Goal: Task Accomplishment & Management: Manage account settings

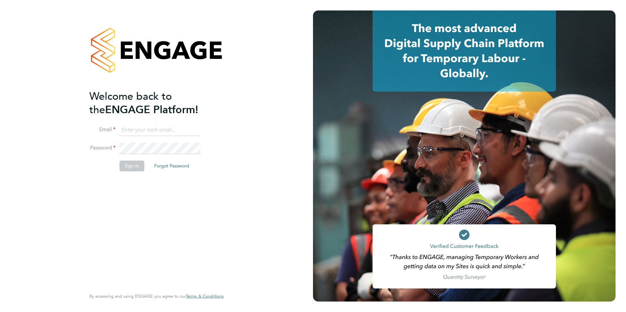
type input "[PERSON_NAME][EMAIL_ADDRESS][DOMAIN_NAME]"
click at [128, 164] on button "Sign In" at bounding box center [131, 166] width 25 height 10
click at [128, 164] on div "Sorry, we are having problems connecting to our services." at bounding box center [156, 156] width 313 height 312
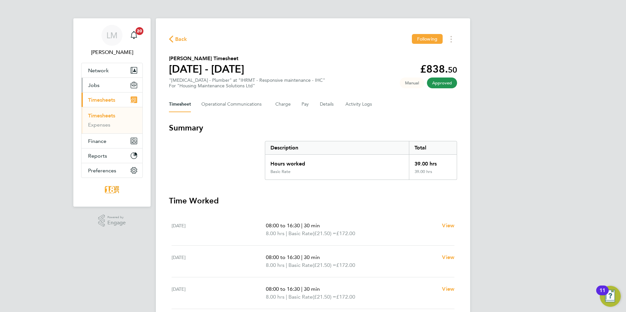
click at [86, 84] on button "Jobs" at bounding box center [112, 85] width 61 height 14
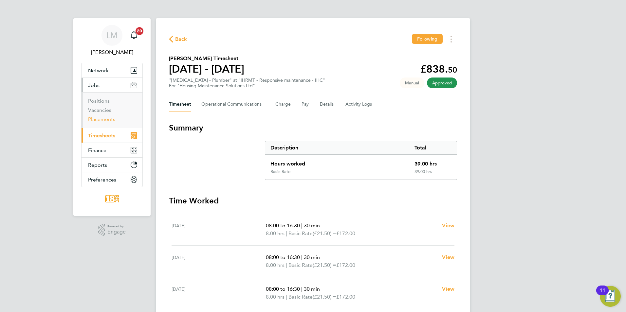
click at [97, 120] on link "Placements" at bounding box center [101, 119] width 27 height 6
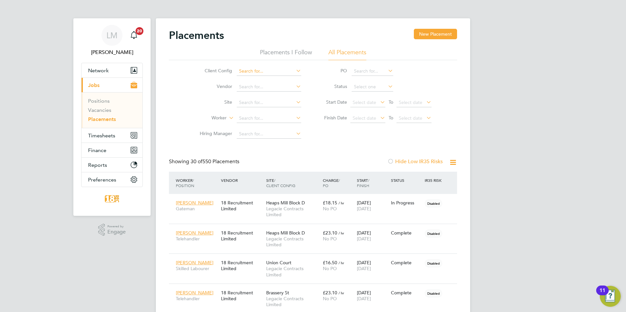
click at [246, 71] on input at bounding box center [269, 71] width 64 height 9
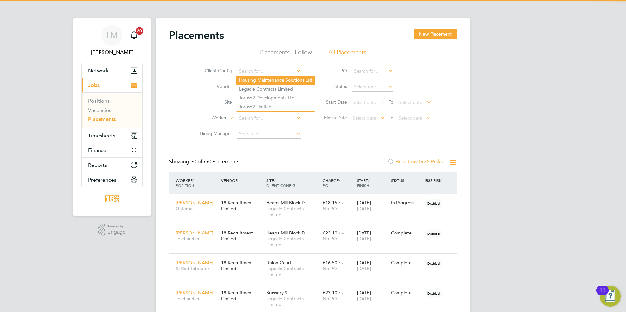
click at [252, 78] on li "Housing Maintenance Solutions Ltd" at bounding box center [275, 80] width 79 height 9
type input "Housing Maintenance Solutions Ltd"
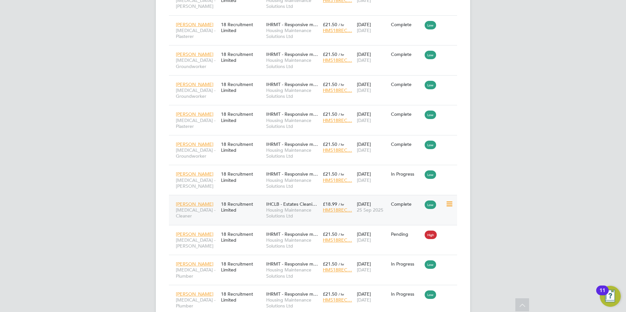
click at [286, 207] on span "Housing Maintenance Solutions Ltd" at bounding box center [292, 213] width 53 height 12
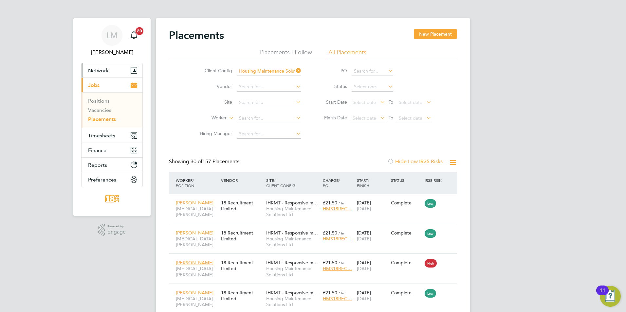
click at [97, 71] on span "Network" at bounding box center [98, 70] width 21 height 6
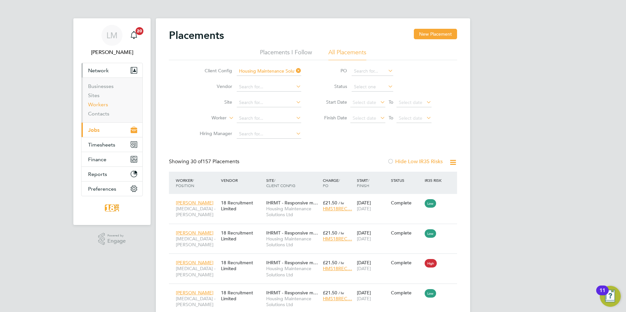
click at [100, 105] on link "Workers" at bounding box center [98, 104] width 20 height 6
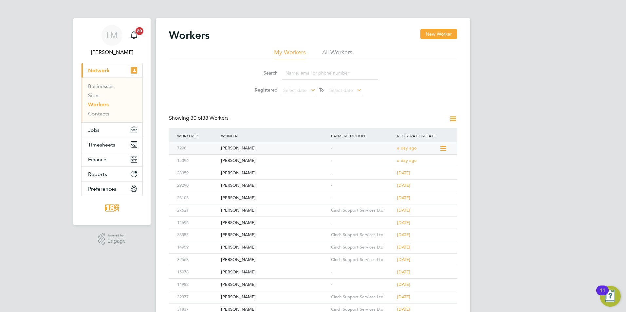
click at [242, 147] on div "Paul Fulton" at bounding box center [274, 148] width 110 height 12
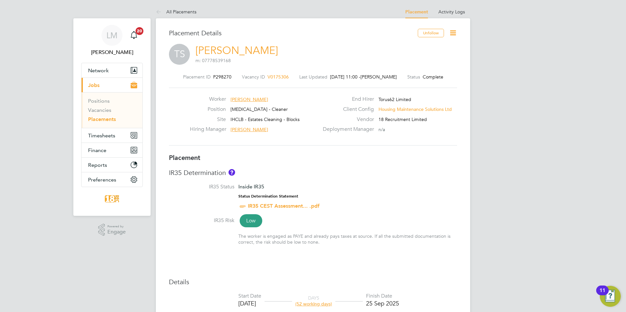
click at [452, 34] on icon at bounding box center [453, 33] width 8 height 8
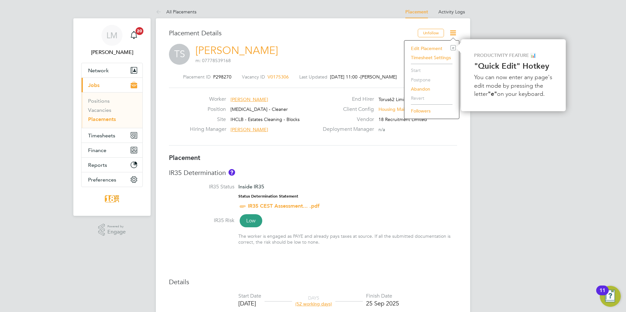
click at [426, 49] on li "Edit Placement e" at bounding box center [432, 48] width 48 height 9
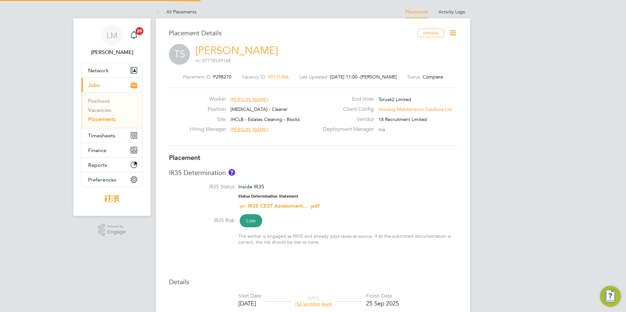
type input "[PERSON_NAME]"
type input "16 Jul 2025"
type input "25 Sep 2025"
type input "08:00"
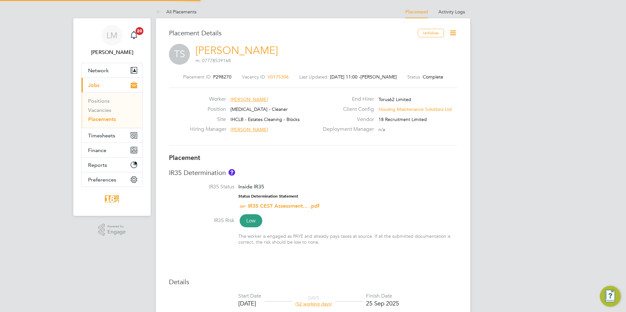
type input "18:00"
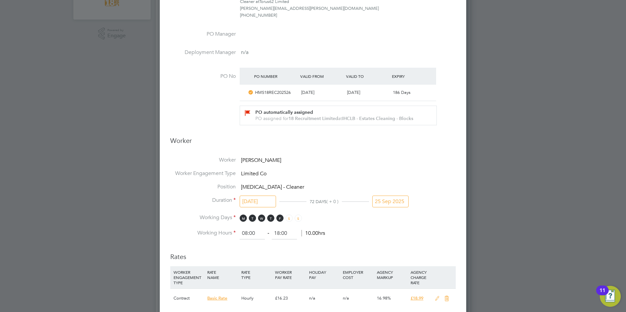
click at [385, 199] on input "25 Sep 2025" at bounding box center [390, 202] width 36 height 12
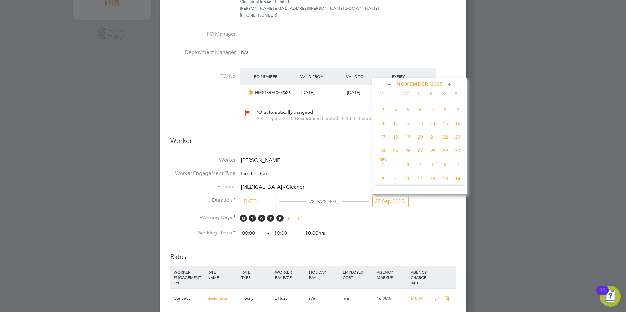
click at [398, 157] on span "25" at bounding box center [395, 151] width 12 height 12
type input "25 Nov 2025"
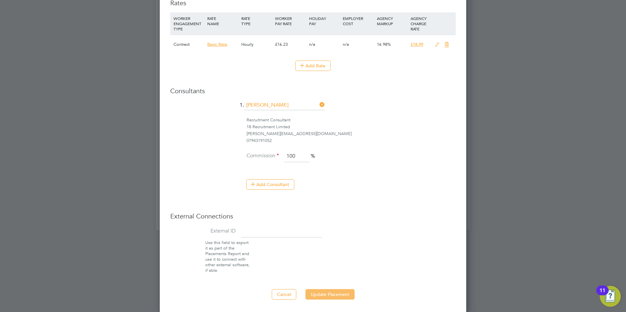
click at [341, 296] on button "Update Placement" at bounding box center [329, 294] width 49 height 10
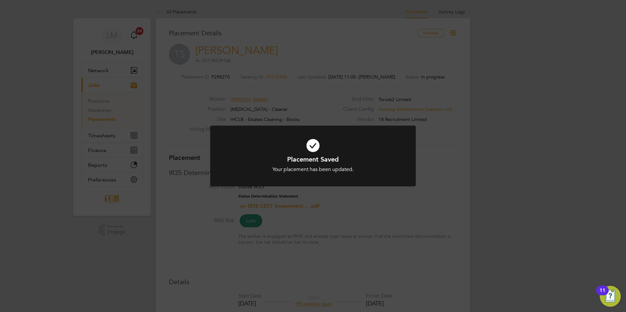
click at [12, 103] on div "Placement Saved Your placement has been updated. Cancel Okay" at bounding box center [313, 156] width 626 height 312
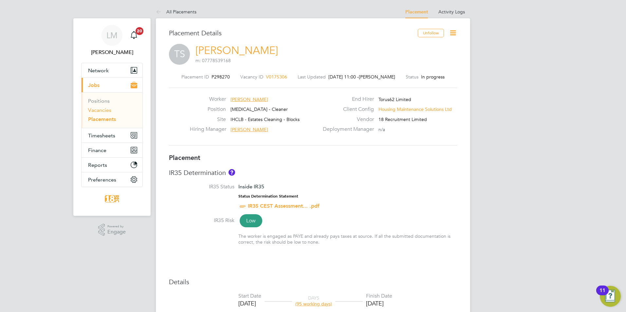
click at [100, 110] on link "Vacancies" at bounding box center [99, 110] width 23 height 6
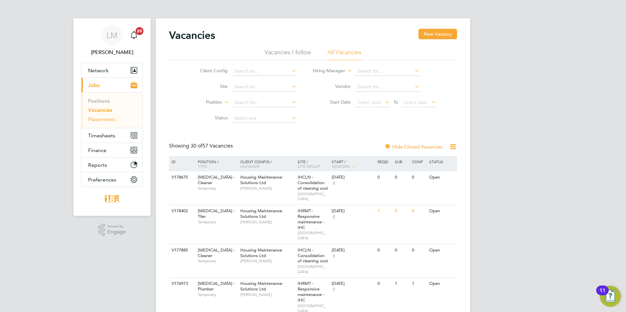
click at [96, 120] on link "Placements" at bounding box center [101, 119] width 27 height 6
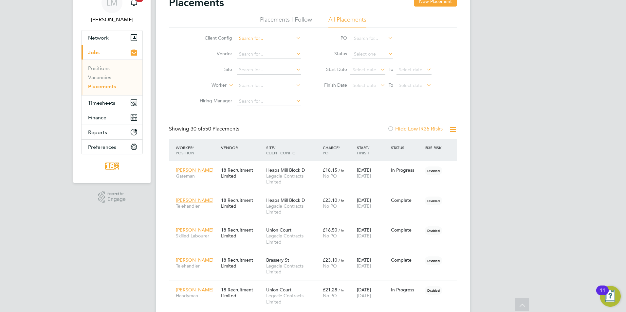
click at [246, 41] on input at bounding box center [269, 38] width 64 height 9
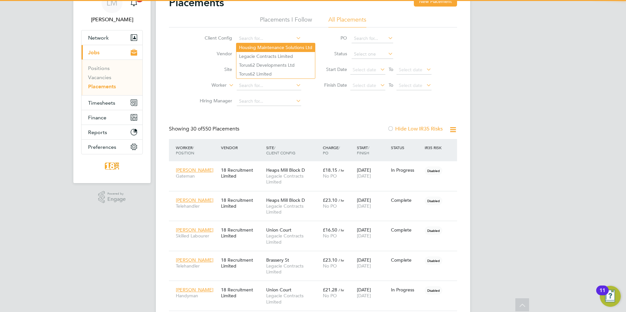
click at [257, 47] on li "Housing Maintenance Solutions Ltd" at bounding box center [275, 47] width 79 height 9
type input "Housing Maintenance Solutions Ltd"
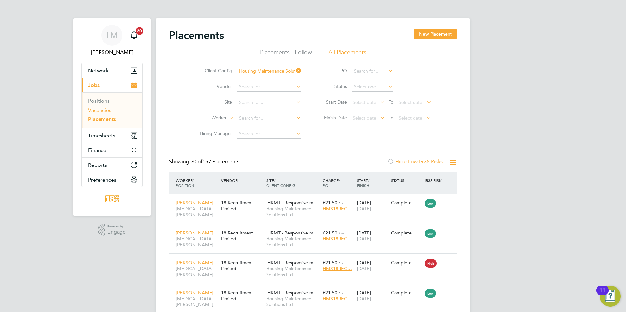
click at [93, 111] on link "Vacancies" at bounding box center [99, 110] width 23 height 6
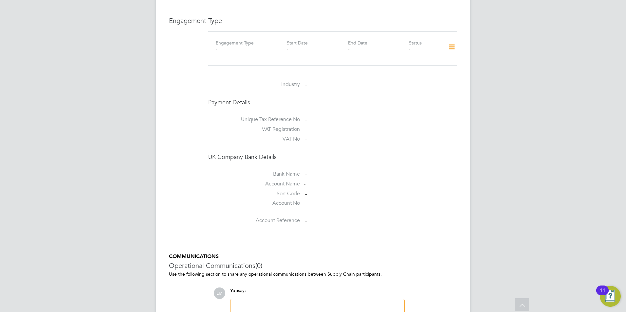
scroll to position [426, 0]
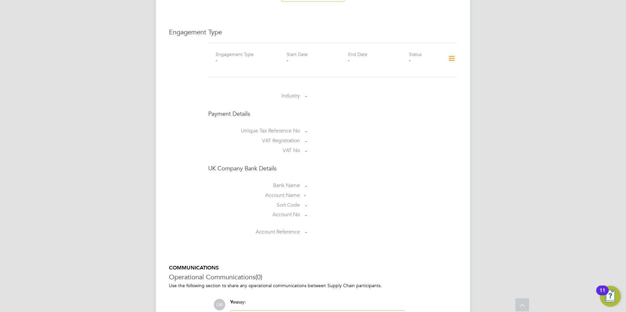
click at [453, 59] on icon at bounding box center [451, 58] width 11 height 15
click at [418, 86] on li "Add Engagement Type" at bounding box center [418, 86] width 74 height 9
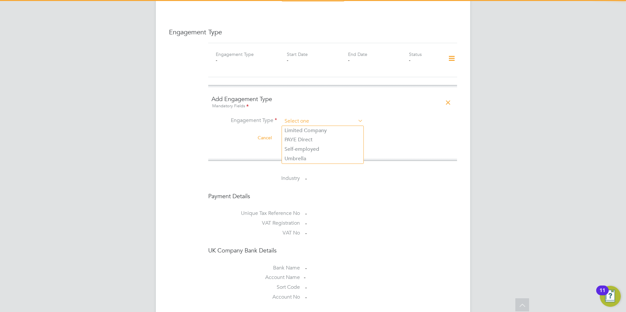
click at [300, 119] on input at bounding box center [322, 121] width 81 height 9
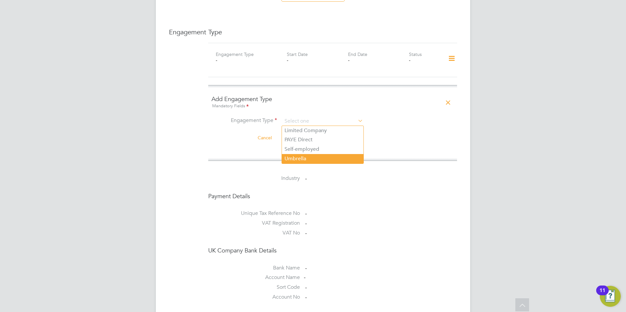
click at [303, 158] on li "Umbrella" at bounding box center [323, 158] width 82 height 9
type input "Umbrella"
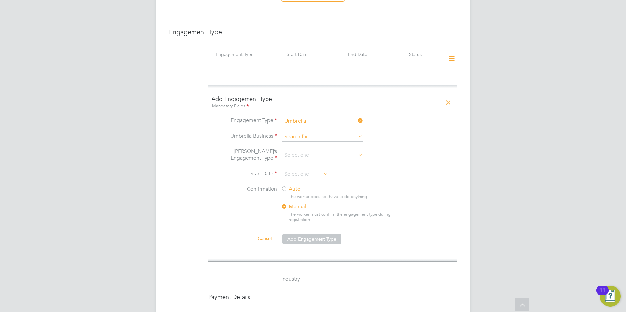
click at [303, 139] on input at bounding box center [322, 137] width 81 height 9
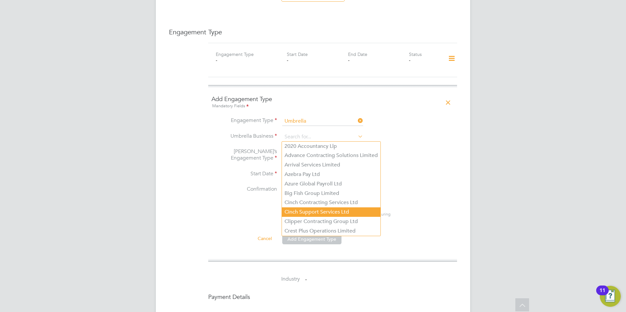
click at [315, 209] on li "Cinch Support Services Ltd" at bounding box center [331, 212] width 99 height 9
type input "Cinch Support Services Ltd"
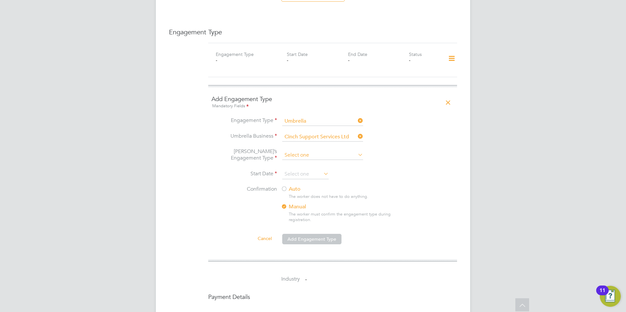
click at [301, 154] on input at bounding box center [322, 155] width 81 height 9
click at [309, 200] on li "PAYE Umbrella" at bounding box center [323, 202] width 82 height 9
type input "PAYE Umbrella"
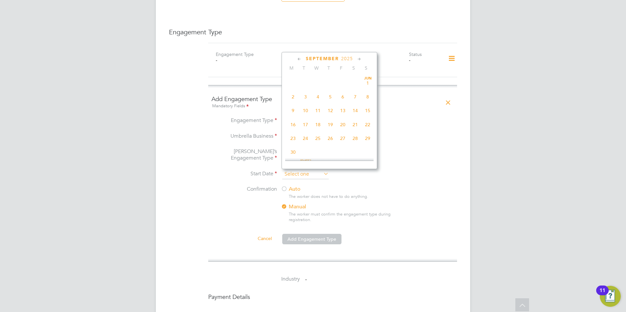
click at [300, 175] on input at bounding box center [305, 175] width 46 height 10
click at [308, 111] on span "23" at bounding box center [305, 105] width 12 height 12
type input "23 Sep 2025"
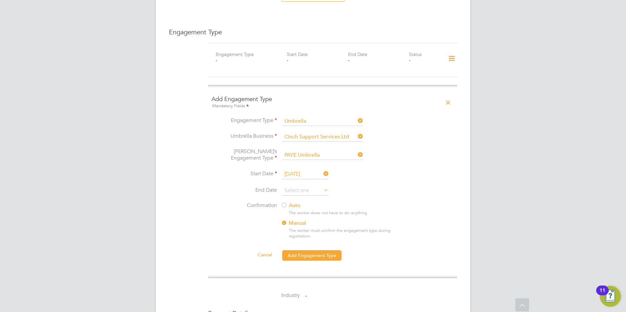
click at [358, 191] on li "End Date" at bounding box center [332, 194] width 242 height 16
click at [293, 210] on div "Auto The worker does not have to do anything. Manual The worker must confirm th…" at bounding box center [342, 222] width 123 height 41
click at [286, 203] on div at bounding box center [284, 206] width 7 height 7
click at [310, 259] on button "Add Engagement Type" at bounding box center [311, 255] width 59 height 10
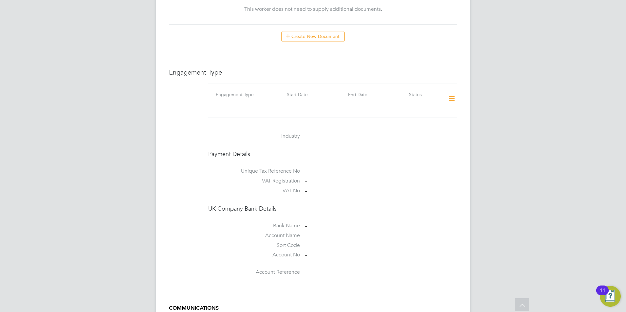
scroll to position [248, 0]
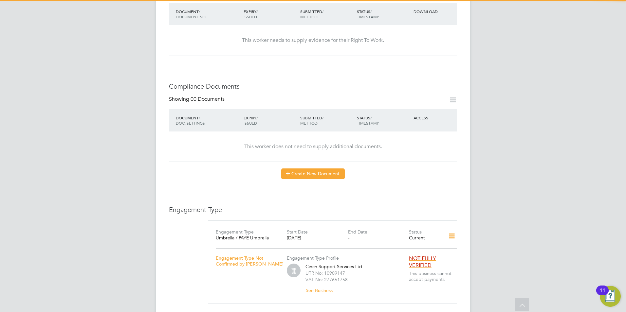
click at [298, 169] on button "Create New Document" at bounding box center [313, 174] width 64 height 10
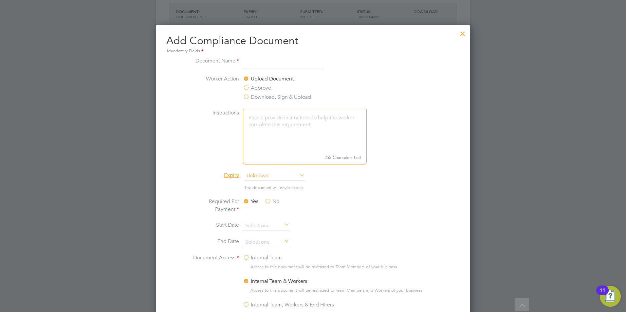
scroll to position [344, 315]
type input "Qualification"
click at [389, 189] on li "The document will never expire" at bounding box center [313, 190] width 246 height 13
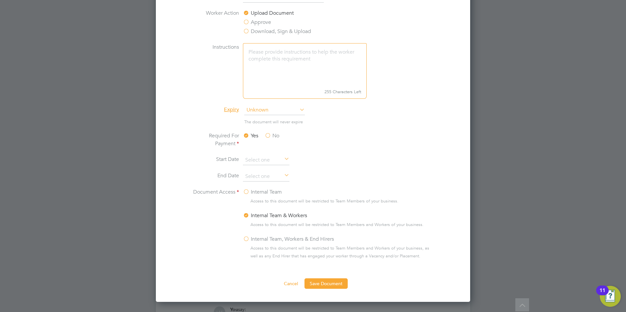
scroll to position [379, 0]
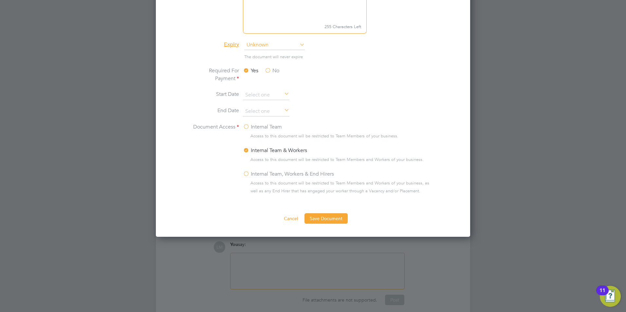
click at [259, 129] on label "Internal Team" at bounding box center [262, 127] width 39 height 8
click at [0, 0] on input "Internal Team" at bounding box center [0, 0] width 0 height 0
click at [321, 219] on button "Save Document" at bounding box center [325, 218] width 43 height 10
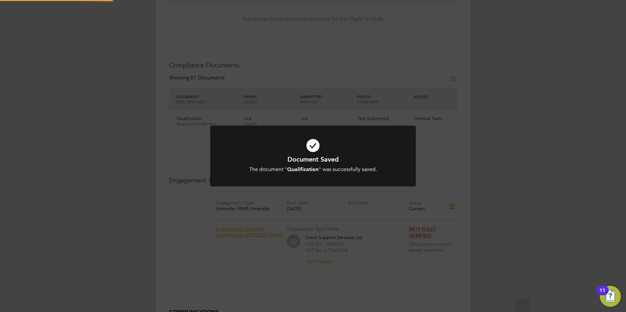
scroll to position [248, 0]
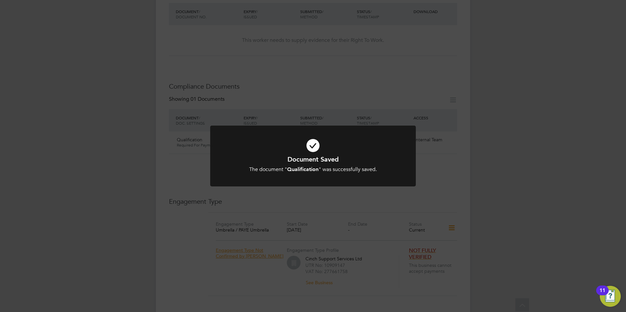
click at [476, 54] on div "Document Saved The document " Qualification " was successfully saved. Cancel Ok…" at bounding box center [313, 156] width 626 height 312
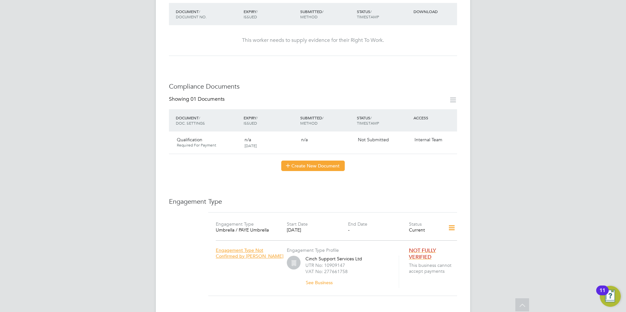
click at [311, 168] on button "Create New Document" at bounding box center [313, 166] width 64 height 10
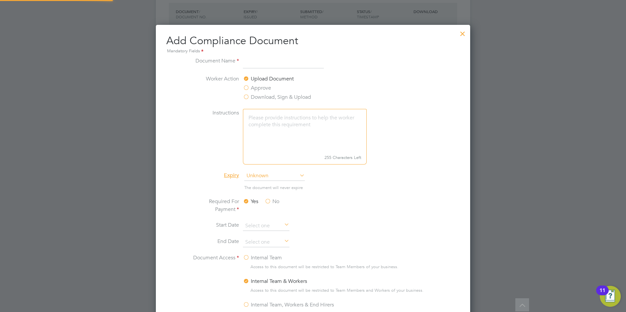
scroll to position [344, 315]
type input "Drivers License"
drag, startPoint x: 440, startPoint y: 82, endPoint x: 434, endPoint y: 78, distance: 6.7
click at [439, 83] on ng-form "Document Name Drivers License Worker Action Upload Document Approve Download, S…" at bounding box center [312, 206] width 293 height 298
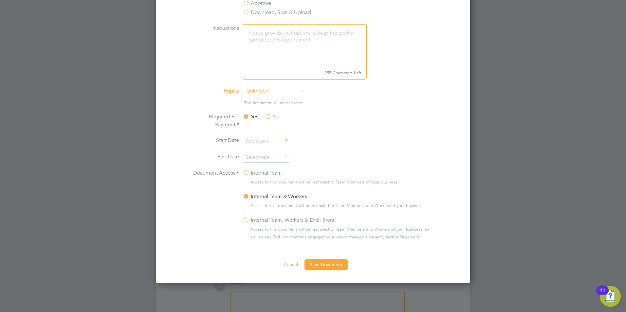
scroll to position [397, 0]
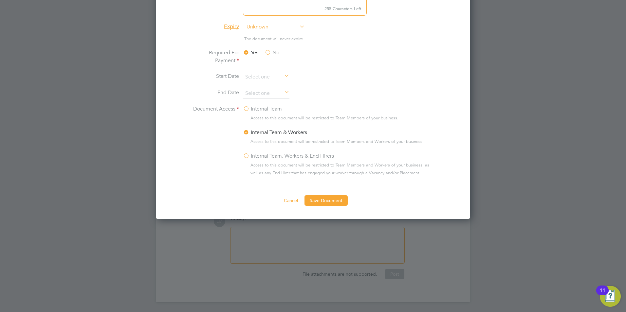
click at [258, 109] on label "Internal Team" at bounding box center [262, 109] width 39 height 8
click at [0, 0] on input "Internal Team" at bounding box center [0, 0] width 0 height 0
click at [324, 198] on button "Save Document" at bounding box center [325, 200] width 43 height 10
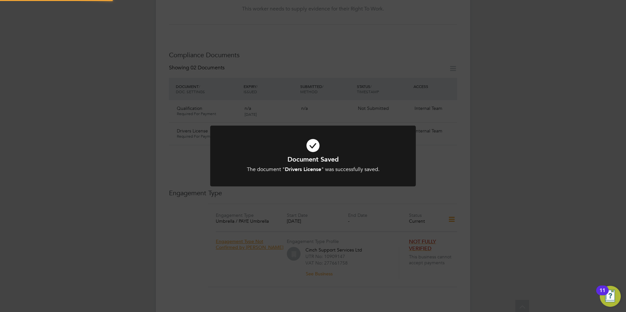
scroll to position [248, 0]
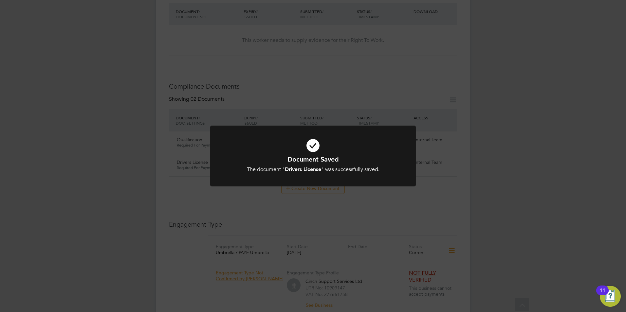
click at [507, 177] on div "Document Saved The document " Drivers License " was successfully saved. Cancel …" at bounding box center [313, 156] width 626 height 312
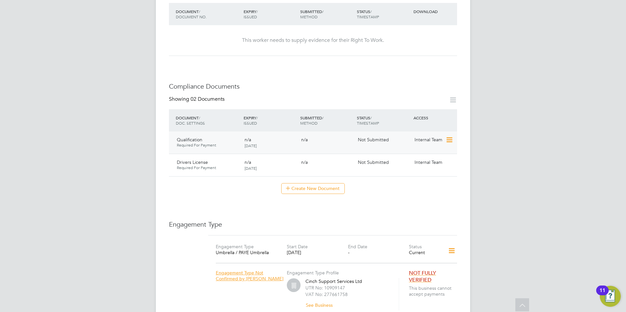
click at [448, 141] on icon at bounding box center [449, 140] width 7 height 8
click at [426, 162] on li "Submit Document" at bounding box center [429, 164] width 46 height 9
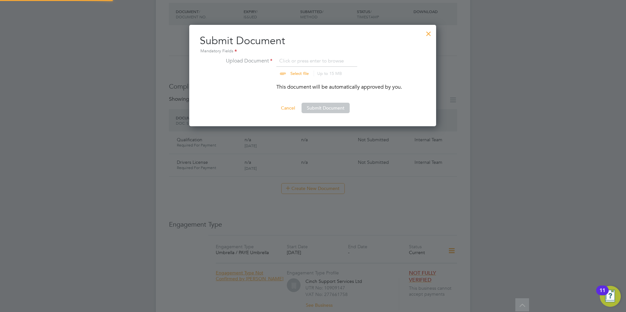
scroll to position [102, 248]
click at [295, 74] on input "file" at bounding box center [305, 67] width 103 height 20
type input "C:\fakepath\Paul Fulton Qual.jpg"
click at [335, 110] on button "Submit Document" at bounding box center [326, 108] width 48 height 10
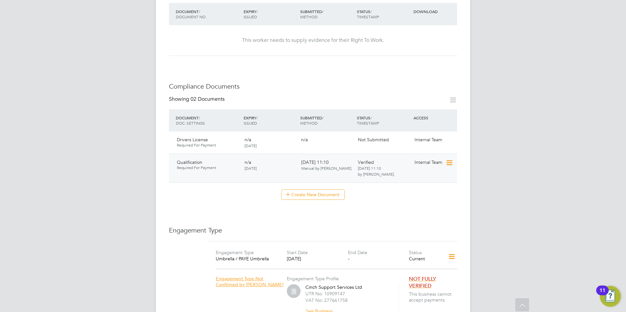
click at [200, 167] on span "Required For Payment" at bounding box center [208, 167] width 63 height 5
click at [450, 139] on icon at bounding box center [449, 140] width 7 height 8
click at [430, 164] on li "Submit Document" at bounding box center [429, 164] width 46 height 9
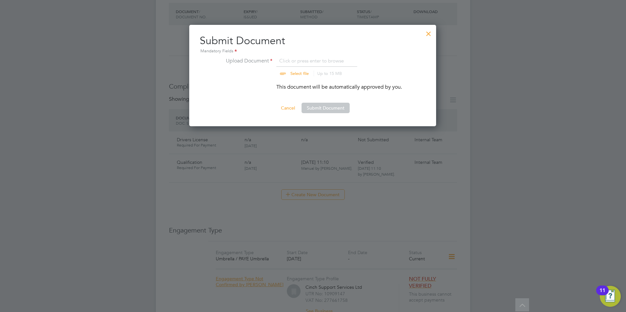
click at [296, 70] on input "file" at bounding box center [305, 67] width 103 height 20
drag, startPoint x: 274, startPoint y: 91, endPoint x: 292, endPoint y: 78, distance: 22.7
click at [274, 91] on li "This document will be automatically approved by you." at bounding box center [312, 90] width 179 height 14
click at [294, 75] on input "file" at bounding box center [305, 67] width 103 height 20
type input "C:\fakepath\Drivers License Paul Fulton.jpg"
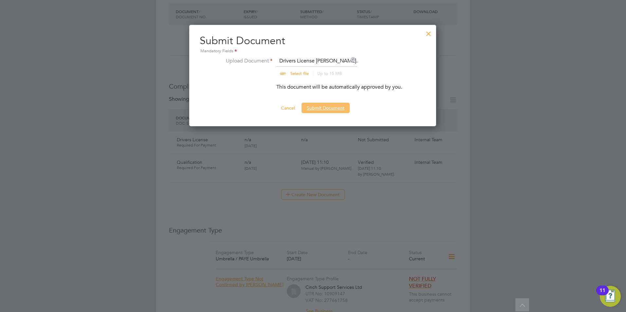
click at [334, 109] on button "Submit Document" at bounding box center [326, 108] width 48 height 10
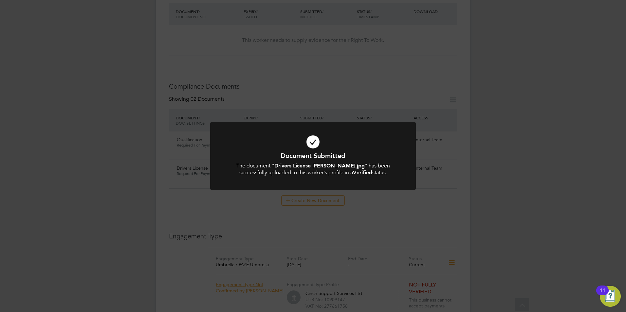
click at [505, 135] on div "Document Submitted The document " Drivers License Paul Fulton.jpg " has been su…" at bounding box center [313, 156] width 626 height 312
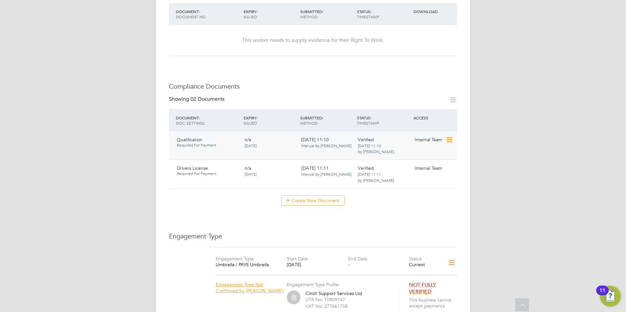
click at [451, 141] on icon at bounding box center [449, 140] width 7 height 8
click at [429, 164] on li "Download Document" at bounding box center [426, 164] width 52 height 9
click at [448, 169] on icon at bounding box center [449, 169] width 7 height 8
click at [441, 192] on li "Download Document" at bounding box center [426, 193] width 52 height 9
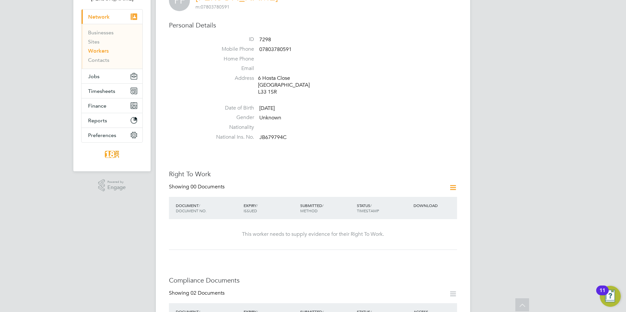
scroll to position [150, 0]
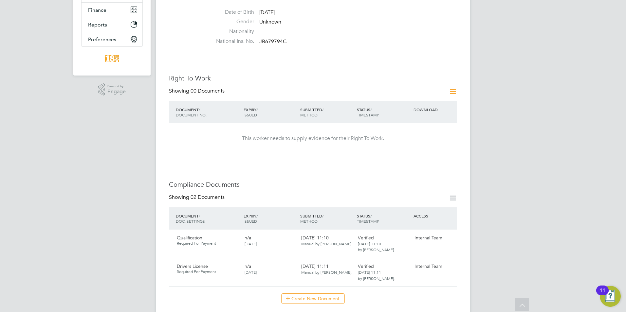
click at [450, 93] on icon at bounding box center [453, 92] width 8 height 8
click at [407, 106] on li "Add Right To Work Document" at bounding box center [416, 107] width 79 height 9
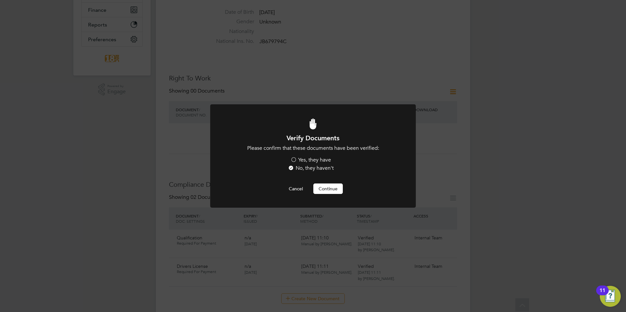
click at [307, 159] on label "Yes, they have" at bounding box center [310, 160] width 41 height 7
click at [0, 0] on input "Yes, they have" at bounding box center [0, 0] width 0 height 0
click at [335, 192] on button "Continue" at bounding box center [327, 189] width 29 height 10
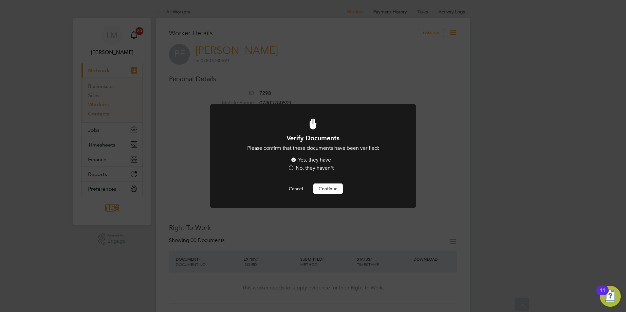
scroll to position [150, 0]
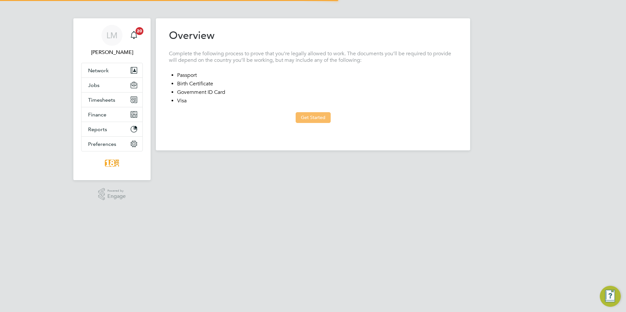
click at [315, 117] on button "Get Started" at bounding box center [313, 117] width 35 height 10
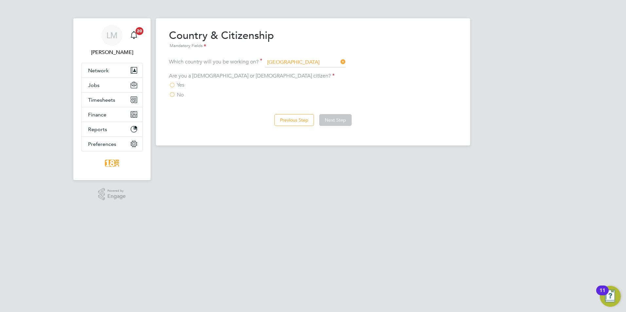
click at [178, 89] on div "Yes" at bounding box center [313, 85] width 288 height 7
click at [180, 88] on span "Yes" at bounding box center [181, 85] width 8 height 7
click at [0, 0] on input "Yes" at bounding box center [0, 0] width 0 height 0
click at [336, 119] on button "Next Step" at bounding box center [335, 120] width 32 height 12
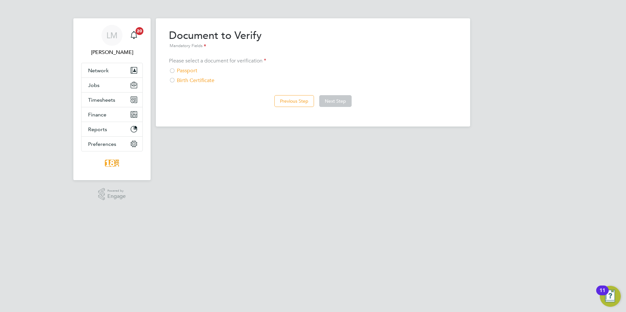
click at [191, 67] on div "Please select a document for verification Passport Birth Certificate" at bounding box center [313, 71] width 288 height 27
drag, startPoint x: 191, startPoint y: 69, endPoint x: 260, endPoint y: 89, distance: 71.9
click at [192, 69] on div "Passport" at bounding box center [313, 70] width 288 height 7
click at [344, 100] on button "Next Step" at bounding box center [335, 101] width 32 height 12
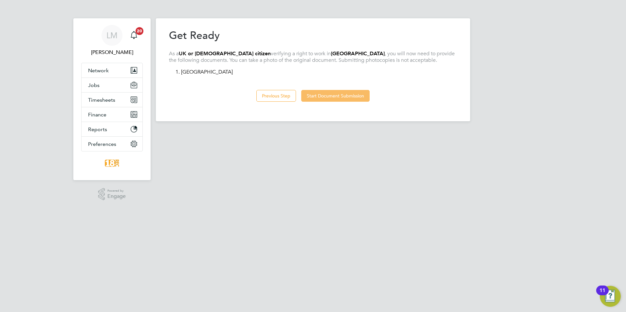
click at [338, 95] on button "Start Document Submission" at bounding box center [335, 96] width 68 height 12
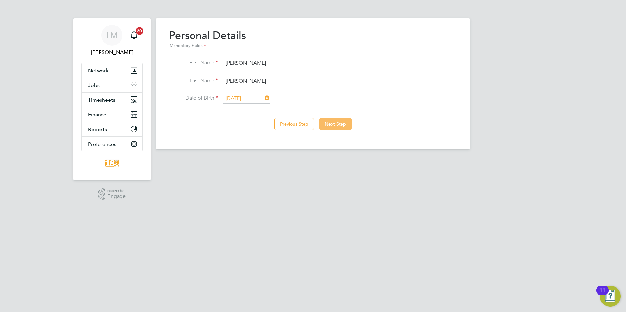
click at [338, 126] on button "Next Step" at bounding box center [335, 124] width 32 height 12
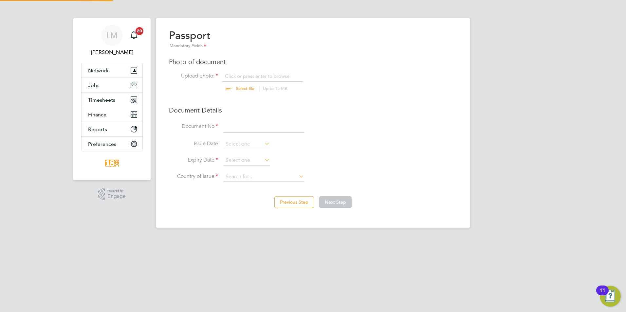
scroll to position [9, 81]
click at [236, 89] on input "file" at bounding box center [251, 83] width 103 height 20
type input "C:\fakepath\Paul Fulton Passport.jpg"
click at [233, 129] on input at bounding box center [263, 127] width 81 height 12
type input "131894884"
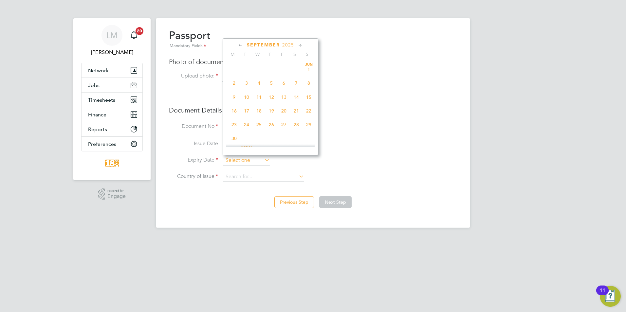
click at [251, 158] on input at bounding box center [246, 161] width 46 height 10
click at [284, 45] on span "2025" at bounding box center [288, 45] width 12 height 6
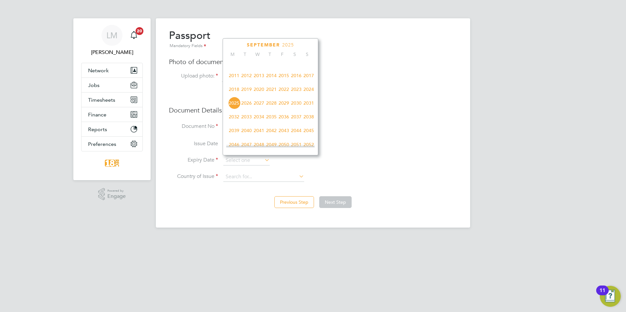
click at [237, 120] on span "2032" at bounding box center [234, 117] width 12 height 12
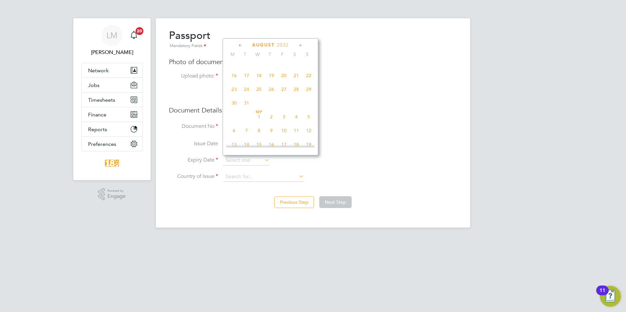
click at [238, 44] on icon at bounding box center [240, 45] width 6 height 7
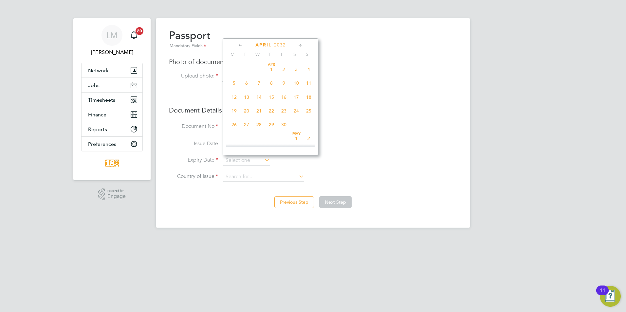
click at [301, 45] on icon at bounding box center [300, 45] width 6 height 7
click at [248, 123] on span "25" at bounding box center [246, 123] width 12 height 12
type input "25 May 2032"
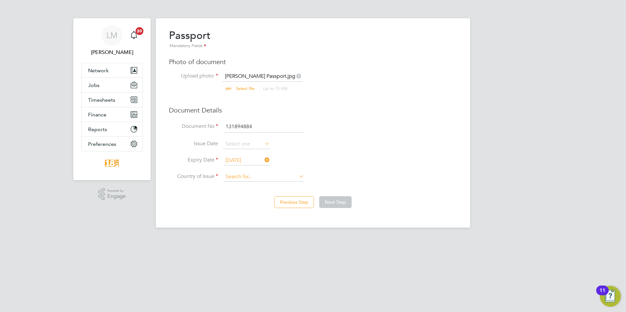
click at [262, 179] on input at bounding box center [263, 177] width 81 height 10
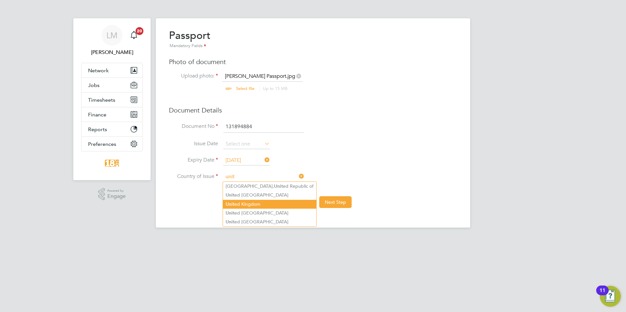
click at [254, 201] on li "Unit ed Kingdom" at bounding box center [269, 204] width 93 height 9
type input "[GEOGRAPHIC_DATA]"
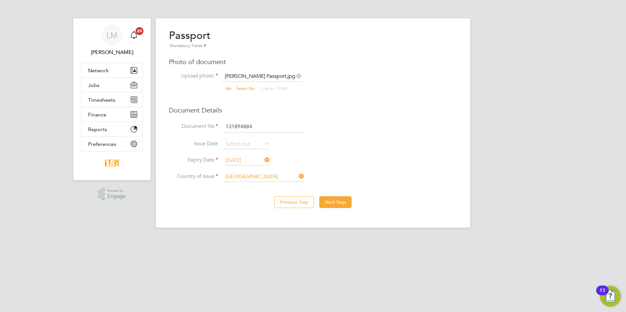
click at [332, 209] on div "Previous Step Next Step" at bounding box center [313, 202] width 288 height 26
click at [332, 205] on button "Next Step" at bounding box center [335, 202] width 32 height 12
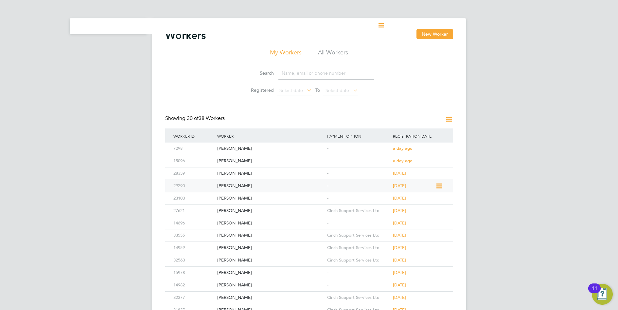
click at [266, 186] on div "[PERSON_NAME]" at bounding box center [271, 186] width 110 height 12
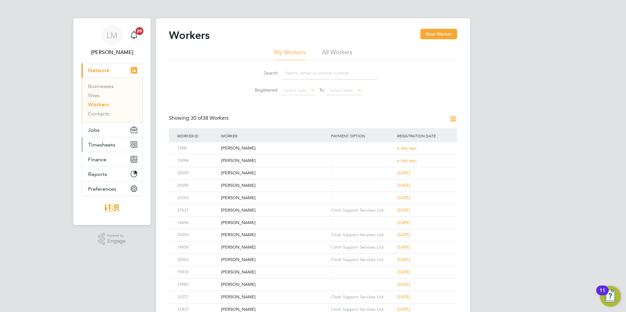
click at [100, 142] on span "Timesheets" at bounding box center [101, 145] width 27 height 6
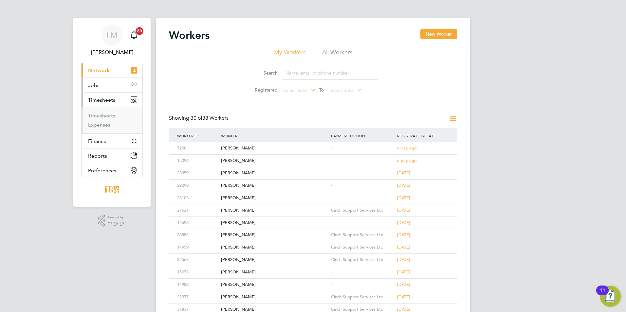
click at [103, 88] on button "Jobs" at bounding box center [112, 85] width 61 height 14
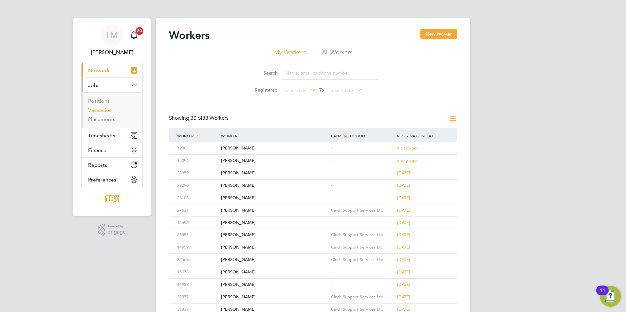
click at [103, 109] on link "Vacancies" at bounding box center [99, 110] width 23 height 6
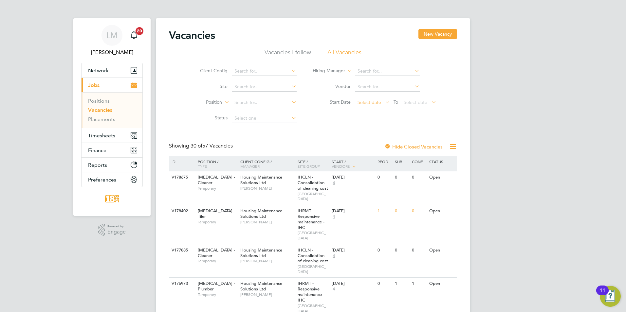
click at [311, 100] on span "Select date" at bounding box center [370, 103] width 24 height 6
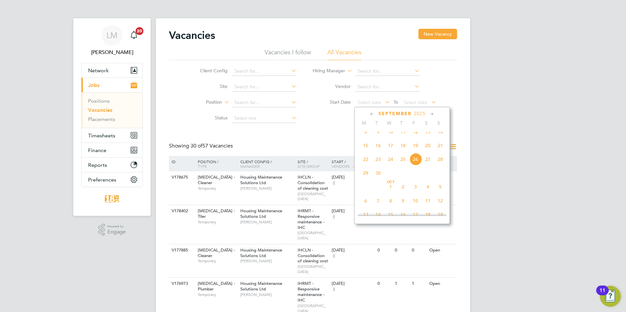
click at [311, 136] on span "8" at bounding box center [365, 132] width 12 height 12
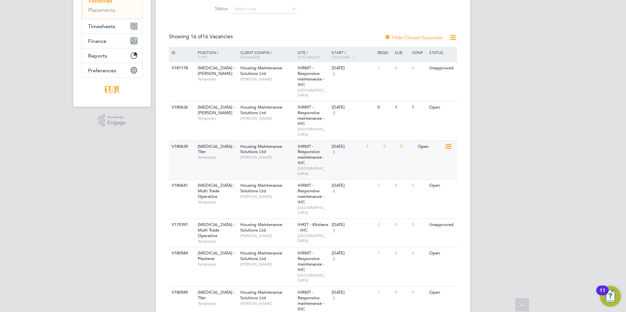
scroll to position [98, 0]
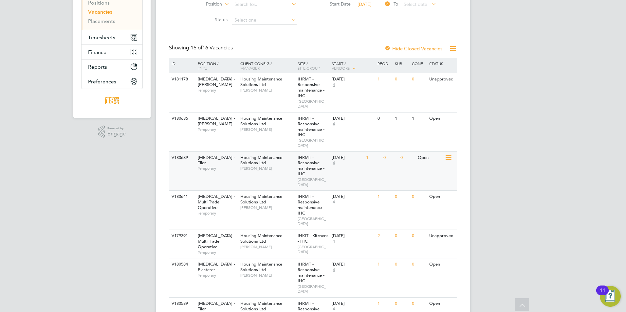
drag, startPoint x: 281, startPoint y: 154, endPoint x: 267, endPoint y: 172, distance: 22.9
click at [267, 172] on div "V180639 [MEDICAL_DATA] - Tiler Temporary Housing Maintenance Solutions Ltd [PER…" at bounding box center [313, 171] width 288 height 39
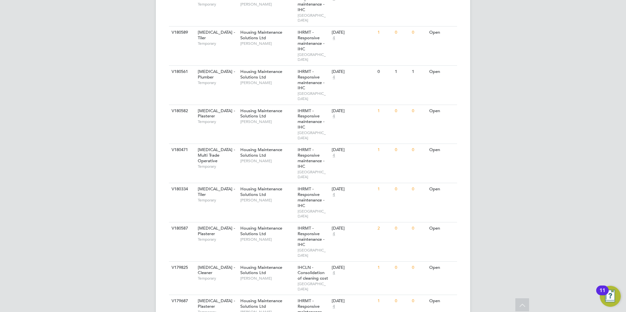
scroll to position [379, 0]
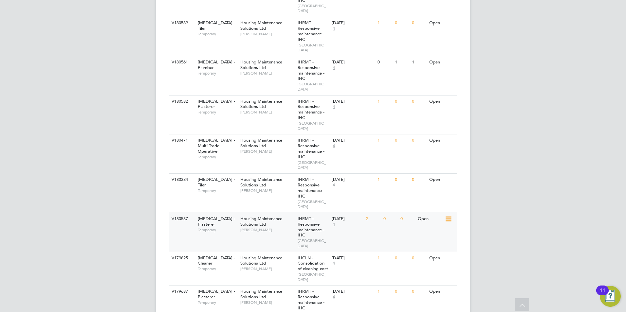
click at [247, 216] on span "Housing Maintenance Solutions Ltd" at bounding box center [261, 221] width 42 height 11
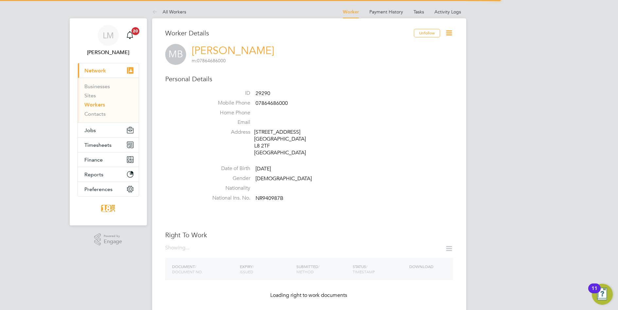
click at [452, 34] on icon at bounding box center [449, 33] width 8 height 8
click at [453, 34] on icon at bounding box center [449, 33] width 8 height 8
click at [427, 136] on li "Address 88 Mulgrave Street Liverpool L8 2TF United Kingdom" at bounding box center [329, 143] width 249 height 29
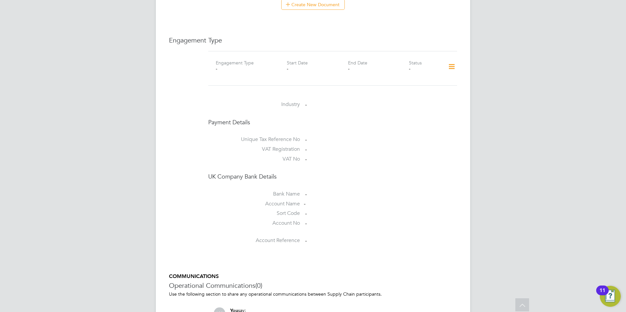
scroll to position [426, 0]
click at [201, 139] on div "Engagement Type Engagement Type - Start Date - End Date - Status - Industry - P…" at bounding box center [313, 139] width 288 height 211
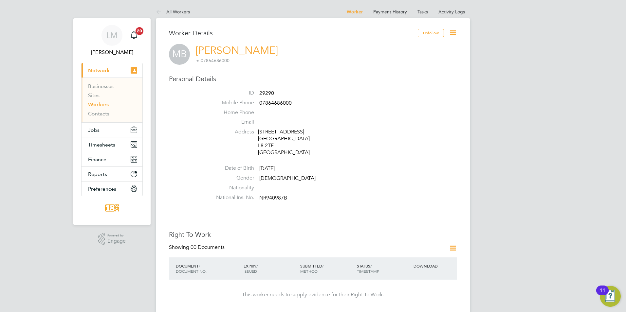
scroll to position [196, 0]
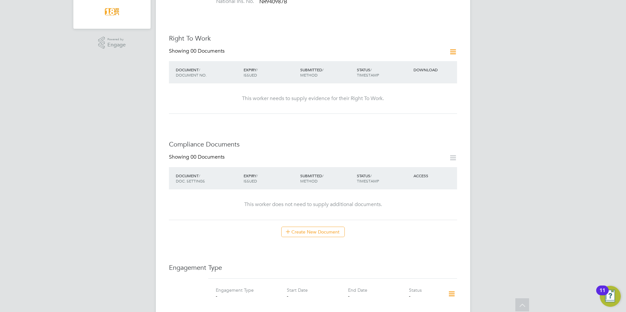
click at [449, 54] on icon at bounding box center [453, 52] width 8 height 8
click at [407, 68] on li "Add Right To Work Document" at bounding box center [416, 67] width 79 height 9
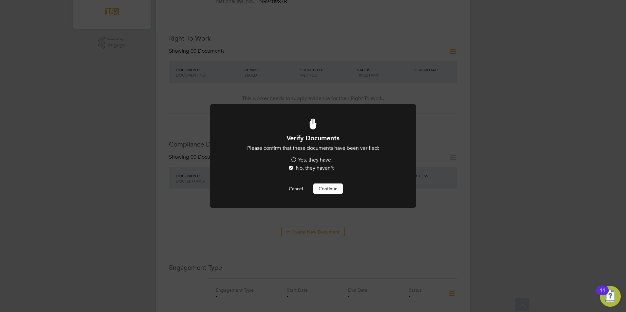
scroll to position [0, 0]
click at [317, 160] on label "Yes, they have" at bounding box center [310, 160] width 41 height 7
click at [0, 0] on input "Yes, they have" at bounding box center [0, 0] width 0 height 0
click at [327, 191] on button "Continue" at bounding box center [327, 189] width 29 height 10
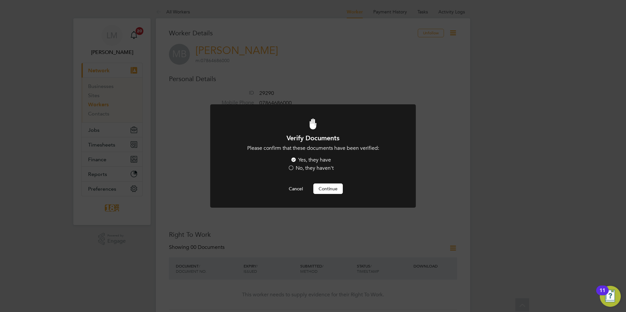
scroll to position [196, 0]
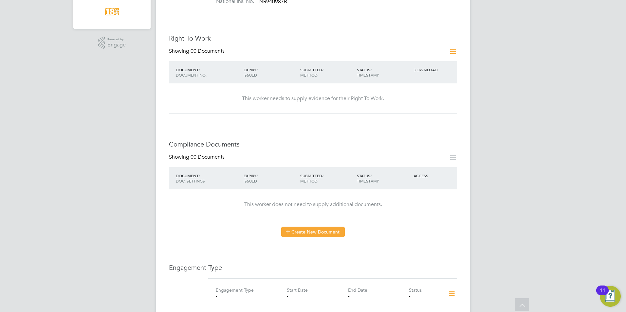
click at [314, 232] on button "Create New Document" at bounding box center [313, 232] width 64 height 10
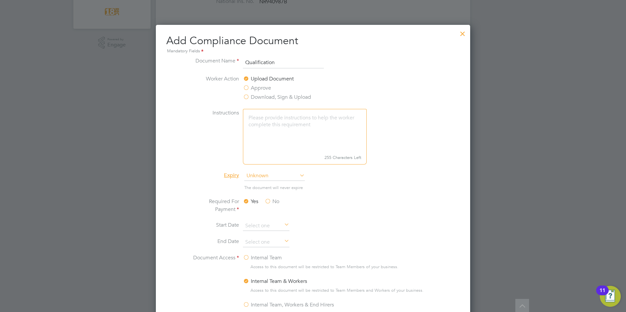
scroll to position [262, 0]
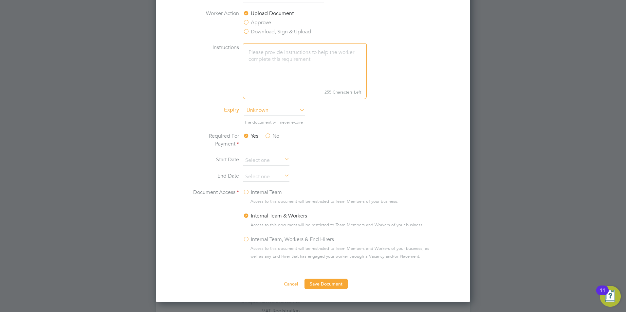
type input "Qualification"
click at [273, 193] on label "Internal Team" at bounding box center [262, 193] width 39 height 8
click at [0, 0] on input "Internal Team" at bounding box center [0, 0] width 0 height 0
click at [322, 283] on button "Save Document" at bounding box center [325, 284] width 43 height 10
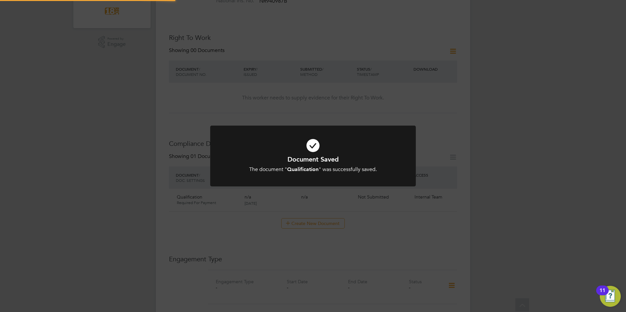
scroll to position [196, 0]
click at [516, 121] on div "Document Saved The document " Qualification " was successfully saved. Cancel Ok…" at bounding box center [313, 156] width 626 height 312
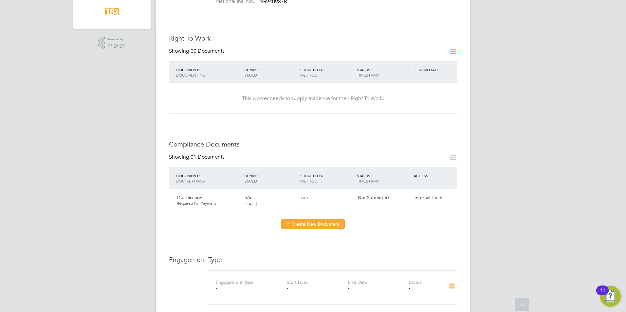
click at [319, 228] on button "Create New Document" at bounding box center [313, 224] width 64 height 10
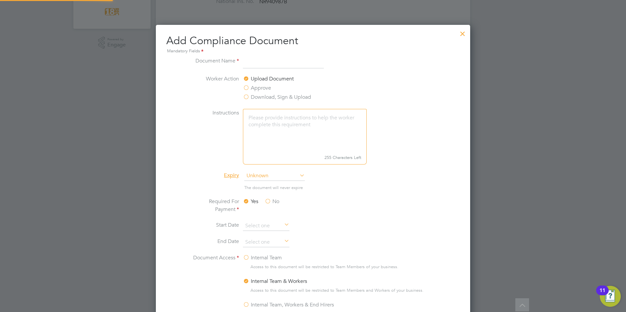
scroll to position [344, 315]
type input "Drivers License"
click at [462, 72] on div "Add Compliance Document Mandatory Fields Document Name Drivers License Worker A…" at bounding box center [313, 196] width 314 height 343
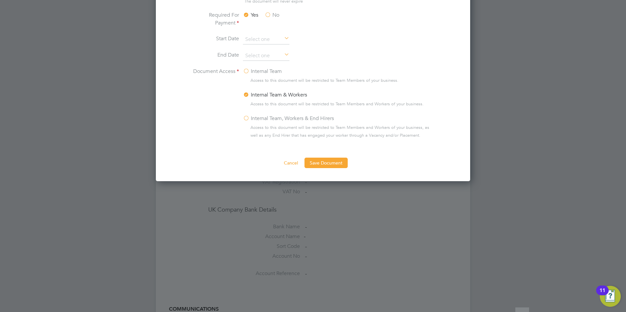
scroll to position [393, 0]
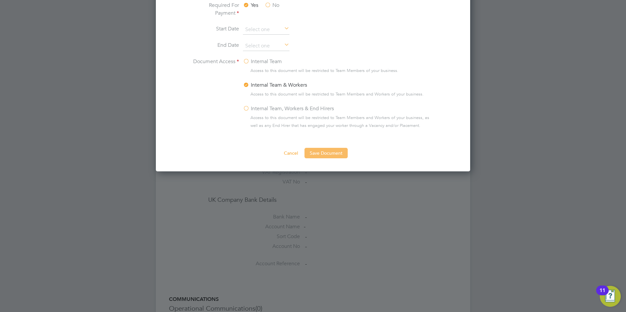
click at [331, 149] on button "Save Document" at bounding box center [325, 153] width 43 height 10
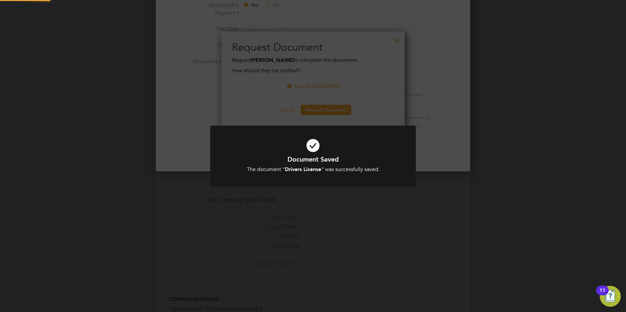
scroll to position [97, 184]
click at [285, 106] on div "Document Saved The document " Drivers License " was successfully saved. Cancel …" at bounding box center [313, 156] width 626 height 312
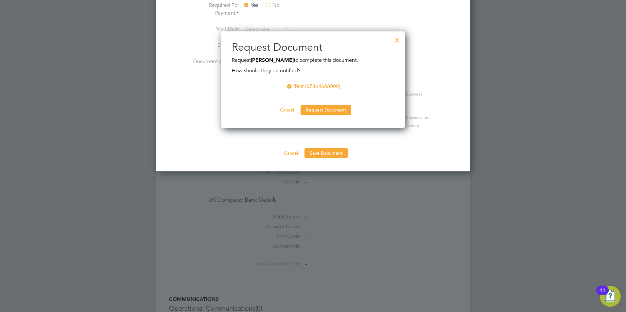
click at [283, 112] on button "Cancel" at bounding box center [287, 110] width 25 height 10
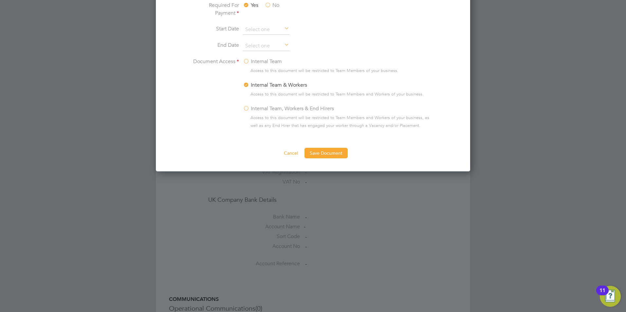
click at [256, 72] on span "Access to this document will be restricted to Team Members of your business." at bounding box center [324, 71] width 148 height 8
drag, startPoint x: 253, startPoint y: 59, endPoint x: 253, endPoint y: 63, distance: 3.9
click at [253, 60] on label "Internal Team" at bounding box center [262, 62] width 39 height 8
click at [0, 0] on input "Internal Team" at bounding box center [0, 0] width 0 height 0
click at [339, 155] on button "Save Document" at bounding box center [325, 153] width 43 height 10
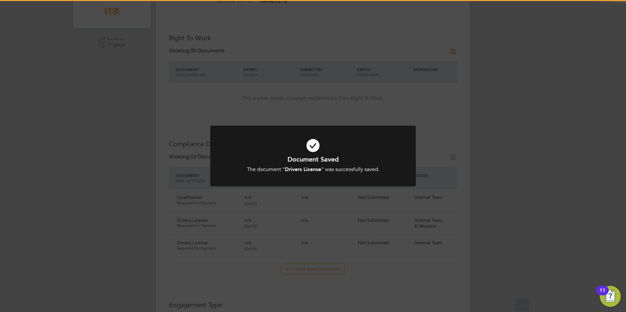
scroll to position [196, 0]
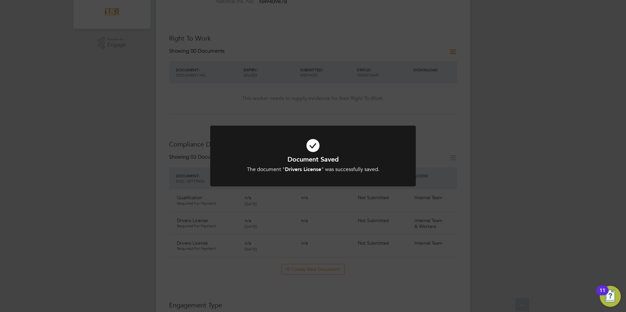
click at [511, 188] on div "Document Saved The document " Drivers License " was successfully saved. Cancel …" at bounding box center [313, 156] width 626 height 312
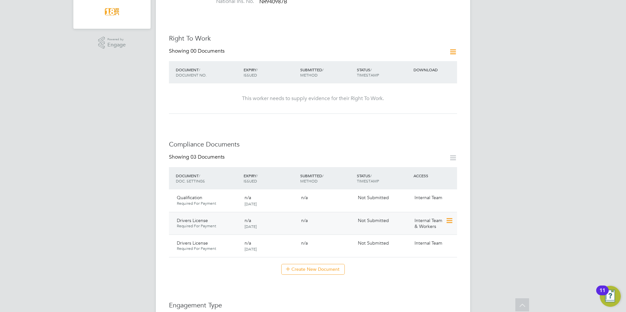
click at [449, 222] on icon at bounding box center [449, 221] width 7 height 8
click at [433, 264] on li "Delete Document" at bounding box center [428, 264] width 48 height 9
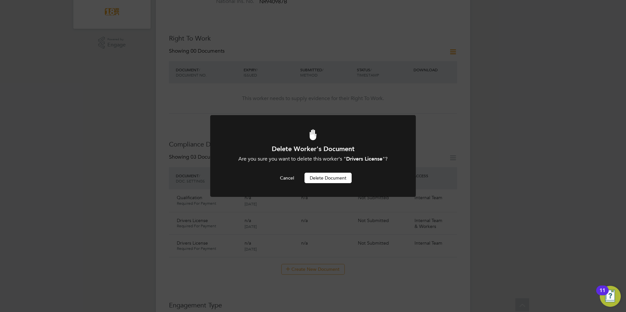
click at [339, 179] on button "Delete Document" at bounding box center [327, 178] width 47 height 10
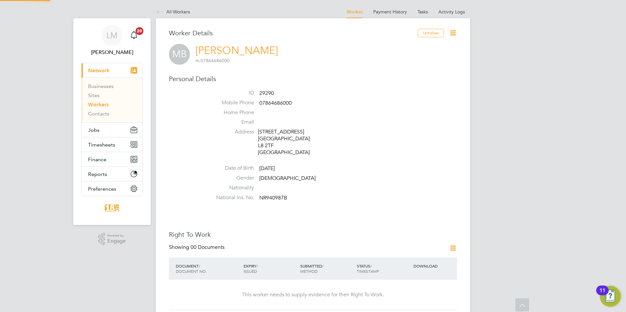
scroll to position [196, 0]
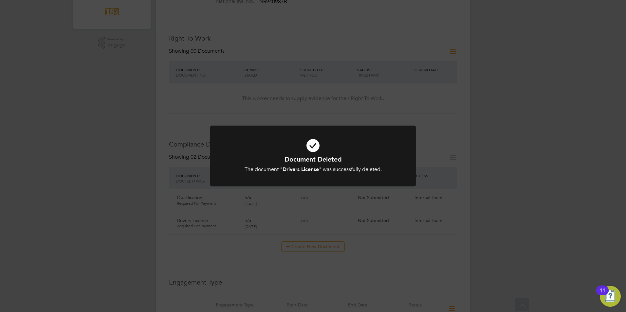
drag, startPoint x: 453, startPoint y: 201, endPoint x: 458, endPoint y: 203, distance: 5.8
click at [455, 202] on div "Document Deleted The document " Drivers License " was successfully deleted. Can…" at bounding box center [313, 156] width 626 height 312
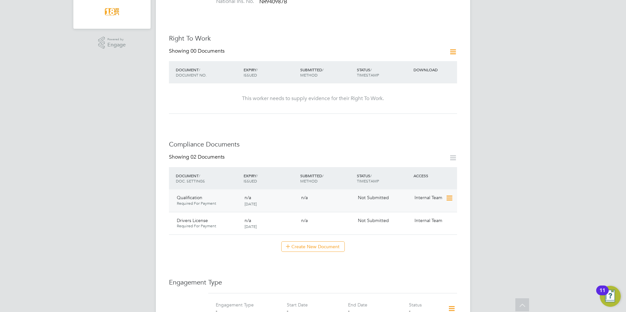
click at [449, 198] on icon at bounding box center [449, 198] width 7 height 8
click at [428, 224] on li "Submit Document" at bounding box center [429, 222] width 46 height 9
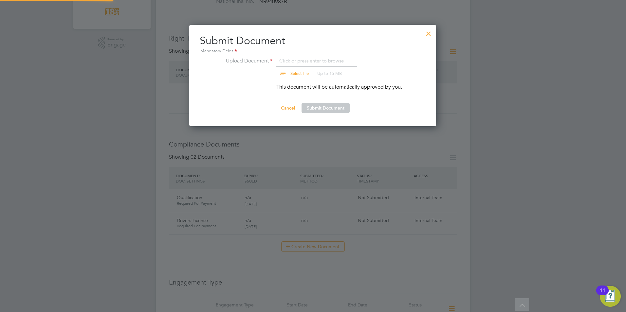
scroll to position [102, 248]
click at [291, 62] on input "file" at bounding box center [305, 67] width 103 height 20
type input "C:\fakepath\mark bassey qual.jpg"
click at [321, 106] on button "Submit Document" at bounding box center [326, 108] width 48 height 10
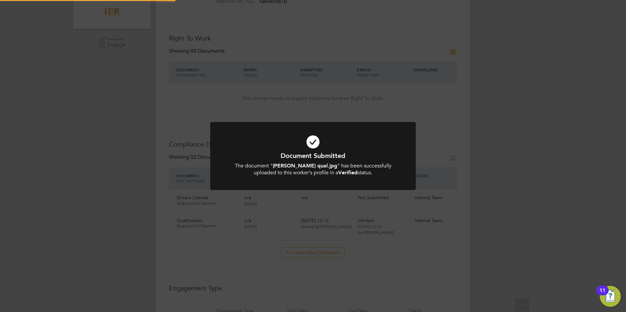
click at [464, 146] on div "Document Submitted The document " mark bassey qual.jpg " has been successfully …" at bounding box center [313, 156] width 626 height 312
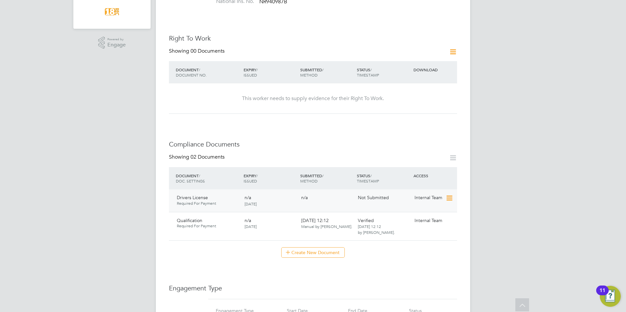
click at [445, 197] on div "Drivers License Required For Payment n/a 26 Sep 2025 n/a Not Submitted Internal…" at bounding box center [313, 201] width 288 height 22
click at [450, 198] on icon at bounding box center [449, 198] width 7 height 8
click at [412, 221] on li "Submit Document" at bounding box center [429, 222] width 46 height 9
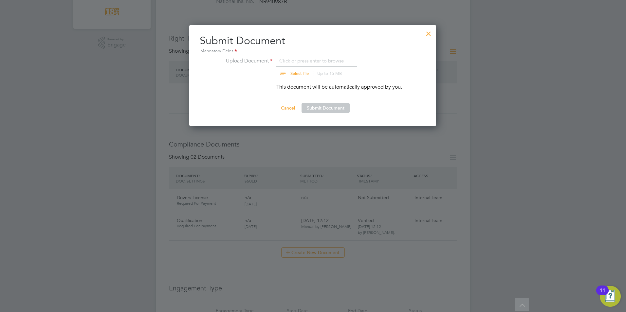
click at [292, 73] on input "file" at bounding box center [305, 67] width 103 height 20
type input "C:\fakepath\Mark Bassey DL.jpg"
click at [319, 103] on button "Submit Document" at bounding box center [326, 108] width 48 height 10
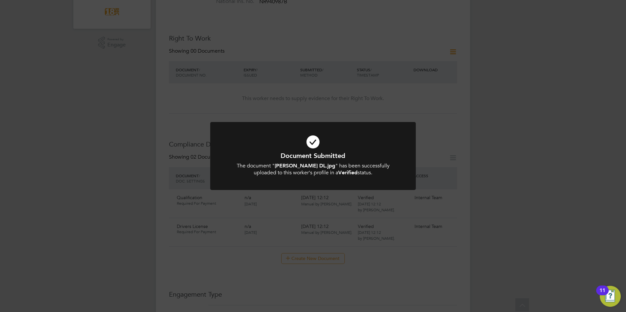
click at [187, 120] on div "Document Submitted The document " Mark Bassey DL.jpg " has been successfully up…" at bounding box center [313, 156] width 626 height 312
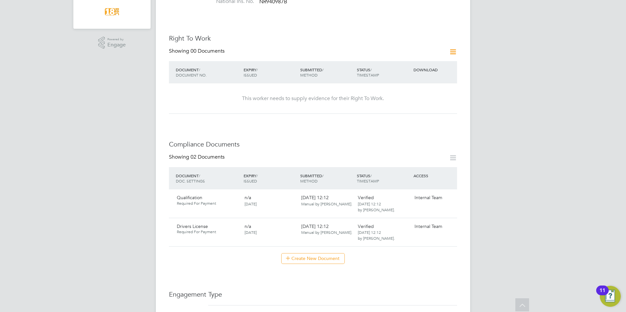
scroll to position [0, 0]
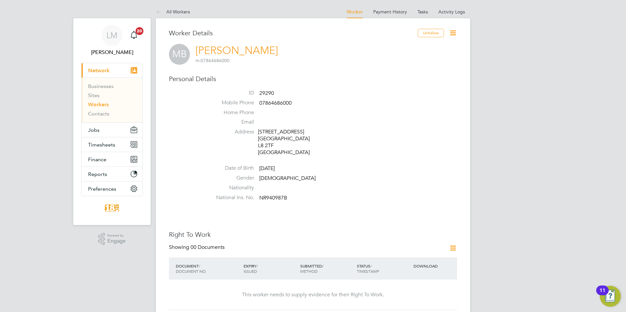
click at [454, 32] on icon at bounding box center [453, 33] width 8 height 8
click at [108, 146] on span "Timesheets" at bounding box center [101, 145] width 27 height 6
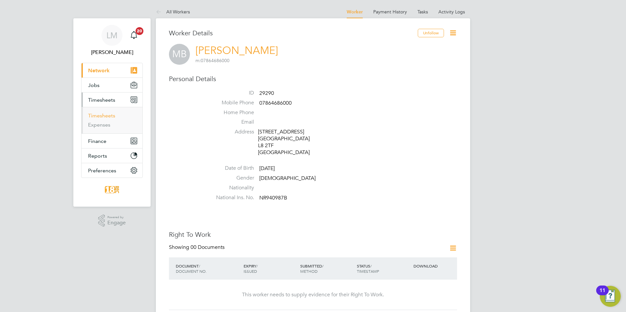
click at [112, 115] on link "Timesheets" at bounding box center [101, 116] width 27 height 6
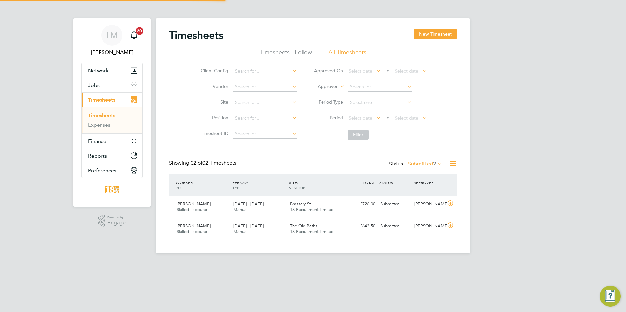
scroll to position [17, 57]
click at [424, 37] on button "New Timesheet" at bounding box center [435, 34] width 43 height 10
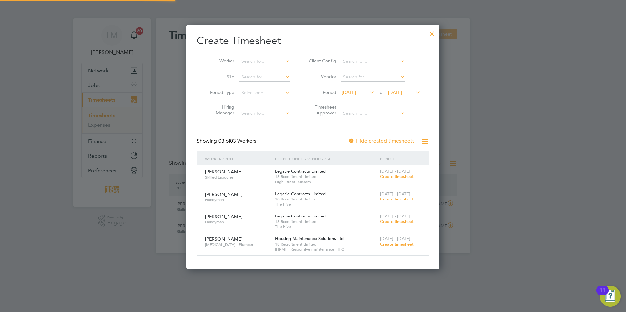
scroll to position [244, 253]
click at [432, 35] on div at bounding box center [432, 32] width 12 height 12
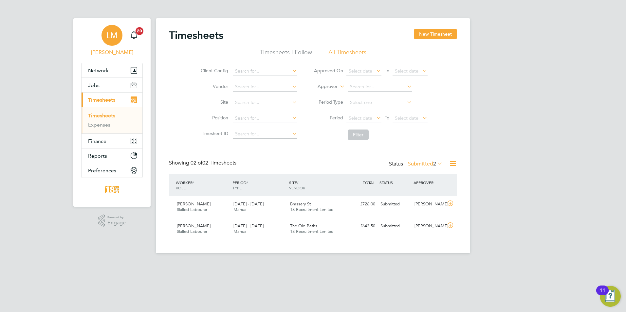
scroll to position [17, 57]
click at [114, 70] on button "Network" at bounding box center [112, 70] width 61 height 14
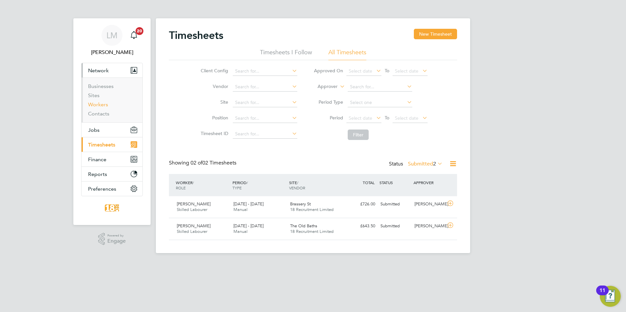
click at [93, 106] on link "Workers" at bounding box center [98, 104] width 20 height 6
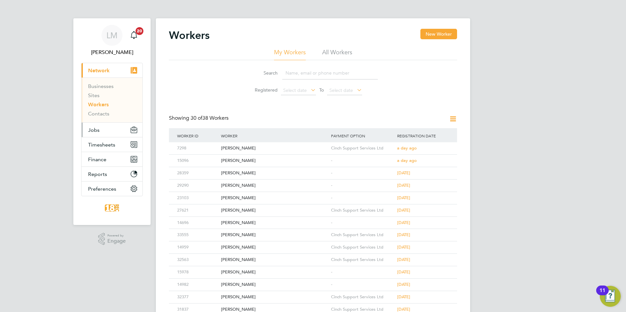
click at [99, 130] on button "Jobs" at bounding box center [112, 130] width 61 height 14
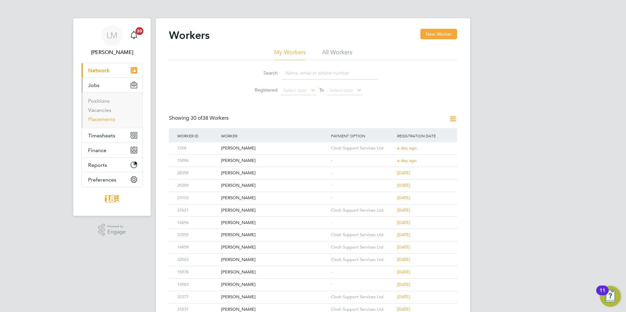
click at [103, 118] on link "Placements" at bounding box center [101, 119] width 27 height 6
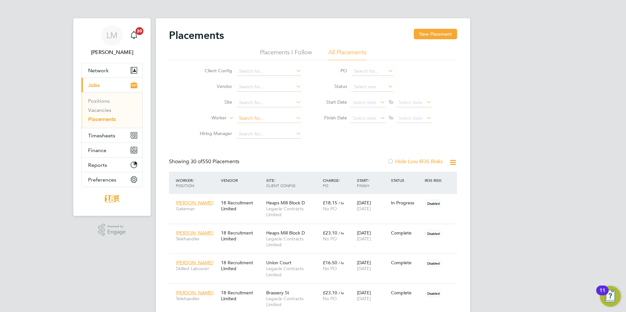
click at [259, 118] on input at bounding box center [269, 118] width 64 height 9
click at [272, 130] on li "Neil Eas thope" at bounding box center [268, 127] width 65 height 9
type input "Neil Easthope"
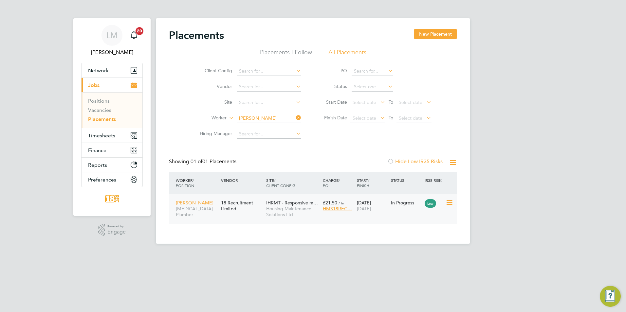
click at [416, 211] on div "Neil Easthope HMS - Plumber 18 Recruitment Limited IHRMT - Responsive m… Housin…" at bounding box center [313, 209] width 288 height 30
click at [452, 199] on icon at bounding box center [449, 203] width 7 height 8
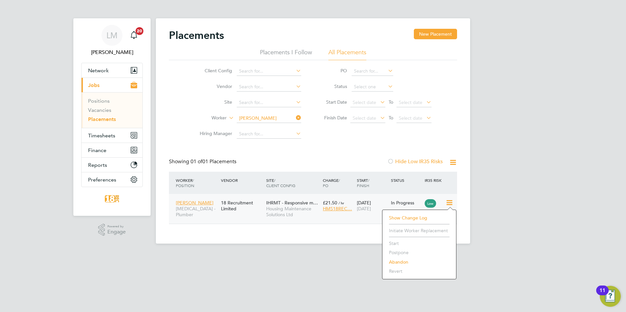
click at [373, 215] on div "06 Aug 2025 19 Jan 2026" at bounding box center [372, 206] width 34 height 18
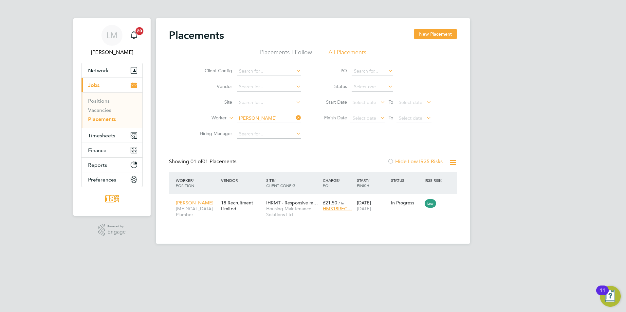
click at [182, 249] on app-footer at bounding box center [313, 249] width 314 height 10
click at [98, 109] on link "Vacancies" at bounding box center [99, 110] width 23 height 6
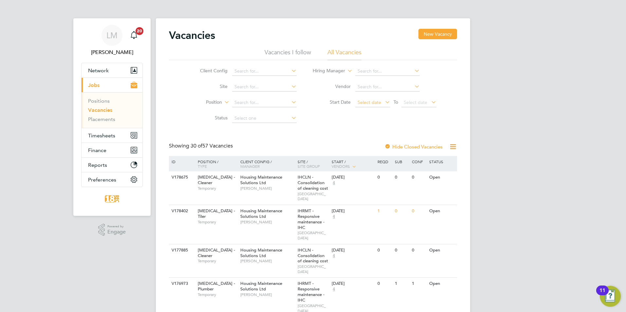
click at [370, 103] on span "Select date" at bounding box center [372, 103] width 35 height 9
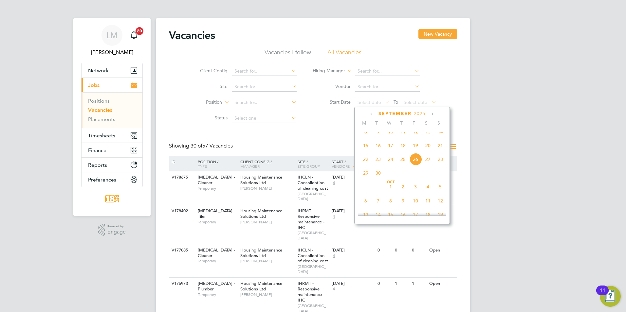
scroll to position [175, 0]
click at [369, 158] on span "18" at bounding box center [365, 156] width 12 height 12
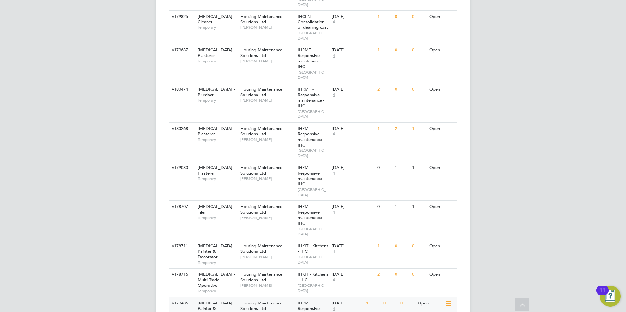
scroll to position [622, 0]
click at [271, 296] on div "Housing Maintenance Solutions Ltd Michael Leslie" at bounding box center [267, 307] width 57 height 23
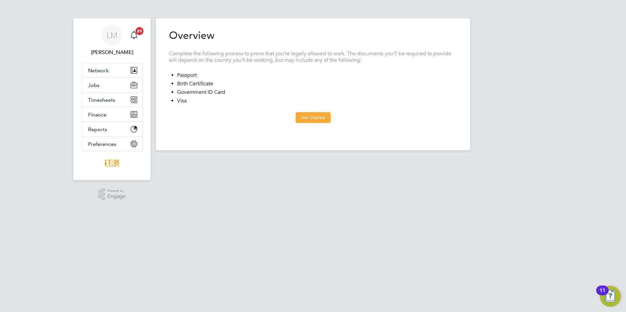
click at [307, 120] on button "Get Started" at bounding box center [313, 117] width 35 height 10
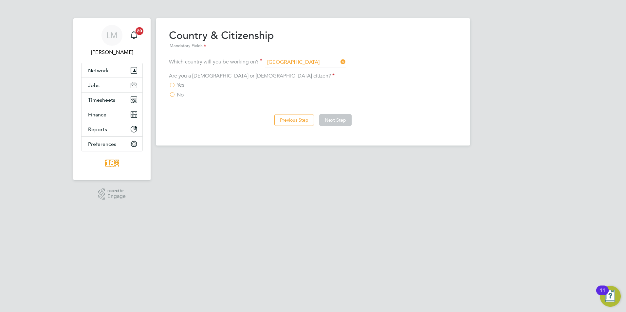
click at [180, 83] on span "Yes" at bounding box center [181, 85] width 8 height 7
click at [0, 0] on input "Yes" at bounding box center [0, 0] width 0 height 0
click at [337, 118] on button "Next Step" at bounding box center [335, 120] width 32 height 12
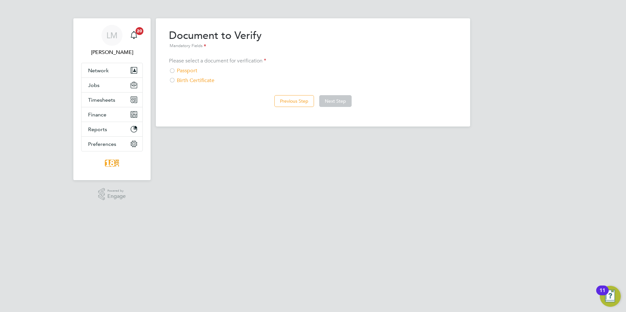
click at [190, 71] on div "Passport" at bounding box center [313, 70] width 288 height 7
click at [336, 103] on button "Next Step" at bounding box center [335, 101] width 32 height 12
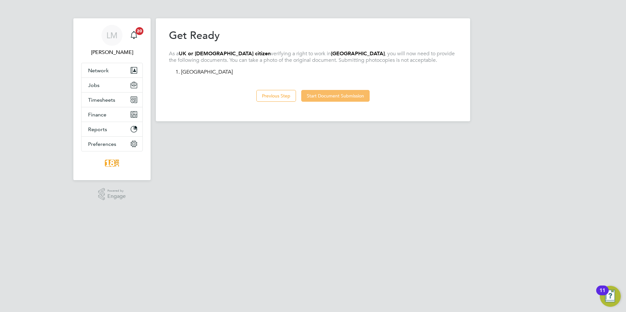
click at [337, 98] on button "Start Document Submission" at bounding box center [335, 96] width 68 height 12
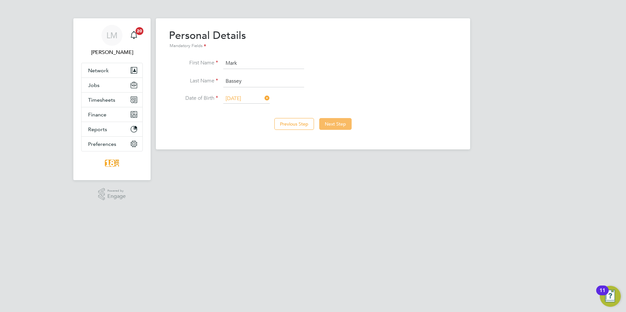
click at [336, 125] on button "Next Step" at bounding box center [335, 124] width 32 height 12
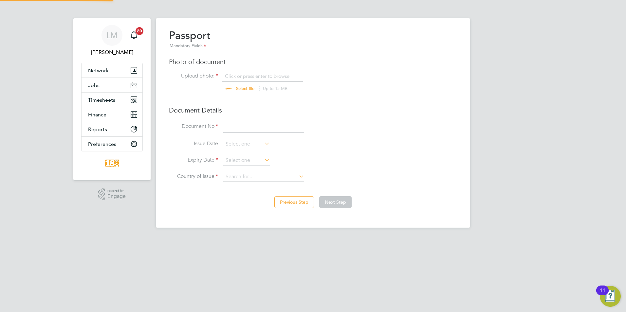
scroll to position [9, 81]
click at [247, 76] on input "file" at bounding box center [251, 83] width 103 height 20
type input "C:\fakepath\[PERSON_NAME] Passport.jpg"
click at [276, 131] on input at bounding box center [263, 127] width 81 height 12
drag, startPoint x: 121, startPoint y: 289, endPoint x: 123, endPoint y: 282, distance: 7.8
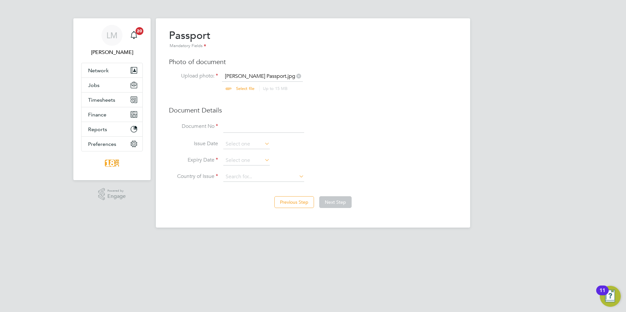
click at [121, 238] on html "[PERSON_NAME] Notifications 20 Applications: Network Businesses Sites Workers C…" at bounding box center [313, 119] width 626 height 238
click at [244, 128] on input at bounding box center [263, 127] width 81 height 12
type input "577331932"
click at [250, 159] on input at bounding box center [246, 161] width 46 height 10
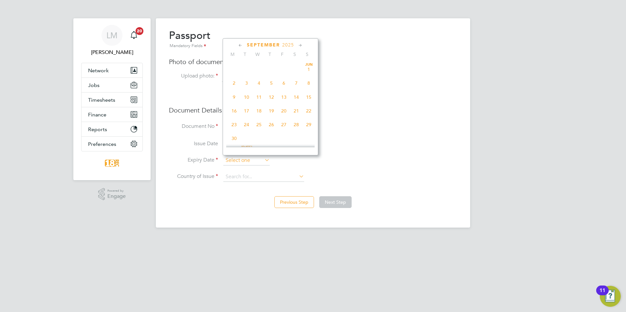
scroll to position [241, 0]
click at [372, 238] on html "[PERSON_NAME] Notifications 20 Applications: Network Businesses Sites Workers C…" at bounding box center [313, 119] width 626 height 238
click at [234, 162] on input at bounding box center [246, 161] width 46 height 10
click at [293, 46] on span "2025" at bounding box center [288, 45] width 12 height 6
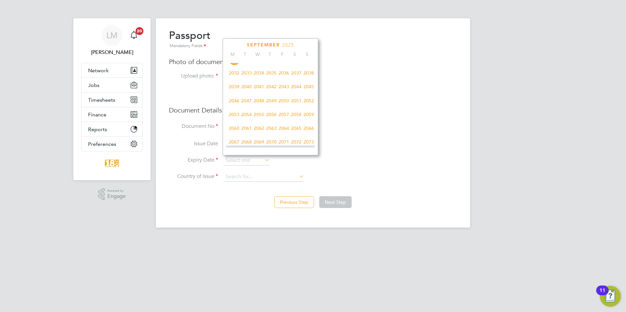
scroll to position [206, 0]
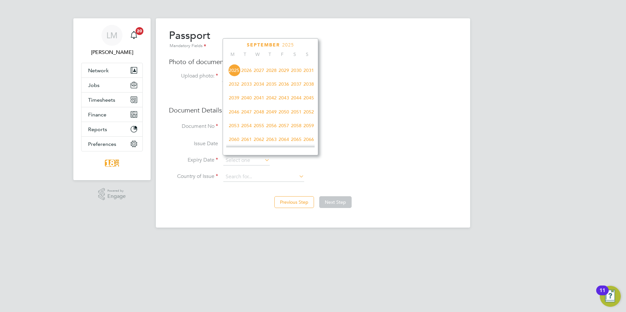
click at [298, 74] on span "2030" at bounding box center [296, 70] width 12 height 12
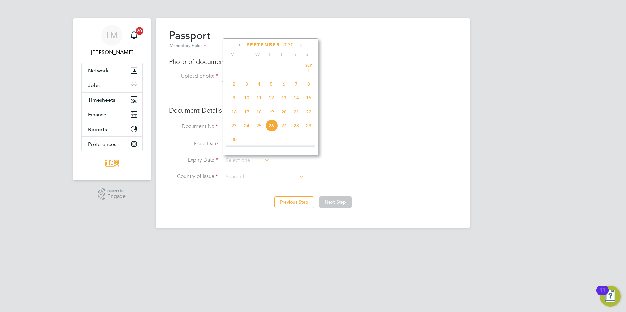
click at [302, 45] on icon at bounding box center [300, 45] width 6 height 7
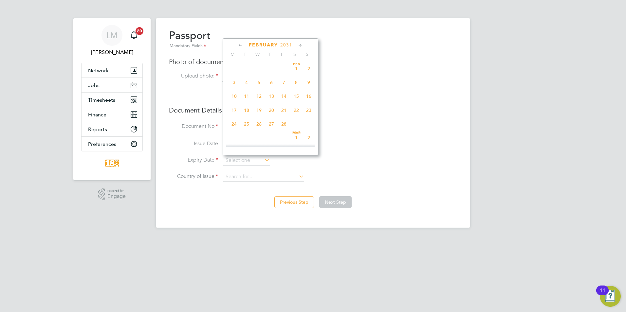
click at [302, 45] on icon at bounding box center [300, 45] width 6 height 7
click at [397, 238] on html "[PERSON_NAME] Notifications 20 Applications: Network Businesses Sites Workers C…" at bounding box center [313, 119] width 626 height 238
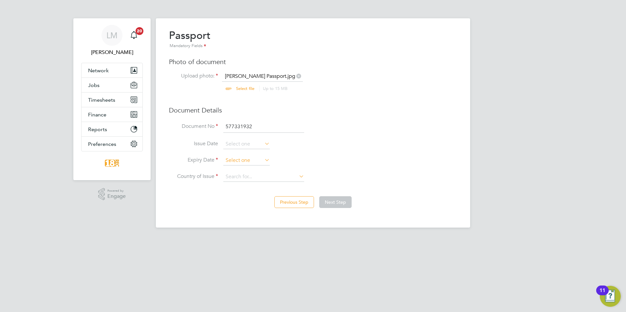
click at [242, 160] on input at bounding box center [246, 161] width 46 height 10
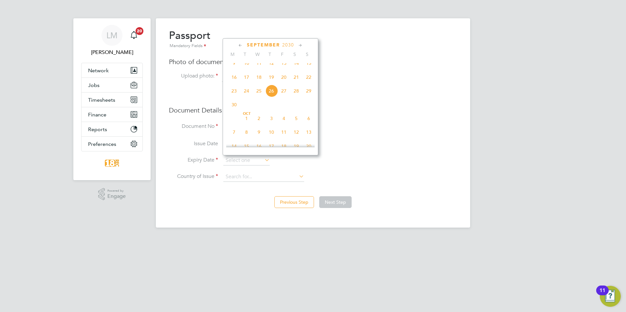
drag, startPoint x: 227, startPoint y: 259, endPoint x: 231, endPoint y: 251, distance: 8.9
click at [227, 238] on html "[PERSON_NAME] Notifications 20 Applications: Network Businesses Sites Workers C…" at bounding box center [313, 119] width 626 height 238
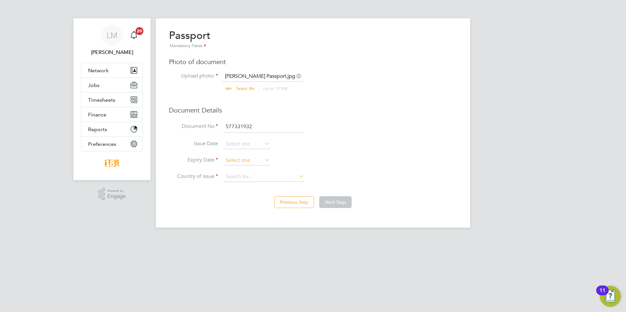
click at [255, 161] on input at bounding box center [246, 161] width 46 height 10
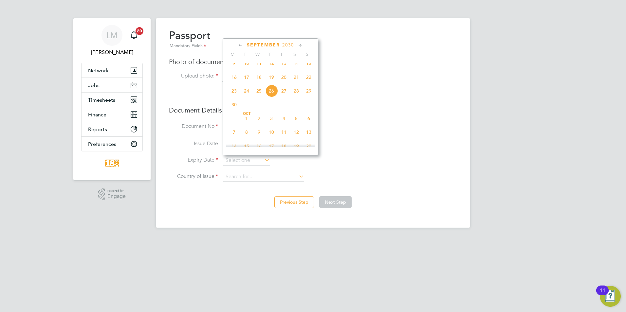
click at [265, 46] on div "[DATE]" at bounding box center [270, 45] width 88 height 6
click at [265, 46] on span "September" at bounding box center [263, 45] width 33 height 6
click at [281, 46] on span "2025" at bounding box center [283, 45] width 12 height 6
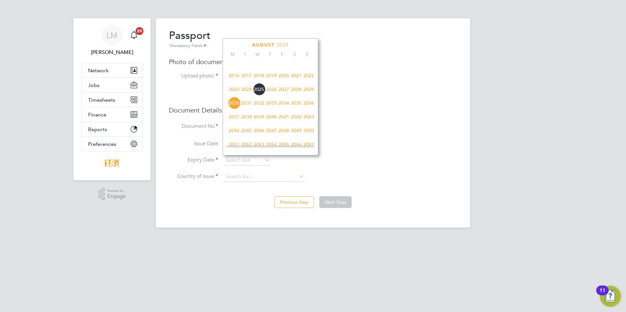
click at [235, 106] on span "2030" at bounding box center [234, 103] width 12 height 12
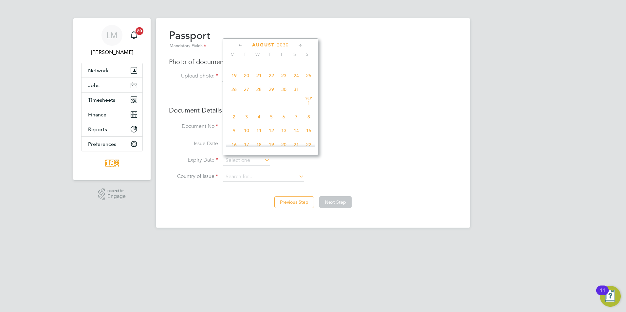
click at [237, 45] on icon at bounding box center [240, 45] width 6 height 7
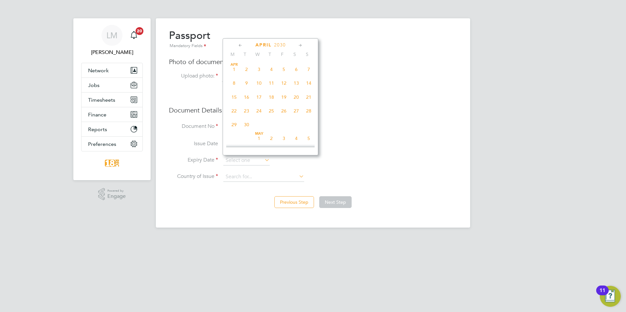
click at [237, 45] on icon at bounding box center [240, 45] width 6 height 7
click at [299, 45] on icon at bounding box center [300, 45] width 6 height 7
click at [294, 99] on span "16" at bounding box center [296, 95] width 12 height 12
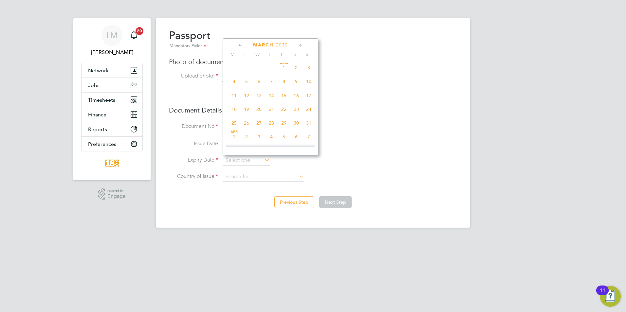
type input "16 Mar 2030"
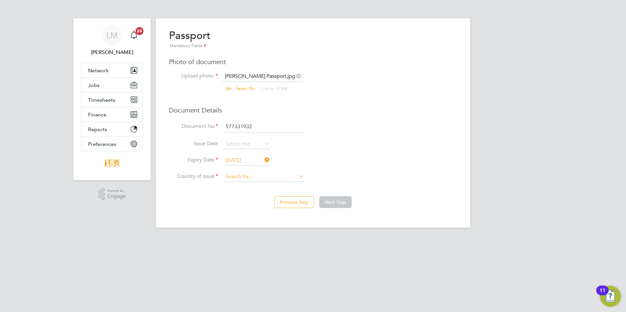
click at [250, 179] on input at bounding box center [263, 177] width 81 height 10
click at [258, 223] on li "Uni ted Kingdom" at bounding box center [285, 222] width 124 height 9
type input "United Kingdom"
click at [332, 204] on button "Next Step" at bounding box center [335, 202] width 32 height 12
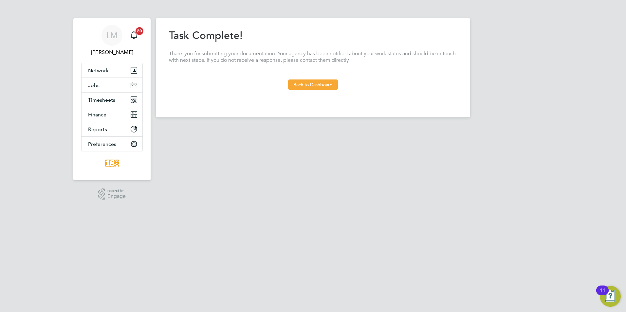
click at [224, 128] on html "LM Libby Murphy Notifications 20 Applications: Network Businesses Sites Workers…" at bounding box center [313, 64] width 626 height 128
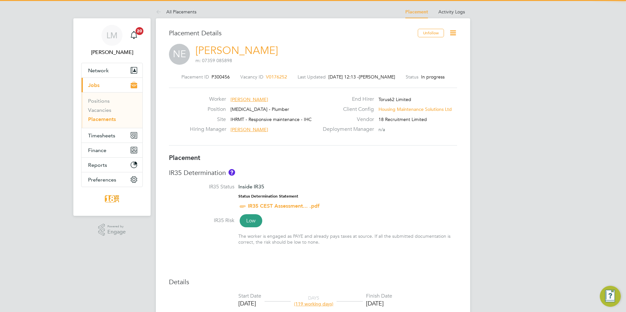
click at [454, 37] on icon at bounding box center [453, 33] width 8 height 8
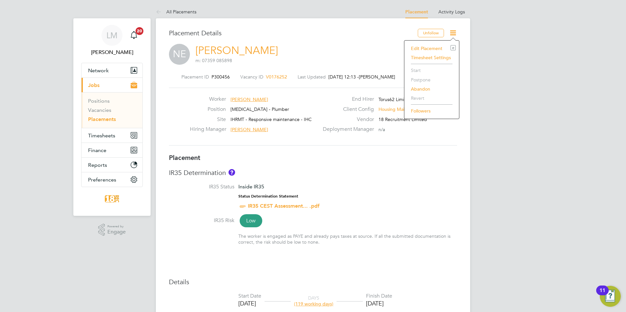
click at [424, 85] on li "Abandon" at bounding box center [432, 88] width 48 height 9
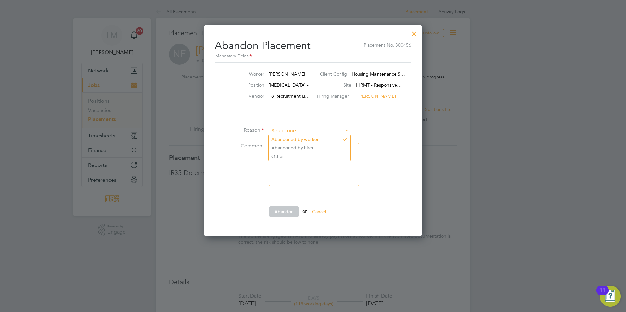
click at [313, 128] on input at bounding box center [309, 131] width 81 height 10
click at [386, 131] on li "Reason" at bounding box center [313, 134] width 196 height 16
click at [312, 128] on input at bounding box center [309, 131] width 81 height 10
click at [414, 34] on div at bounding box center [414, 32] width 12 height 12
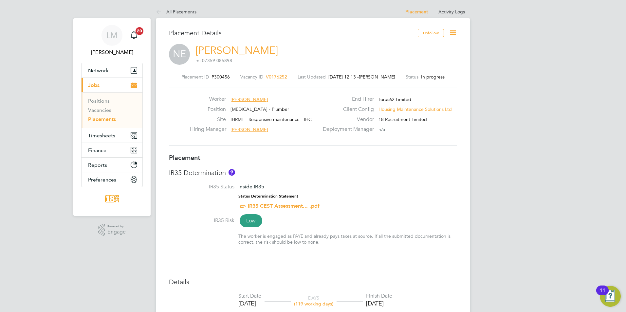
click at [450, 33] on icon at bounding box center [453, 33] width 8 height 8
click at [429, 48] on li "Edit Placement e" at bounding box center [432, 48] width 48 height 9
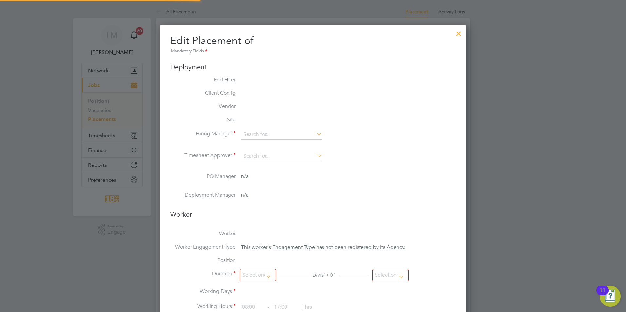
type input "[PERSON_NAME]"
type input "[DATE]"
type input "08:00"
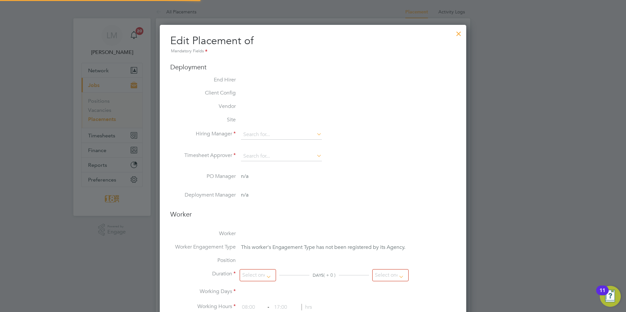
type input "16:00"
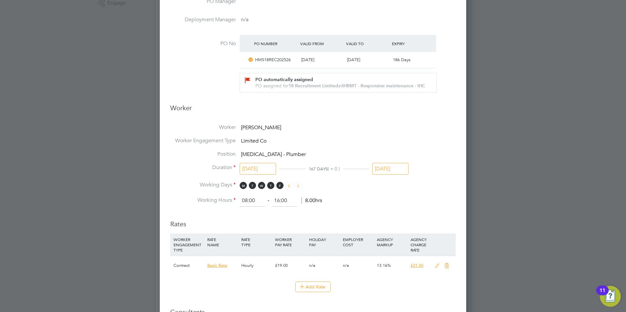
click at [396, 174] on input "[DATE]" at bounding box center [390, 169] width 36 height 12
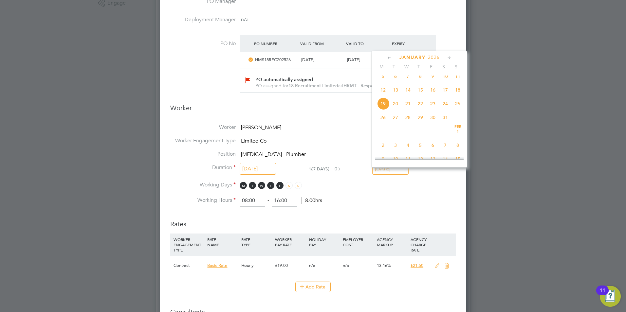
click at [388, 59] on icon at bounding box center [389, 57] width 6 height 7
click at [447, 111] on span "20" at bounding box center [445, 109] width 12 height 12
type input "[DATE]"
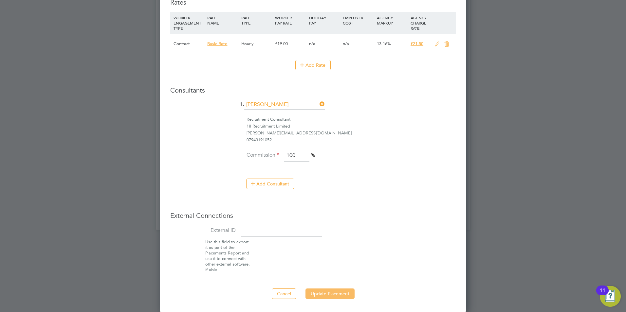
click at [331, 298] on button "Update Placement" at bounding box center [329, 294] width 49 height 10
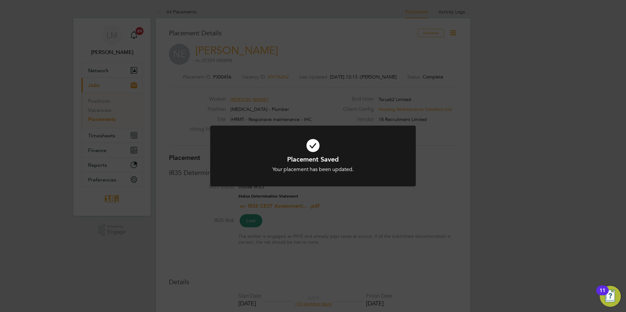
click at [488, 169] on div "Placement Saved Your placement has been updated. Cancel Okay" at bounding box center [313, 156] width 626 height 312
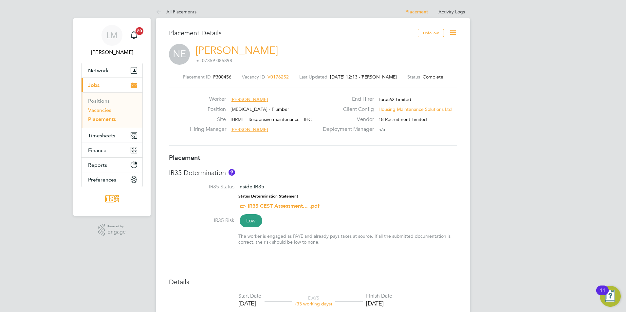
click at [99, 111] on link "Vacancies" at bounding box center [99, 110] width 23 height 6
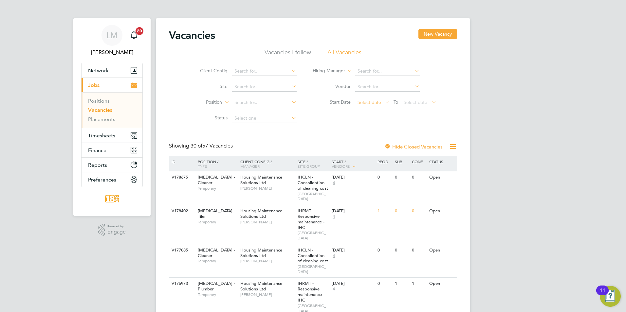
click at [373, 105] on span "Select date" at bounding box center [372, 103] width 35 height 9
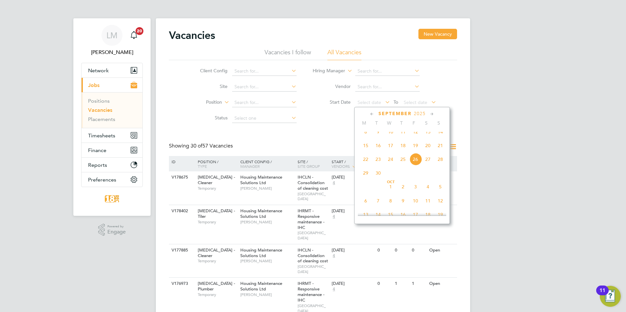
click at [366, 136] on span "8" at bounding box center [365, 132] width 12 height 12
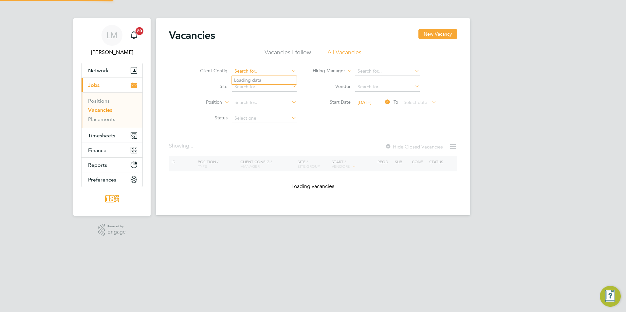
click at [254, 69] on input at bounding box center [264, 71] width 64 height 9
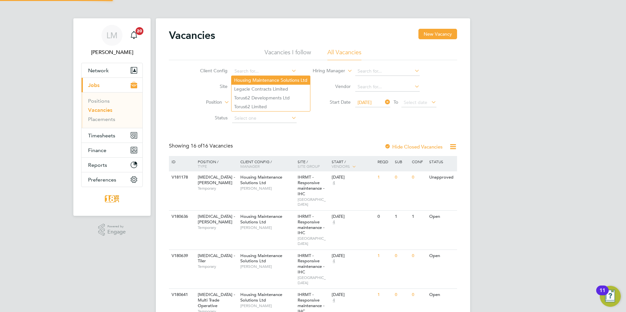
click at [261, 82] on li "Housing Maintenance Solutions Ltd" at bounding box center [270, 80] width 79 height 9
type input "Housing Maintenance Solutions Ltd"
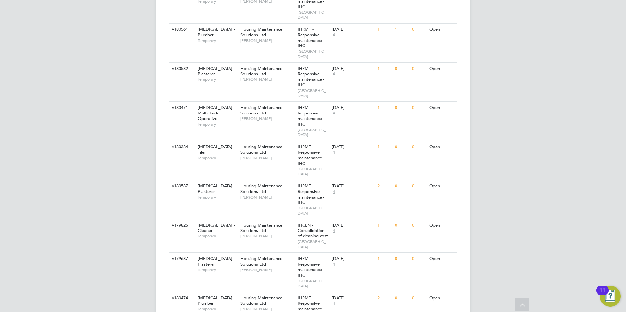
drag, startPoint x: 268, startPoint y: 276, endPoint x: 523, endPoint y: 186, distance: 270.2
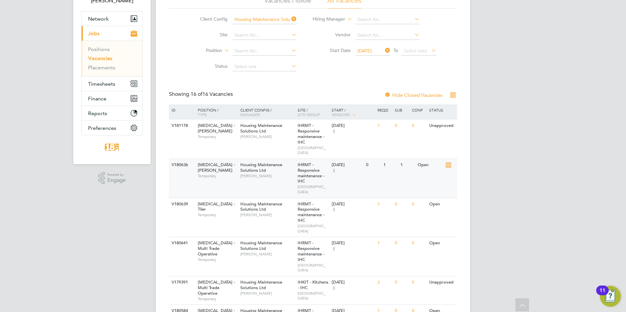
click at [283, 177] on div "V180636 HMS - Joiner Temporary Housing Maintenance Solutions Ltd Steve Cruicksh…" at bounding box center [313, 178] width 288 height 39
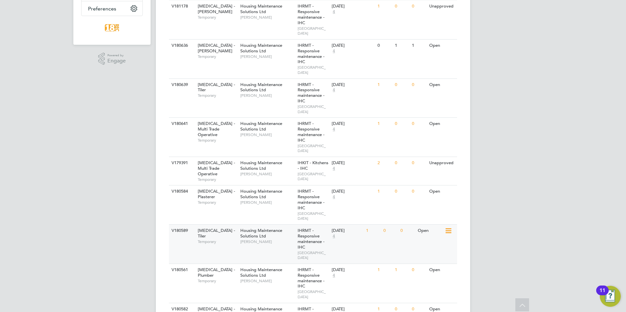
scroll to position [183, 0]
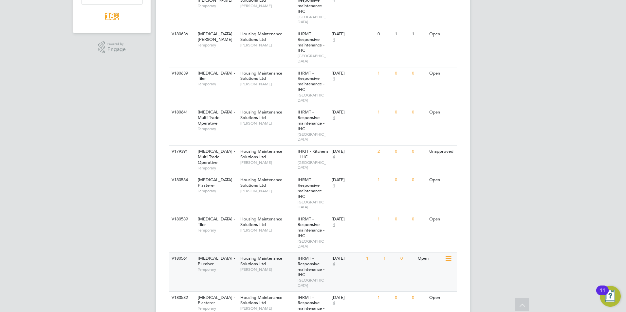
click at [276, 253] on div "Housing Maintenance Solutions Ltd Mike Stenson" at bounding box center [267, 264] width 57 height 23
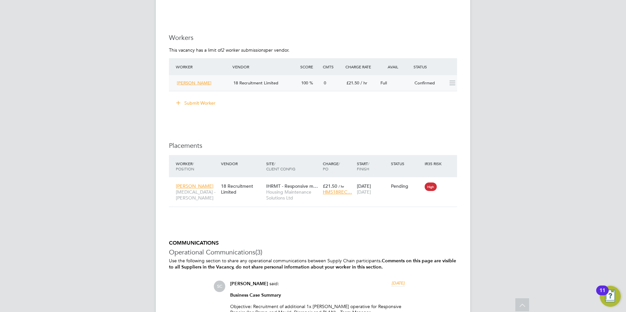
click at [193, 83] on span "[PERSON_NAME]" at bounding box center [194, 83] width 35 height 6
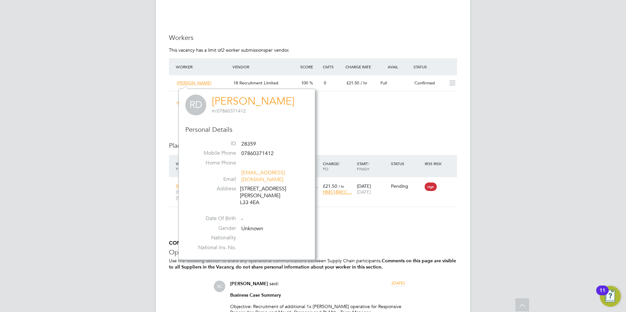
click at [392, 119] on div "IR35 Determination IR35 Status Inside IR35 Status Determination Statement IR35 …" at bounding box center [313, 115] width 288 height 805
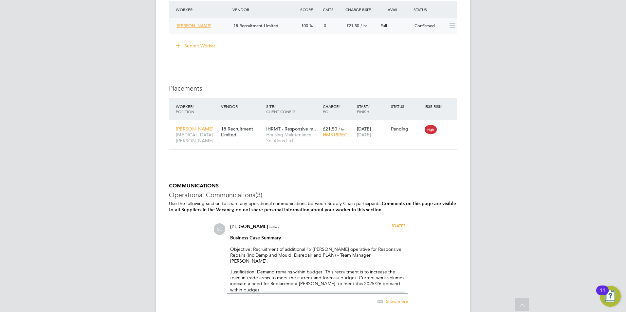
scroll to position [392, 0]
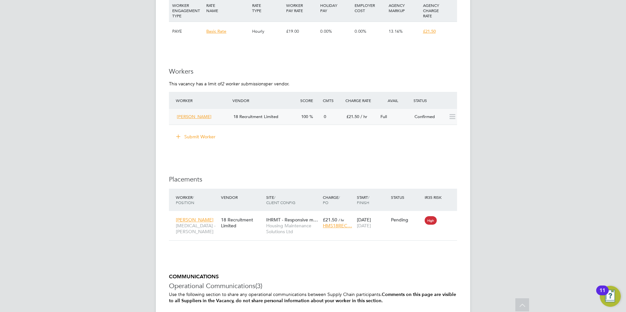
click at [188, 117] on span "[PERSON_NAME]" at bounding box center [194, 117] width 35 height 6
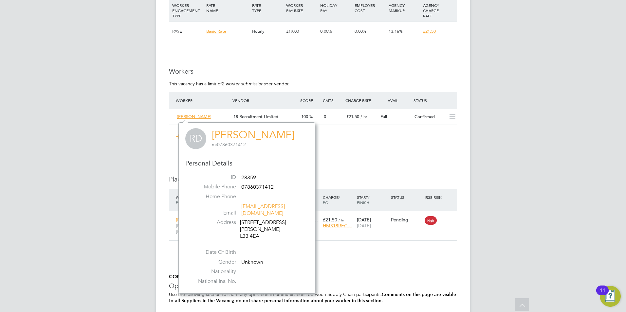
click at [234, 136] on link "[PERSON_NAME]" at bounding box center [253, 135] width 83 height 13
click at [370, 141] on div "Submit Worker" at bounding box center [314, 137] width 285 height 10
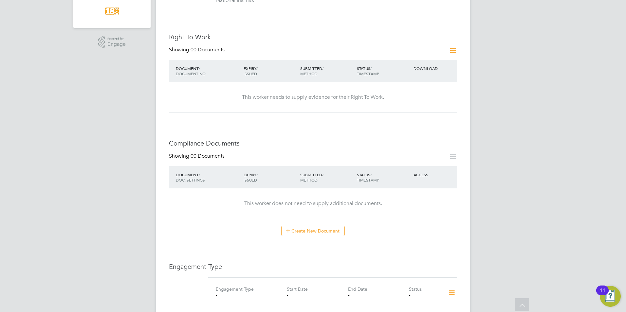
scroll to position [196, 0]
drag, startPoint x: 269, startPoint y: 123, endPoint x: 290, endPoint y: 181, distance: 62.2
click at [269, 121] on div "Worker Details Unfollow RD [PERSON_NAME] m: 07860371412 Personal Details ID 283…" at bounding box center [313, 215] width 288 height 766
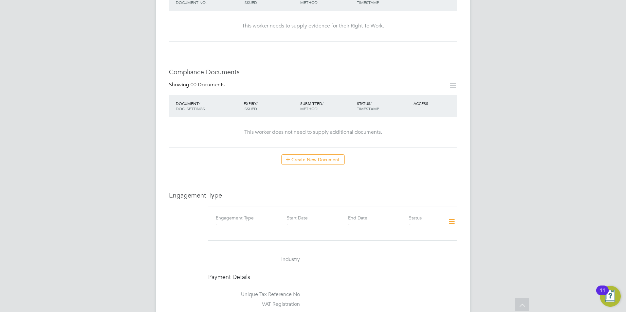
scroll to position [360, 0]
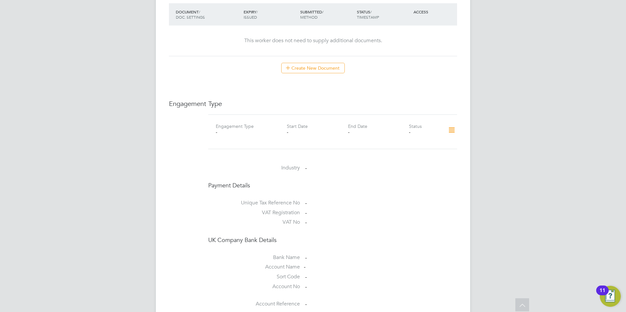
click at [449, 125] on icon at bounding box center [451, 130] width 11 height 15
click at [425, 149] on li "Add Engagement Type" at bounding box center [418, 151] width 74 height 9
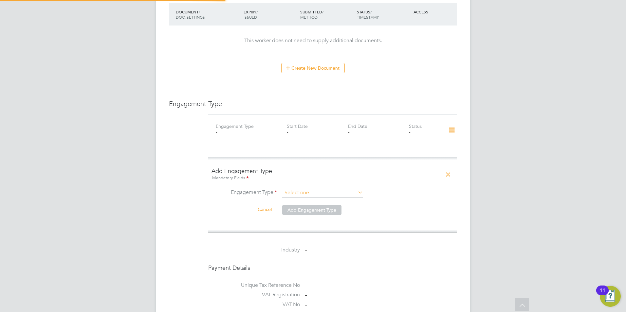
click at [335, 181] on ng-form "Add Engagement Type Mandatory Fields Engagement Type Cancel Add Engagement Type" at bounding box center [332, 195] width 242 height 56
click at [333, 189] on input at bounding box center [322, 193] width 81 height 9
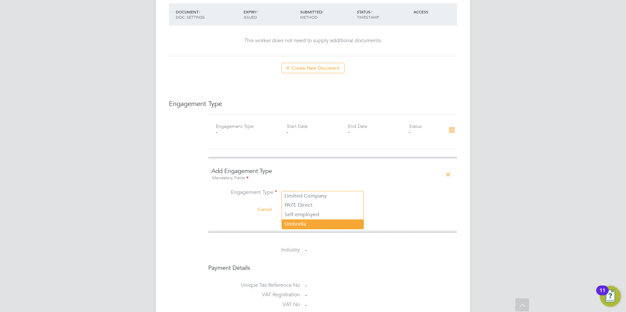
click at [302, 222] on li "Umbrella" at bounding box center [323, 224] width 82 height 9
type input "Umbrella"
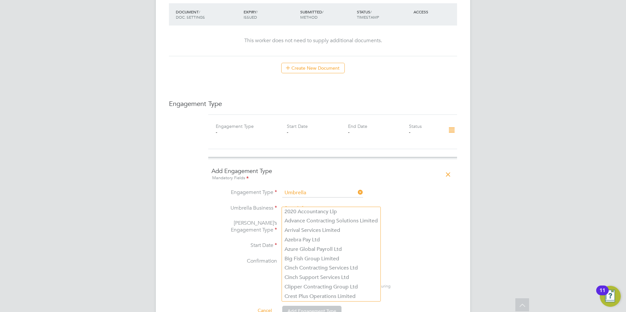
click at [302, 204] on input at bounding box center [322, 208] width 81 height 9
click at [321, 276] on li "Cinch Support Services Ltd" at bounding box center [331, 277] width 99 height 9
type input "Cinch Support Services Ltd"
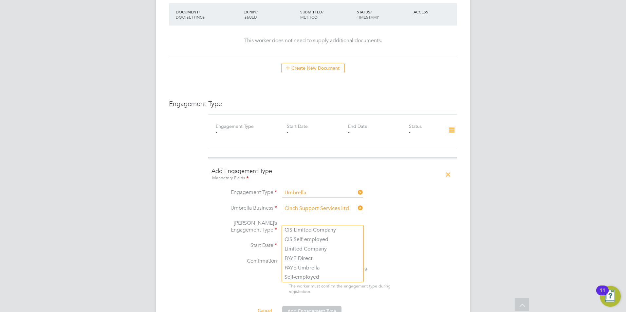
click at [300, 225] on input at bounding box center [322, 227] width 81 height 9
click at [308, 268] on li "PAYE Umbrella" at bounding box center [323, 268] width 82 height 9
type input "PAYE Umbrella"
click at [297, 242] on input at bounding box center [305, 247] width 46 height 10
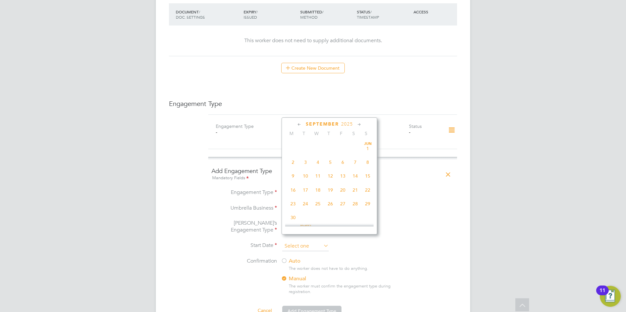
scroll to position [241, 0]
click at [293, 218] on span "6" at bounding box center [293, 211] width 12 height 12
type input "[DATE]"
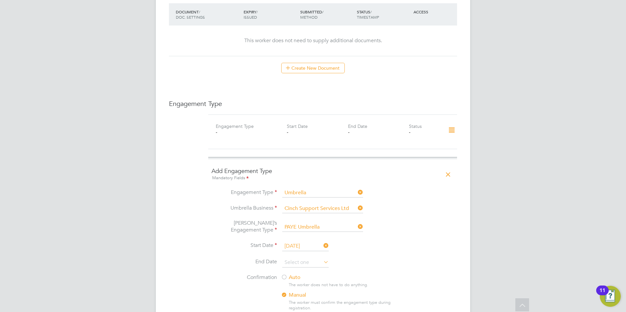
drag, startPoint x: 460, startPoint y: 245, endPoint x: 452, endPoint y: 236, distance: 12.5
click at [458, 241] on div "Worker Details Unfollow RD [PERSON_NAME] m: 07860371412 Personal Details ID 283…" at bounding box center [313, 158] width 314 height 1000
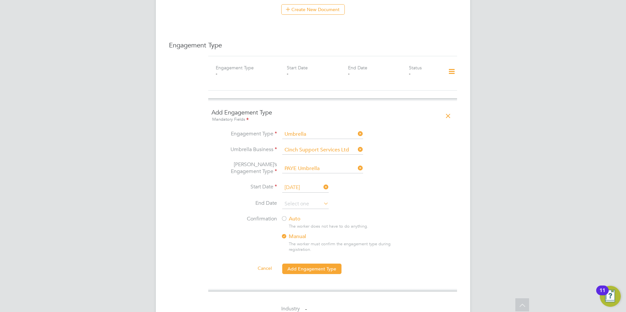
scroll to position [524, 0]
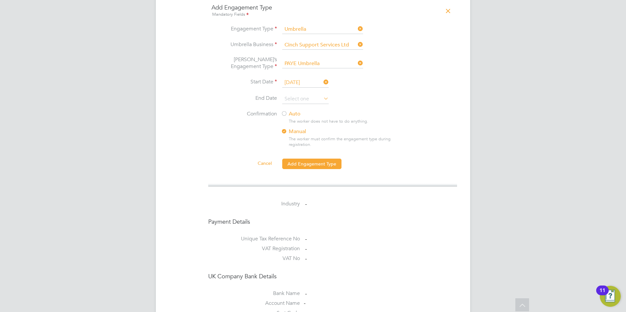
click at [285, 111] on div at bounding box center [284, 114] width 7 height 7
click at [299, 159] on button "Add Engagement Type" at bounding box center [311, 164] width 59 height 10
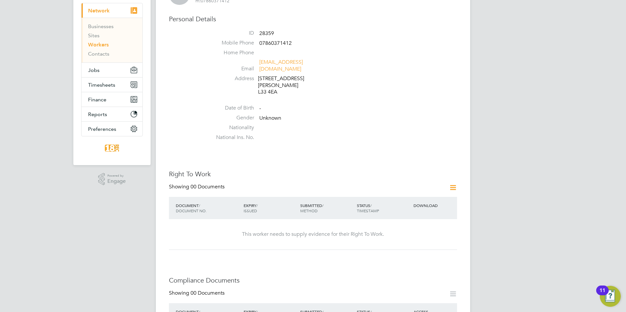
scroll to position [196, 0]
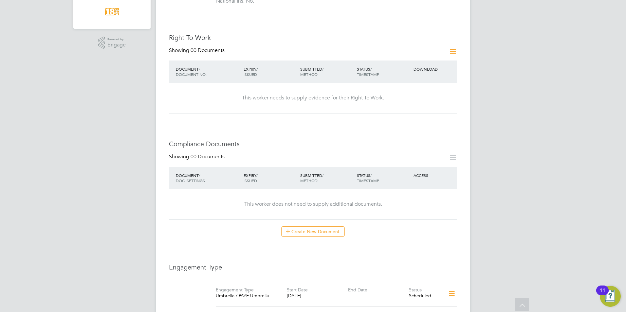
drag, startPoint x: 226, startPoint y: 117, endPoint x: 254, endPoint y: 111, distance: 28.7
click at [226, 117] on div "Worker Details Unfollow RD Reece Daly m: 07860371412 Personal Details ID 28359 …" at bounding box center [313, 163] width 288 height 662
click at [452, 47] on icon at bounding box center [453, 51] width 8 height 8
click at [419, 59] on li "Add Right To Work Document" at bounding box center [416, 60] width 79 height 9
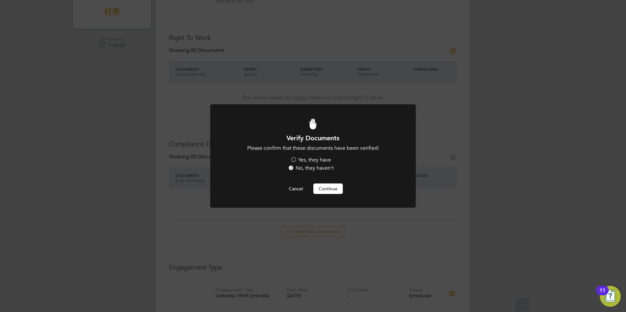
scroll to position [0, 0]
click at [316, 157] on label "Yes, they have" at bounding box center [310, 160] width 41 height 7
click at [0, 0] on input "Yes, they have" at bounding box center [0, 0] width 0 height 0
drag, startPoint x: 294, startPoint y: 186, endPoint x: 291, endPoint y: 176, distance: 10.0
click at [292, 185] on button "Cancel" at bounding box center [296, 189] width 25 height 10
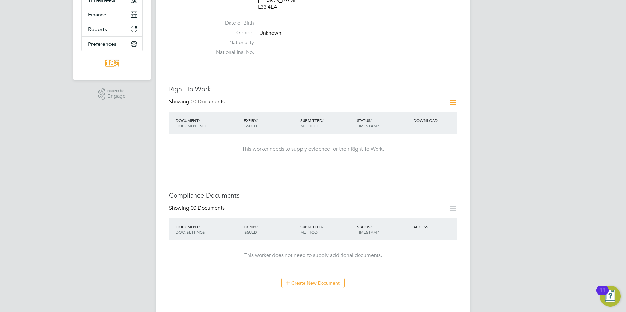
scroll to position [196, 0]
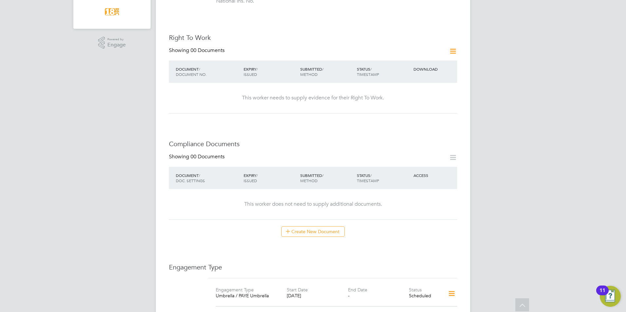
click at [452, 49] on icon at bounding box center [453, 51] width 8 height 8
click at [414, 61] on li "Add Right To Work Document" at bounding box center [416, 60] width 79 height 9
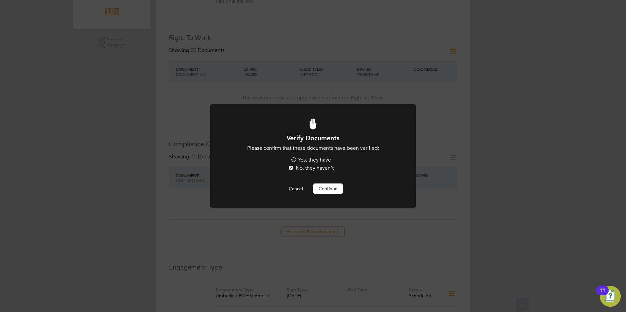
scroll to position [0, 0]
click at [317, 160] on label "Yes, they have" at bounding box center [310, 160] width 41 height 7
click at [0, 0] on input "Yes, they have" at bounding box center [0, 0] width 0 height 0
click at [327, 192] on button "Continue" at bounding box center [327, 189] width 29 height 10
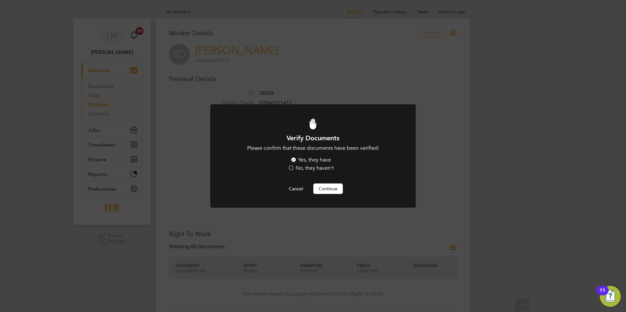
scroll to position [196, 0]
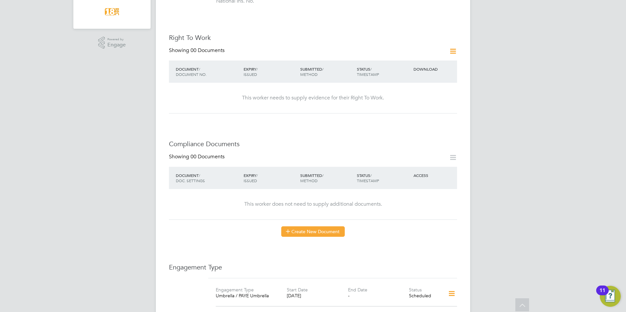
click at [309, 227] on button "Create New Document" at bounding box center [313, 232] width 64 height 10
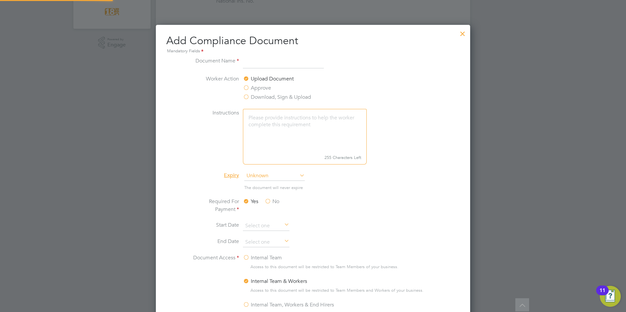
scroll to position [344, 315]
type input "Quals"
click at [262, 257] on label "Internal Team" at bounding box center [262, 258] width 39 height 8
click at [0, 0] on input "Internal Team" at bounding box center [0, 0] width 0 height 0
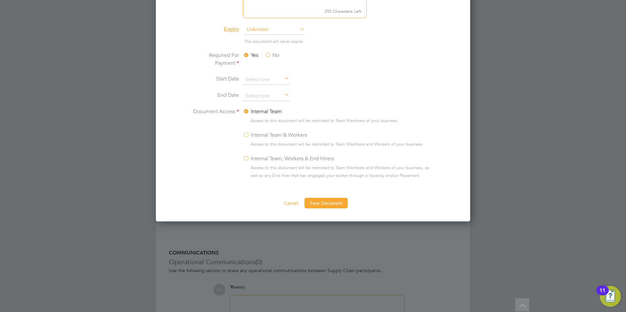
scroll to position [405, 0]
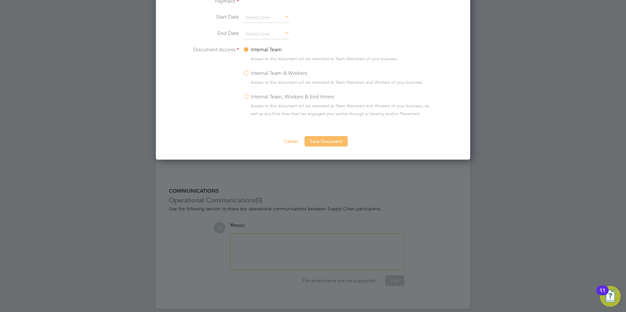
click at [330, 139] on button "Save Document" at bounding box center [325, 141] width 43 height 10
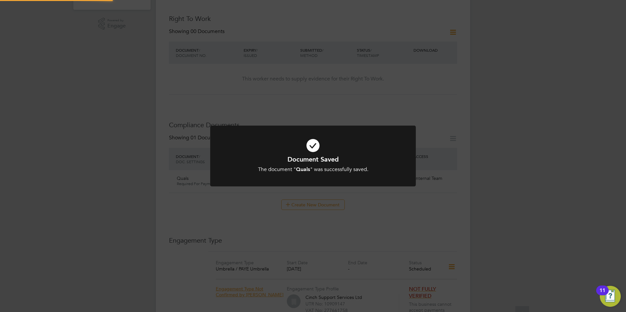
scroll to position [196, 0]
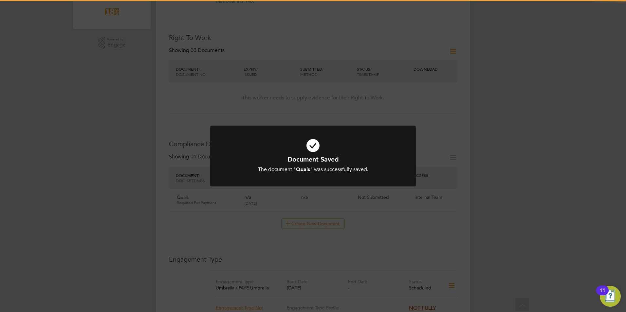
click at [531, 177] on div "Document Saved The document " Quals " was successfully saved. Cancel Okay" at bounding box center [313, 156] width 626 height 312
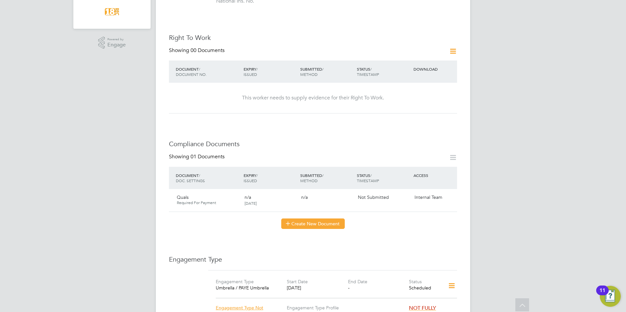
click at [334, 219] on button "Create New Document" at bounding box center [313, 224] width 64 height 10
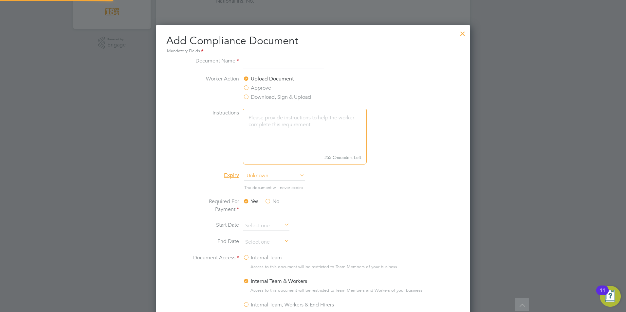
scroll to position [344, 315]
type input "Drivers License"
click at [260, 256] on label "Internal Team" at bounding box center [262, 258] width 39 height 8
click at [0, 0] on input "Internal Team" at bounding box center [0, 0] width 0 height 0
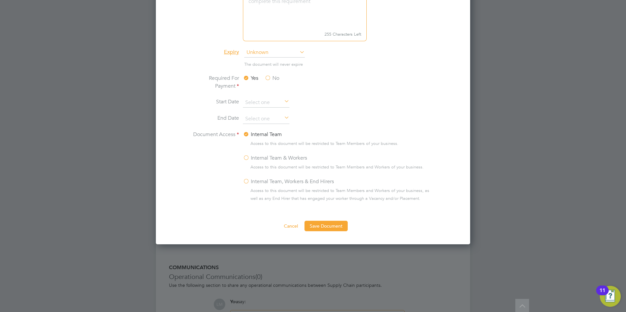
scroll to position [397, 0]
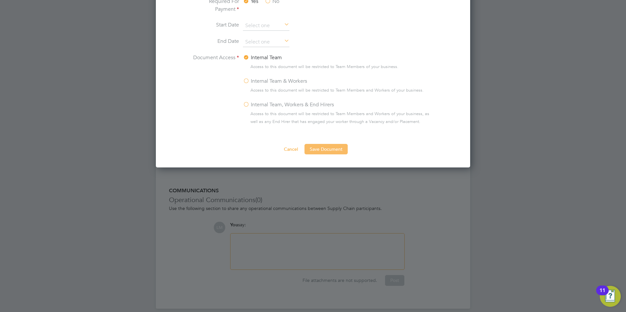
click at [322, 149] on button "Save Document" at bounding box center [325, 149] width 43 height 10
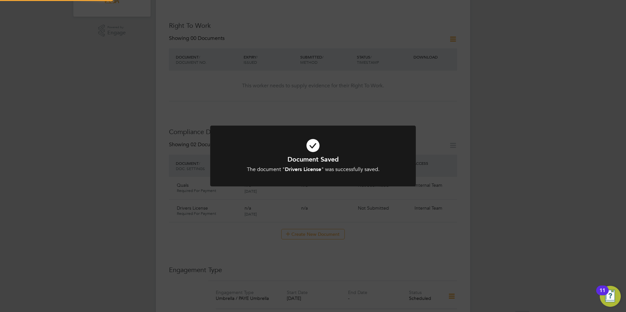
scroll to position [196, 0]
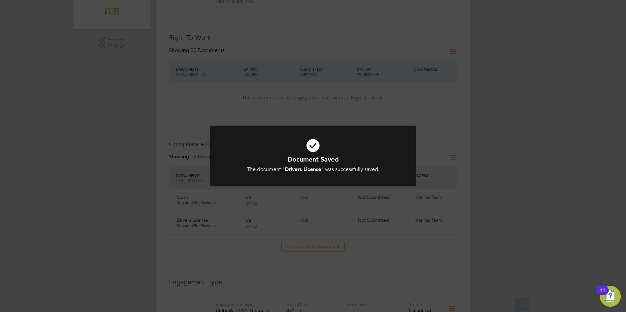
click at [481, 148] on div "Document Saved The document " Drivers License " was successfully saved. Cancel …" at bounding box center [313, 156] width 626 height 312
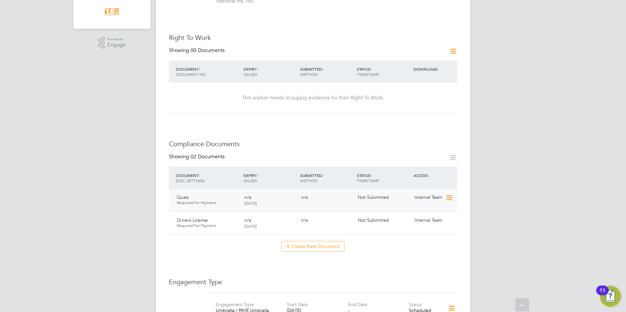
click at [451, 194] on icon at bounding box center [449, 198] width 7 height 8
click at [432, 215] on li "Submit Document" at bounding box center [429, 215] width 46 height 9
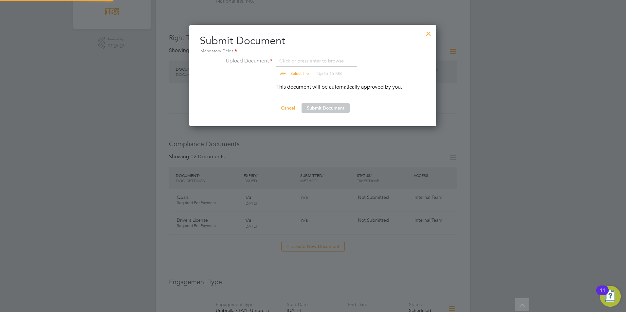
scroll to position [102, 248]
click at [303, 62] on input "file" at bounding box center [305, 67] width 103 height 20
type input "C:\fakepath\reece daly quals.jpg"
click at [331, 106] on button "Submit Document" at bounding box center [326, 108] width 48 height 10
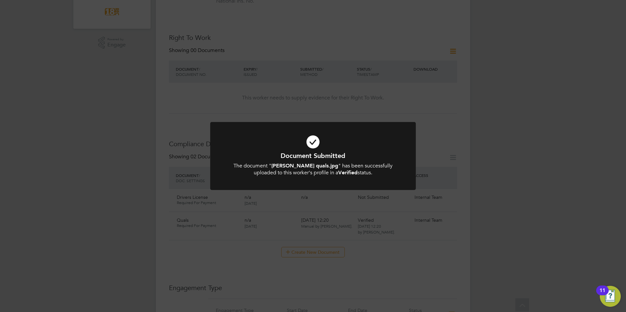
click at [504, 218] on div "Document Submitted The document " reece daly quals.jpg " has been successfully …" at bounding box center [313, 156] width 626 height 312
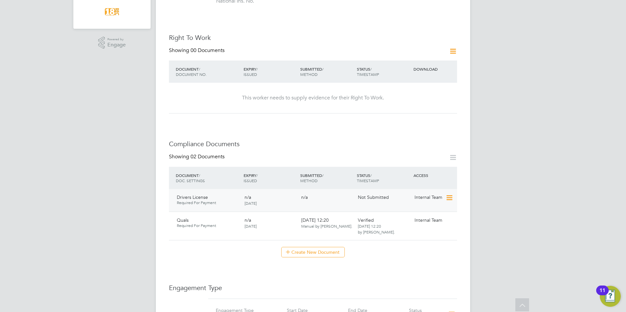
click at [448, 194] on icon at bounding box center [449, 198] width 7 height 8
click at [434, 214] on li "Submit Document" at bounding box center [429, 215] width 46 height 9
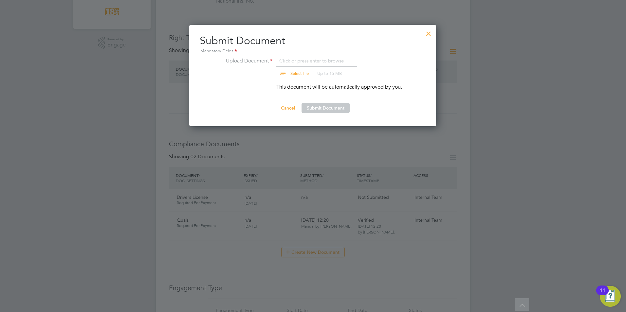
click at [300, 76] on input "file" at bounding box center [305, 67] width 103 height 20
type input "C:\fakepath\reece daly dl.jpg"
click at [316, 110] on button "Submit Document" at bounding box center [326, 108] width 48 height 10
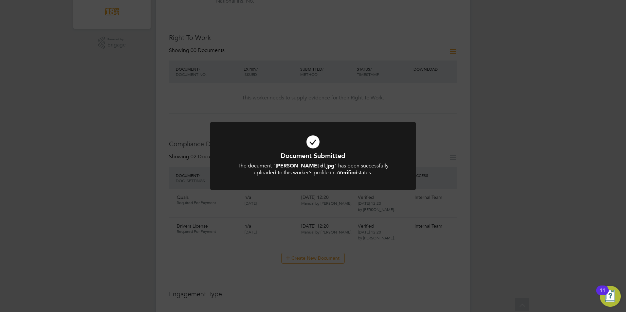
click at [489, 195] on div "Document Submitted The document " reece daly dl.jpg " has been successfully upl…" at bounding box center [313, 156] width 626 height 312
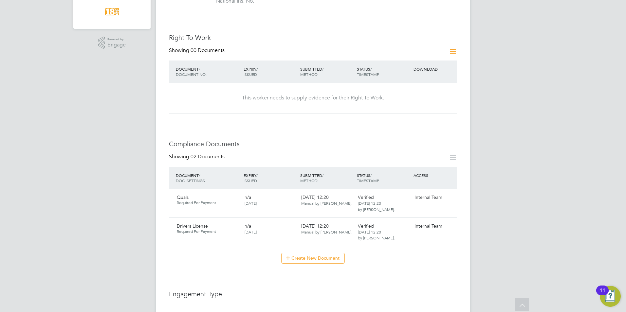
scroll to position [0, 0]
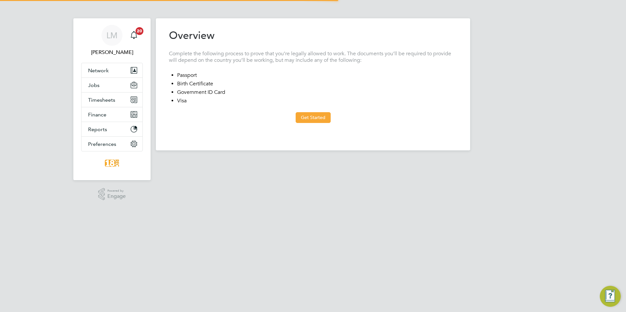
click at [309, 115] on button "Get Started" at bounding box center [313, 117] width 35 height 10
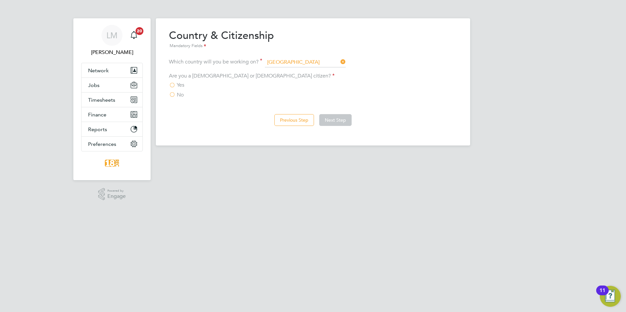
click at [179, 86] on span "Yes" at bounding box center [181, 85] width 8 height 7
click at [0, 0] on input "Yes" at bounding box center [0, 0] width 0 height 0
click at [330, 121] on button "Next Step" at bounding box center [335, 120] width 32 height 12
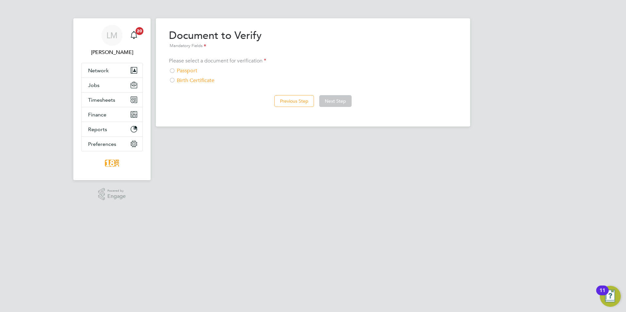
click at [195, 72] on div "Passport" at bounding box center [313, 70] width 288 height 7
click at [335, 98] on button "Next Step" at bounding box center [335, 101] width 32 height 12
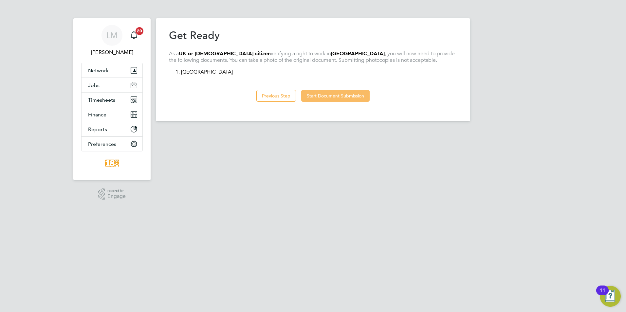
click at [360, 98] on button "Start Document Submission" at bounding box center [335, 96] width 68 height 12
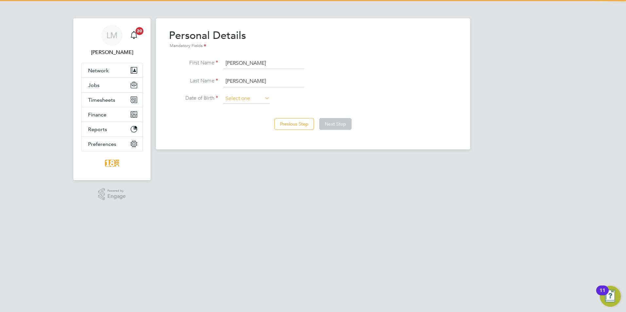
click at [253, 102] on input at bounding box center [246, 99] width 46 height 10
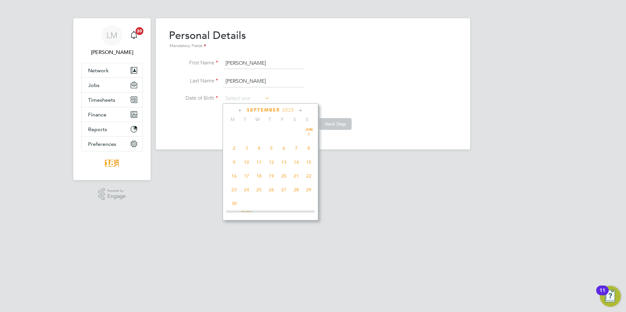
scroll to position [241, 0]
click at [290, 110] on span "2025" at bounding box center [288, 110] width 12 height 6
click at [288, 110] on span "2025" at bounding box center [288, 110] width 12 height 6
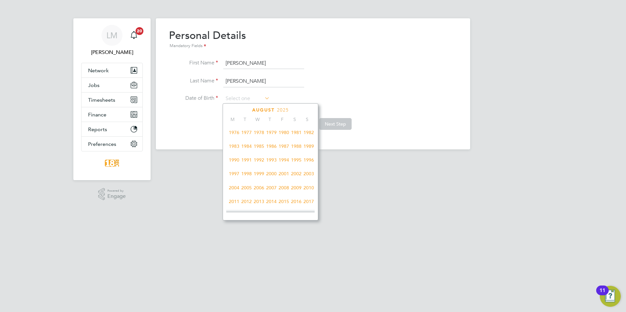
scroll to position [108, 0]
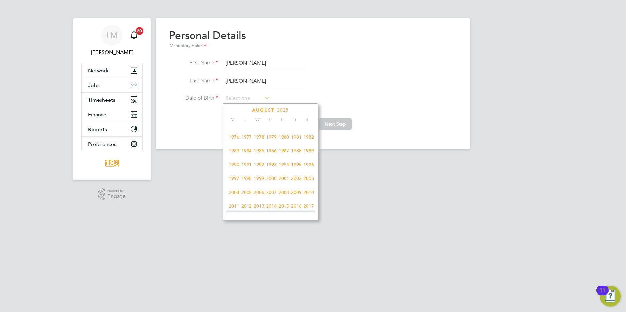
click at [282, 182] on span "2001" at bounding box center [284, 178] width 12 height 12
click at [298, 111] on icon at bounding box center [300, 110] width 6 height 7
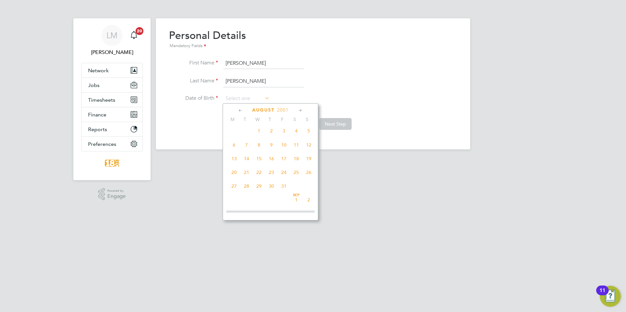
click at [294, 163] on span "18" at bounding box center [296, 159] width 12 height 12
type input "[DATE]"
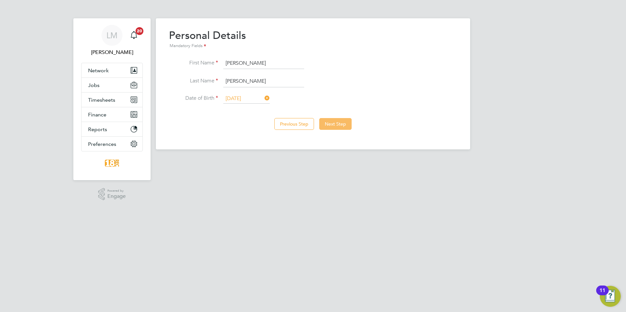
click at [337, 126] on button "Next Step" at bounding box center [335, 124] width 32 height 12
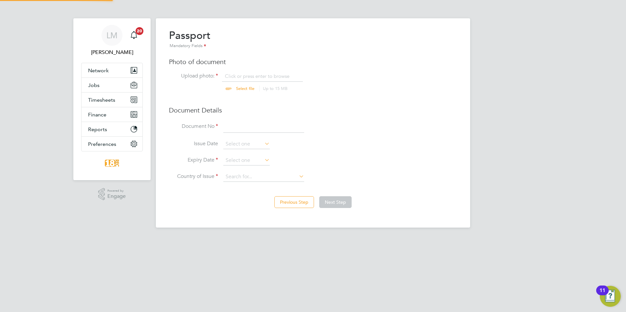
scroll to position [9, 81]
click at [238, 88] on input "file" at bounding box center [251, 83] width 103 height 20
type input "C:\fakepath\reece daly passport.jpg"
click at [229, 129] on input at bounding box center [263, 127] width 81 height 12
click at [248, 132] on input at bounding box center [263, 127] width 81 height 12
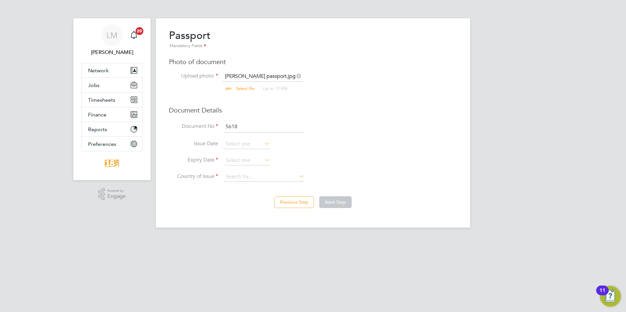
click at [243, 125] on input "5618" at bounding box center [263, 127] width 81 height 12
type input "561855027"
click at [234, 158] on input at bounding box center [246, 161] width 46 height 10
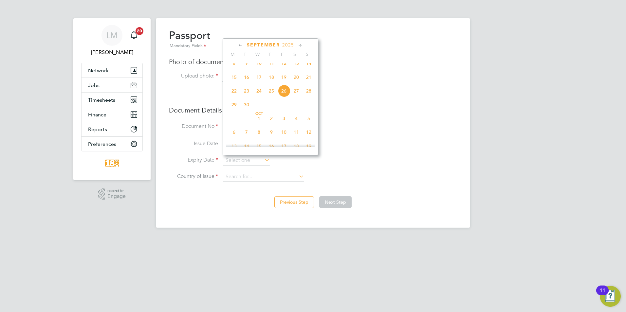
click at [291, 44] on span "2025" at bounding box center [288, 45] width 12 height 6
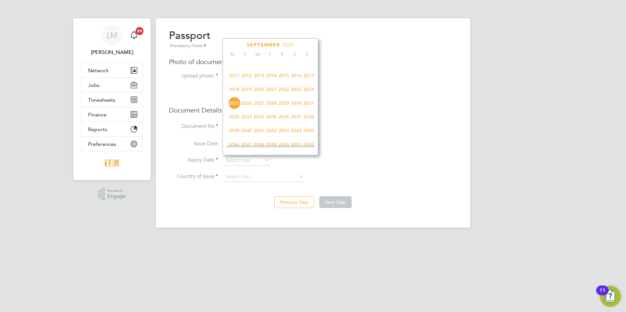
click at [285, 107] on span "2029" at bounding box center [284, 103] width 12 height 12
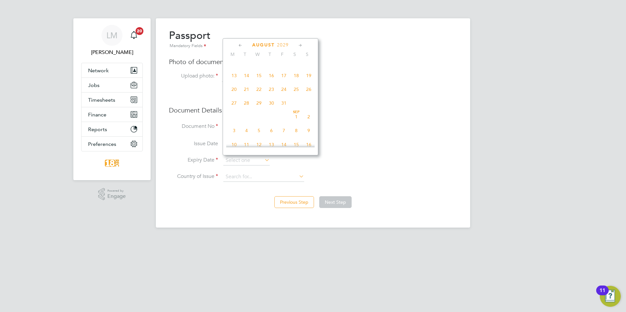
click at [240, 45] on icon at bounding box center [240, 45] width 6 height 7
click at [297, 45] on div "May 2029" at bounding box center [270, 45] width 88 height 6
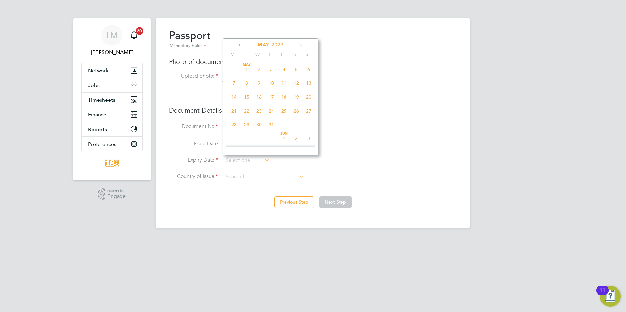
click at [299, 46] on icon at bounding box center [300, 45] width 6 height 7
click at [299, 96] on span "16" at bounding box center [296, 95] width 12 height 12
type input "16 Jun 2029"
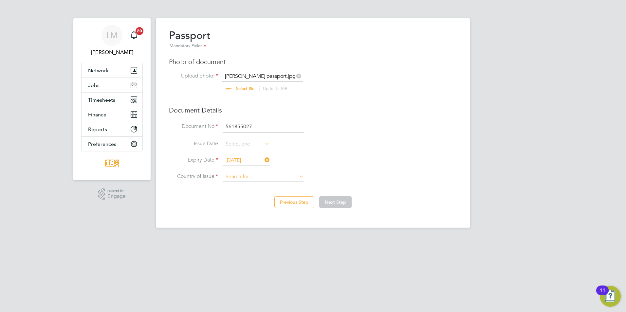
click at [237, 180] on input at bounding box center [263, 177] width 81 height 10
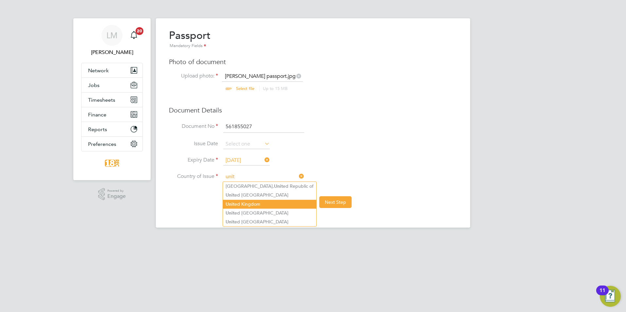
click at [257, 200] on li "Unit ed Kingdom" at bounding box center [269, 204] width 93 height 9
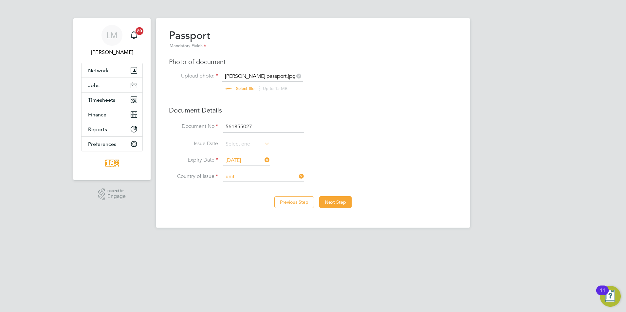
type input "United Kingdom"
click at [343, 196] on div "Previous Step Next Step" at bounding box center [313, 202] width 288 height 26
click at [342, 201] on button "Next Step" at bounding box center [335, 202] width 32 height 12
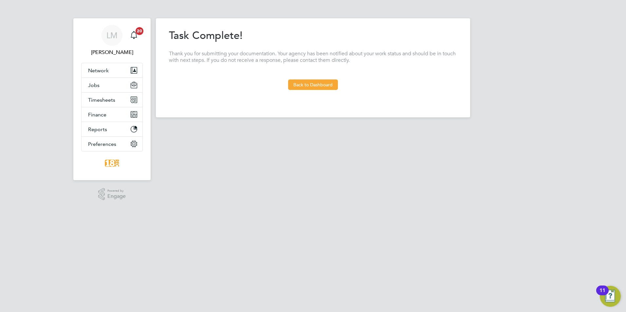
click at [263, 128] on html "LM Libby Murphy Notifications 20 Applications: Network Businesses Sites Workers…" at bounding box center [313, 64] width 626 height 128
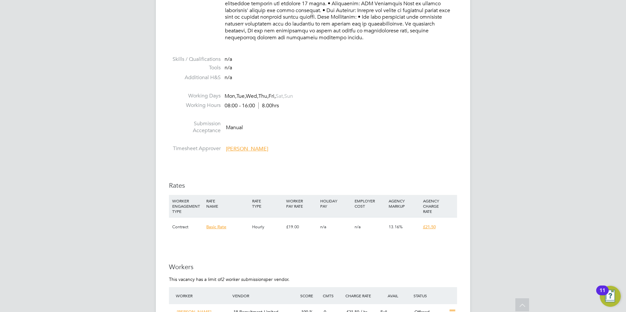
scroll to position [393, 0]
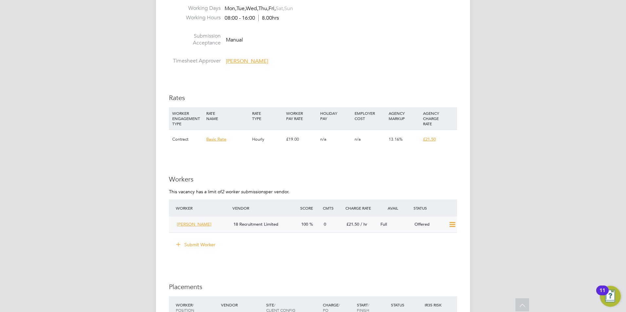
click at [449, 224] on icon at bounding box center [452, 224] width 8 height 5
click at [444, 237] on li "Confirm" at bounding box center [442, 238] width 25 height 9
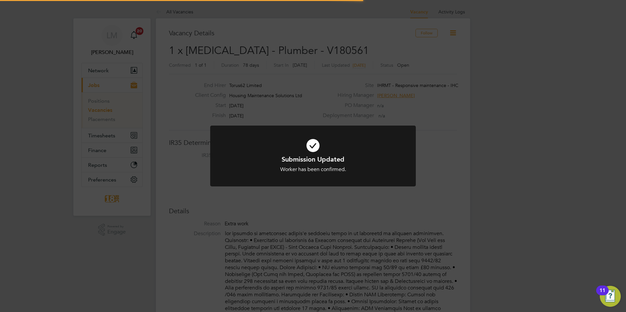
scroll to position [6, 31]
click at [339, 213] on div "Submission Updated Worker has been confirmed. Cancel Okay" at bounding box center [313, 156] width 626 height 312
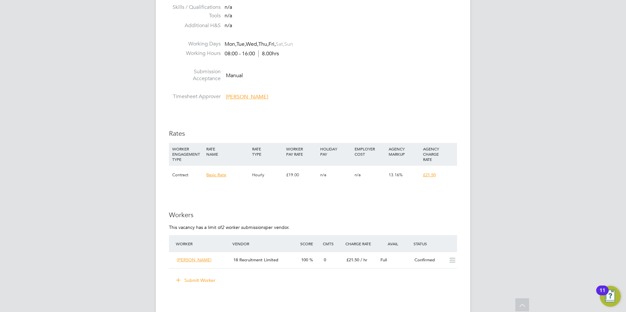
scroll to position [393, 0]
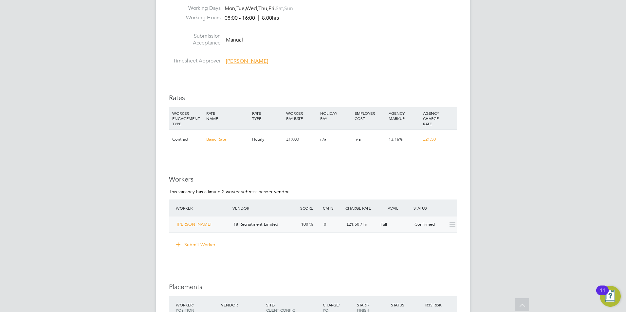
click at [195, 225] on span "[PERSON_NAME]" at bounding box center [194, 225] width 35 height 6
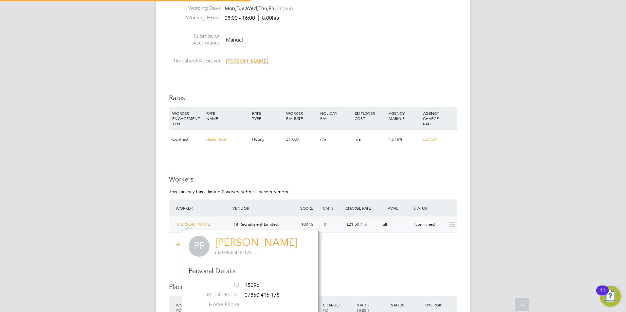
scroll to position [165, 137]
click at [190, 224] on span "[PERSON_NAME]" at bounding box center [194, 225] width 35 height 6
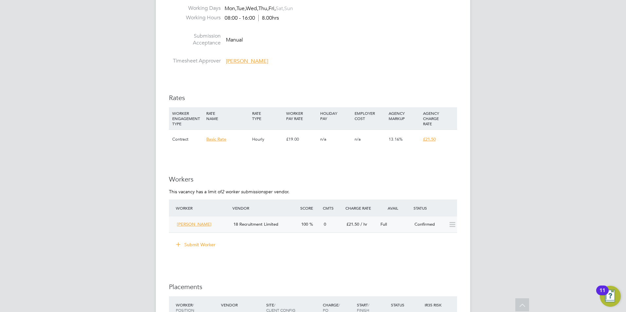
click at [197, 226] on span "[PERSON_NAME]" at bounding box center [194, 225] width 35 height 6
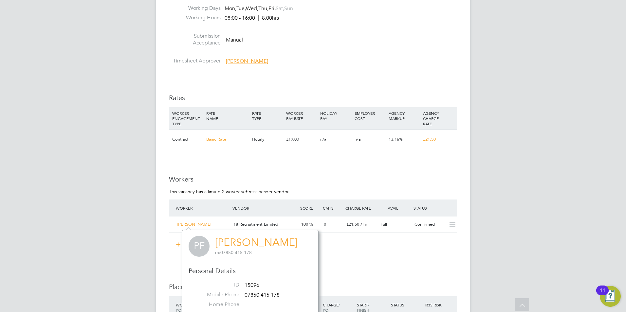
click at [265, 244] on link "[PERSON_NAME]" at bounding box center [256, 242] width 83 height 13
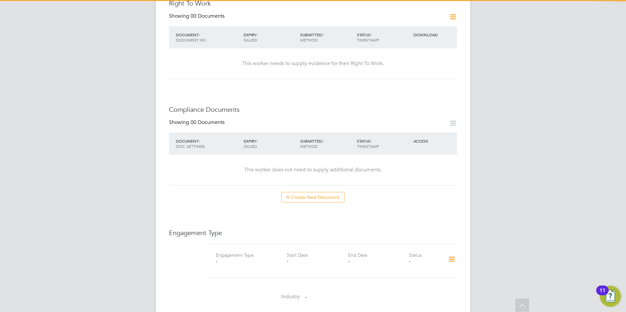
scroll to position [262, 0]
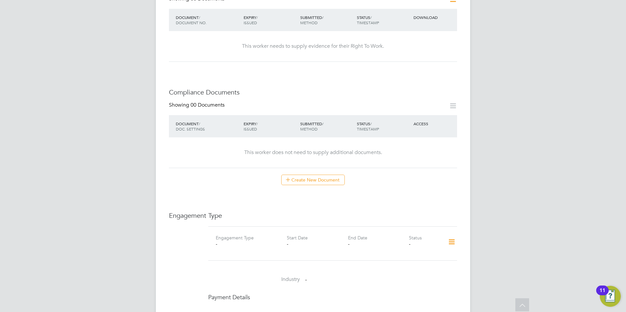
click at [453, 235] on icon at bounding box center [451, 242] width 11 height 15
click at [415, 248] on li "Add Engagement Type" at bounding box center [418, 250] width 74 height 9
click at [451, 235] on icon at bounding box center [451, 242] width 11 height 15
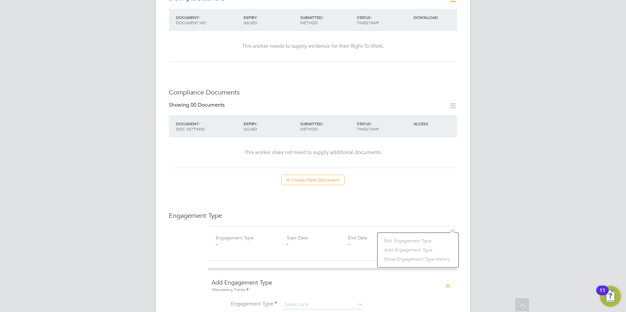
drag, startPoint x: 514, startPoint y: 228, endPoint x: 470, endPoint y: 206, distance: 48.8
click at [514, 228] on div "[PERSON_NAME] Notifications 20 Applications: Current page: Network Businesses S…" at bounding box center [313, 200] width 626 height 925
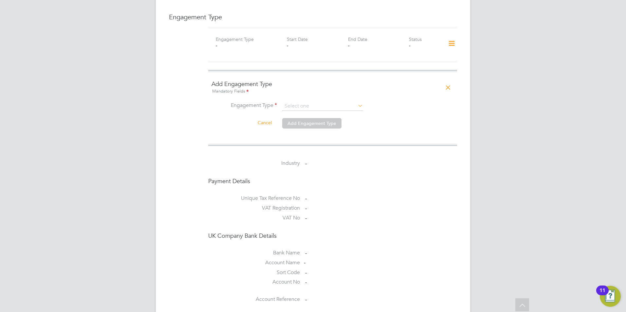
scroll to position [491, 0]
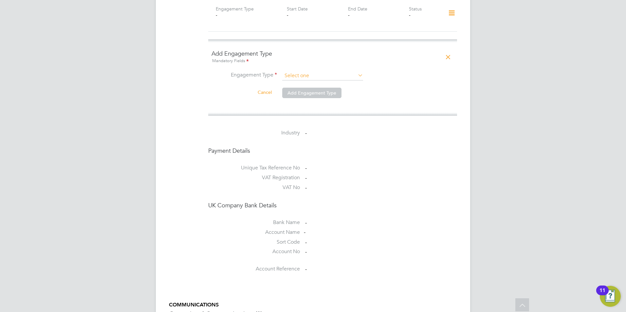
click at [303, 71] on input at bounding box center [322, 75] width 81 height 9
click at [302, 90] on li "Umbrella" at bounding box center [323, 93] width 82 height 9
type input "Umbrella"
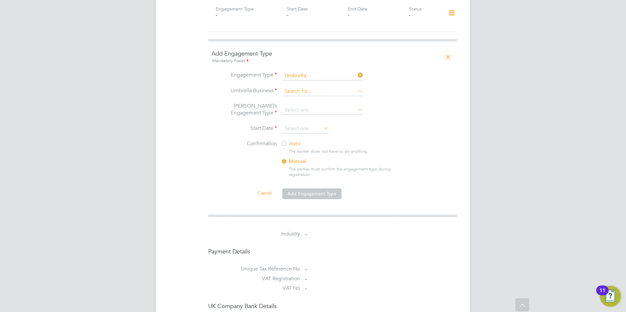
click at [300, 76] on div "All Workers Worker Payment History Tasks Activity Logs Worker Payment History T…" at bounding box center [313, 19] width 314 height 1010
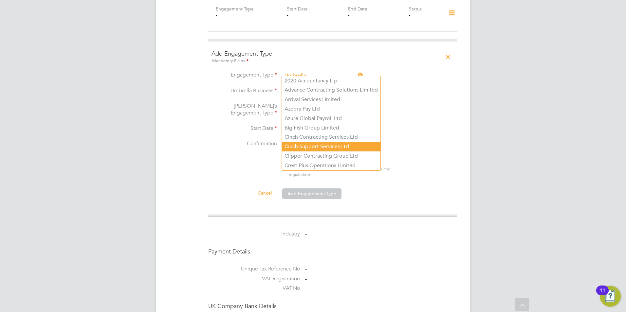
click at [319, 142] on li "Cinch Support Services Ltd" at bounding box center [331, 146] width 99 height 9
type input "Cinch Support Services Ltd"
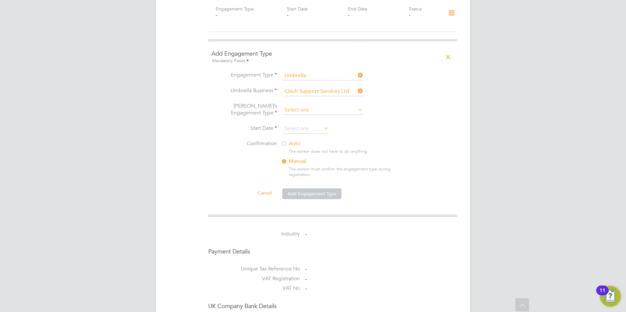
click at [300, 106] on input at bounding box center [322, 110] width 81 height 9
click at [303, 138] on li "PAYE Umbrella" at bounding box center [323, 137] width 82 height 9
type input "PAYE Umbrella"
click at [295, 124] on input at bounding box center [305, 129] width 46 height 10
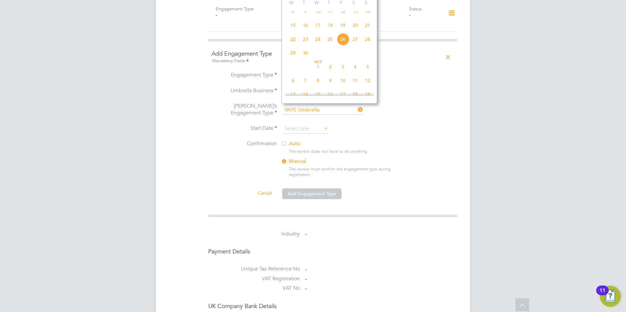
click at [295, 86] on span "6" at bounding box center [293, 80] width 12 height 12
type input "06 Oct 2025"
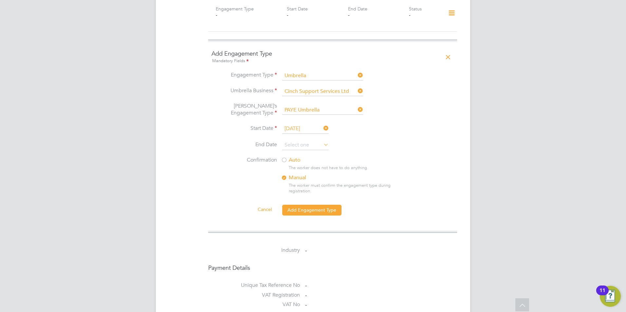
click at [361, 124] on li "Start Date 06 Oct 2025" at bounding box center [332, 132] width 242 height 16
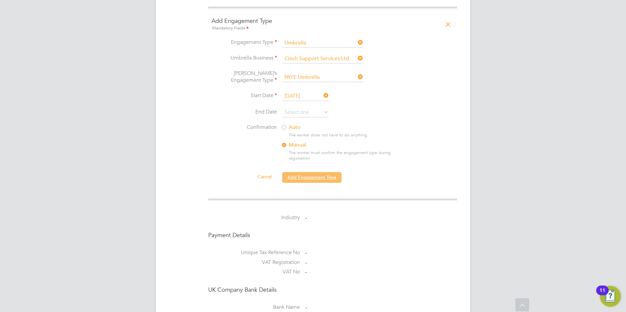
click at [335, 172] on button "Add Engagement Type" at bounding box center [311, 177] width 59 height 10
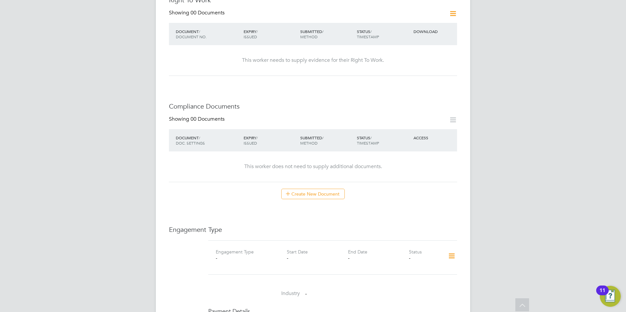
scroll to position [84, 0]
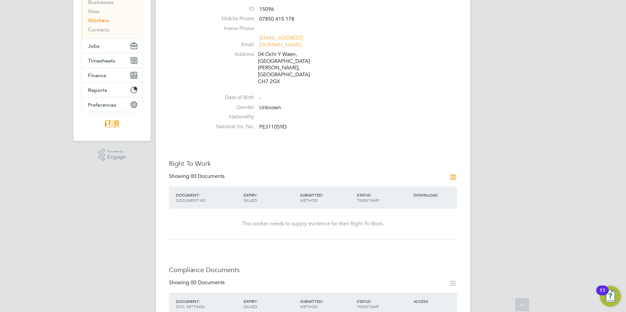
click at [451, 173] on icon at bounding box center [453, 177] width 8 height 8
click at [211, 123] on li "National Ins. No. PE311059D" at bounding box center [332, 128] width 249 height 10
click at [454, 173] on icon at bounding box center [453, 177] width 8 height 8
click at [422, 172] on li "Add Right To Work Document" at bounding box center [416, 172] width 79 height 9
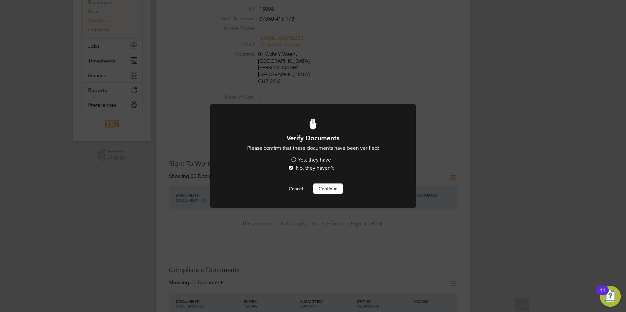
click at [309, 160] on label "Yes, they have" at bounding box center [310, 160] width 41 height 7
click at [0, 0] on input "Yes, they have" at bounding box center [0, 0] width 0 height 0
click at [322, 190] on button "Continue" at bounding box center [327, 189] width 29 height 10
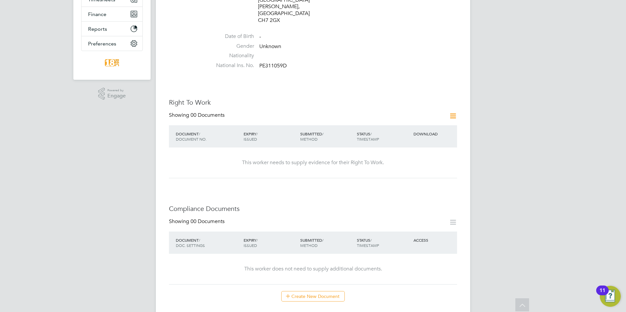
scroll to position [215, 0]
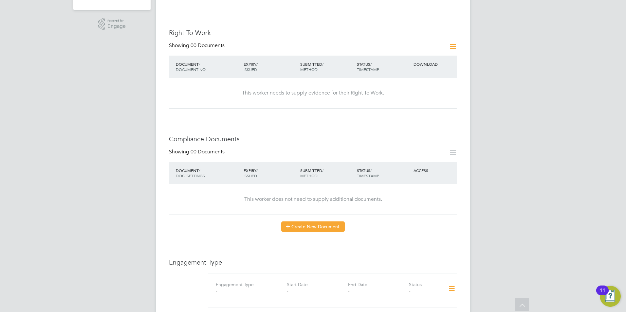
click at [314, 222] on button "Create New Document" at bounding box center [313, 227] width 64 height 10
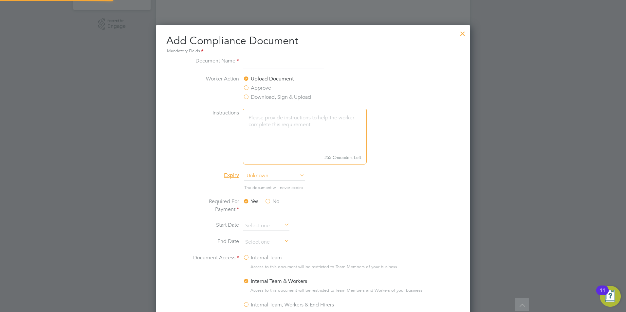
scroll to position [344, 315]
type input "Drivers License"
click at [381, 204] on li "Required For Payment Yes No" at bounding box center [313, 210] width 246 height 24
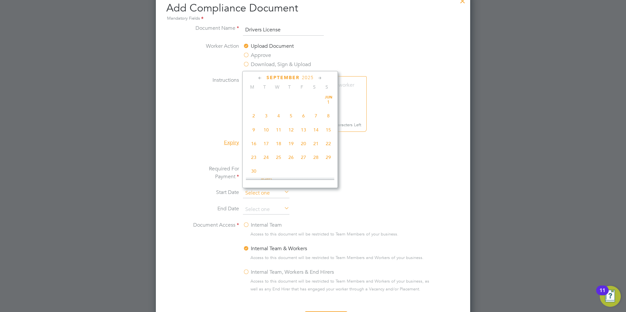
scroll to position [241, 0]
click at [276, 193] on input at bounding box center [266, 194] width 46 height 10
click at [361, 196] on li "Start Date" at bounding box center [313, 197] width 246 height 16
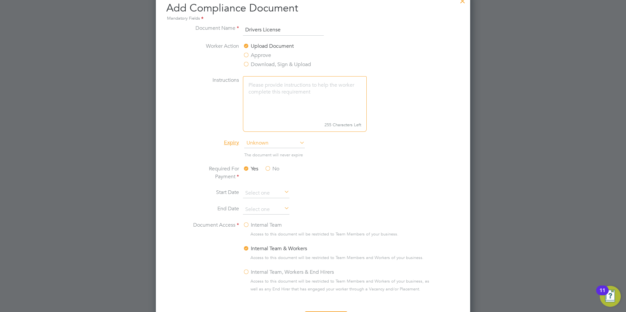
click at [262, 224] on label "Internal Team" at bounding box center [262, 225] width 39 height 8
click at [0, 0] on input "Internal Team" at bounding box center [0, 0] width 0 height 0
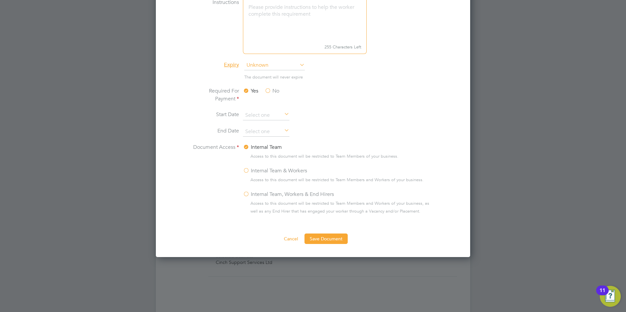
scroll to position [436, 0]
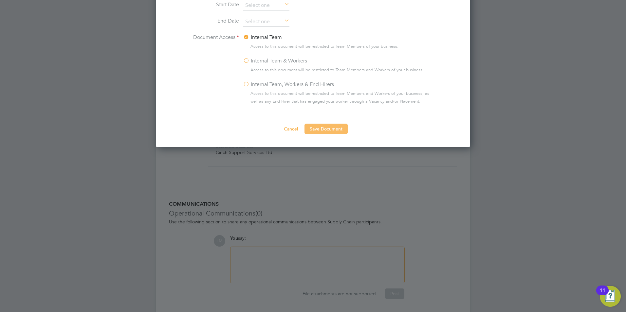
click at [330, 127] on button "Save Document" at bounding box center [325, 129] width 43 height 10
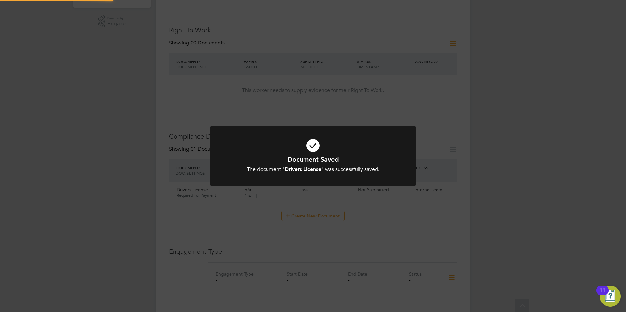
scroll to position [215, 0]
click at [313, 197] on div "Document Saved The document " Drivers License " was successfully saved. Cancel …" at bounding box center [313, 156] width 626 height 312
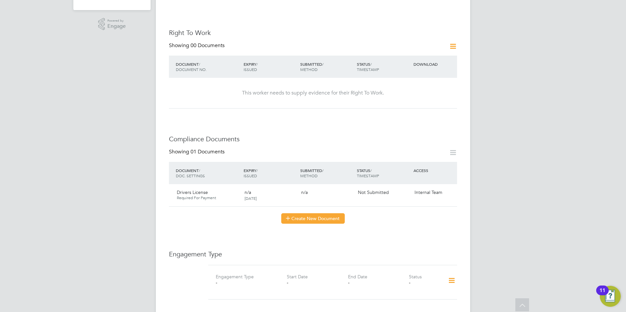
click at [311, 213] on button "Create New Document" at bounding box center [313, 218] width 64 height 10
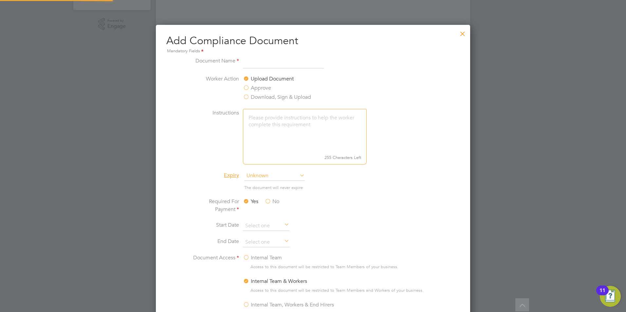
scroll to position [344, 315]
type input "Qualification"
click at [441, 107] on ng-form "Document Name Qualification Worker Action Upload Document Approve Download, Sig…" at bounding box center [312, 206] width 293 height 298
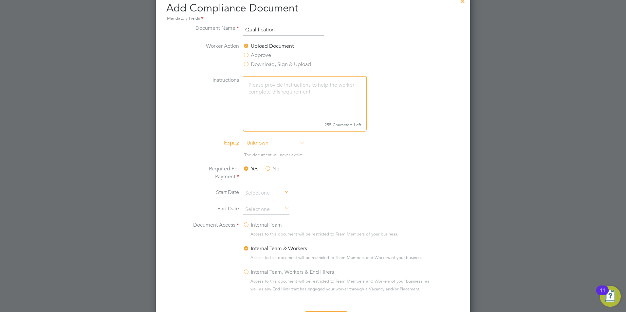
click at [262, 227] on label "Internal Team" at bounding box center [262, 225] width 39 height 8
click at [0, 0] on input "Internal Team" at bounding box center [0, 0] width 0 height 0
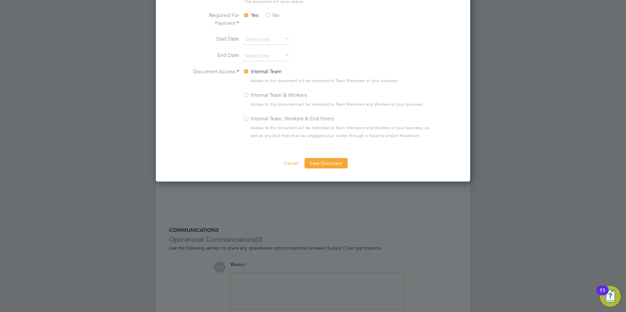
scroll to position [428, 0]
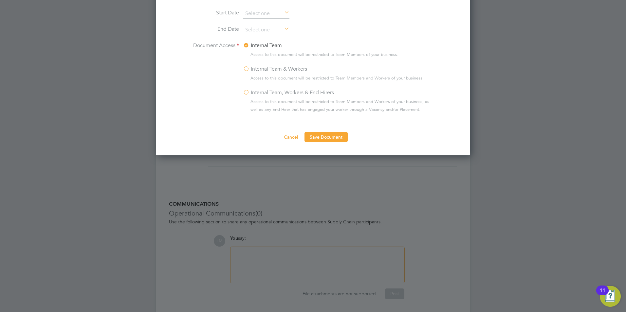
click at [333, 140] on button "Save Document" at bounding box center [325, 137] width 43 height 10
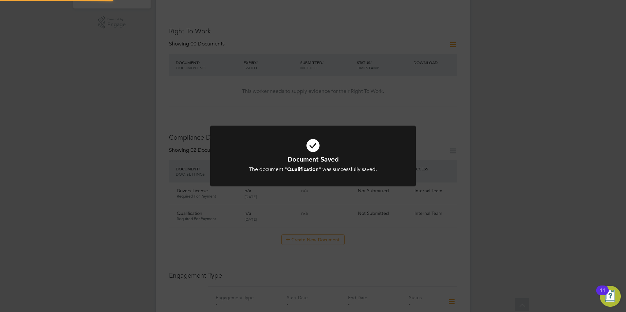
scroll to position [215, 0]
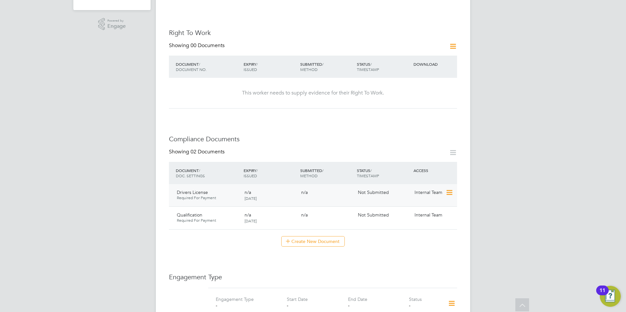
click at [450, 189] on icon at bounding box center [449, 193] width 7 height 8
click at [433, 197] on li "Submit Document" at bounding box center [429, 197] width 46 height 9
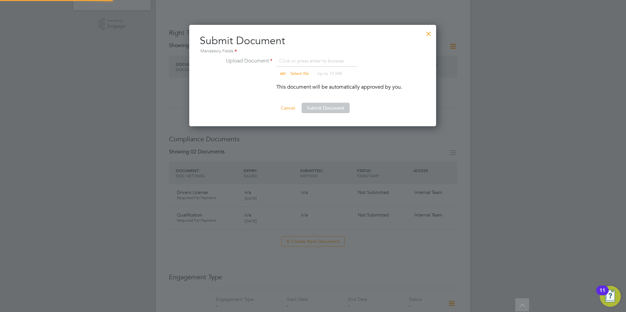
scroll to position [102, 248]
click at [296, 72] on input "file" at bounding box center [305, 67] width 103 height 20
type input "C:\fakepath\phil fawcett dl.jpg"
click at [321, 107] on button "Submit Document" at bounding box center [326, 108] width 48 height 10
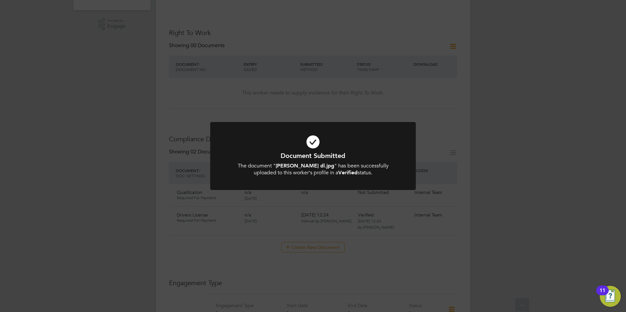
click at [554, 129] on div "Document Submitted The document " phil fawcett dl.jpg " has been successfully u…" at bounding box center [313, 156] width 626 height 312
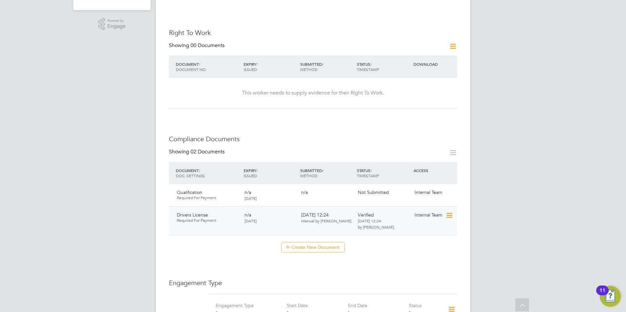
click at [449, 212] on icon at bounding box center [449, 216] width 7 height 8
click at [452, 184] on div "Qualification Required For Payment n/a 26 Sep 2025 n/a Not Submitted Internal T…" at bounding box center [313, 195] width 288 height 22
click at [450, 189] on icon at bounding box center [449, 193] width 7 height 8
click at [436, 196] on li "Submit Document" at bounding box center [429, 197] width 46 height 9
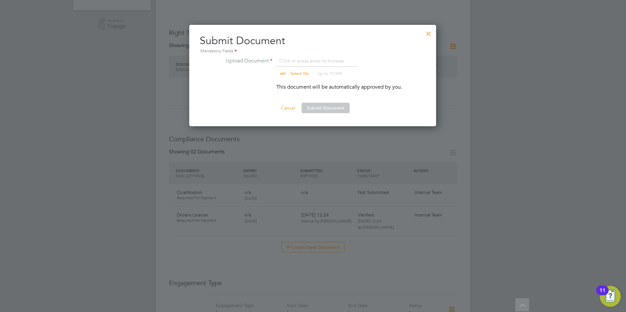
click at [290, 73] on input "file" at bounding box center [305, 67] width 103 height 20
type input "C:\fakepath\phil fawcett quals.jpg"
click at [338, 107] on button "Submit Document" at bounding box center [326, 108] width 48 height 10
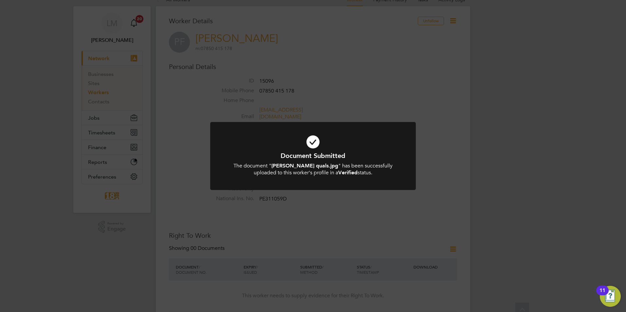
scroll to position [0, 0]
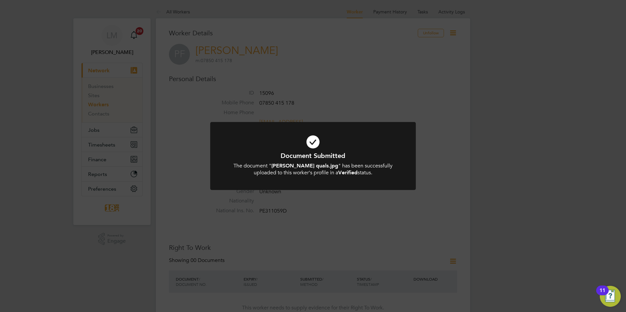
click at [495, 161] on div "Document Submitted The document " phil fawcett quals.jpg " has been successfull…" at bounding box center [313, 156] width 626 height 312
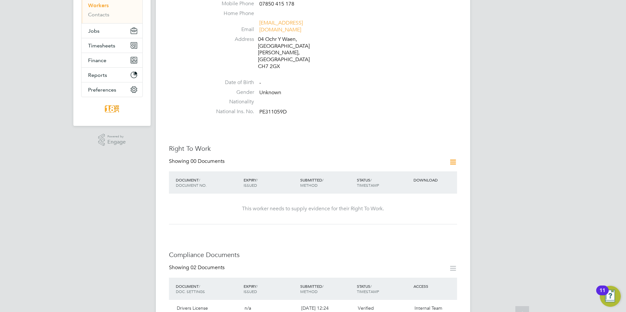
scroll to position [65, 0]
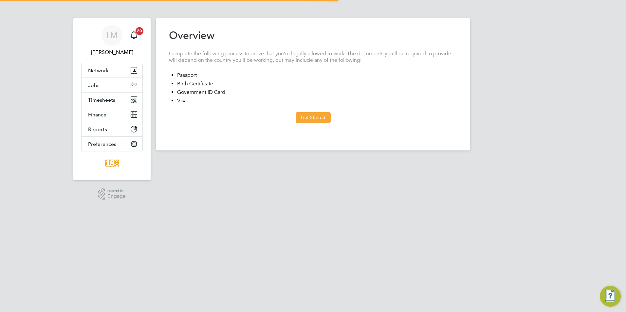
click at [305, 112] on at-step "Overview Complete the following process to prove that you’re legally allowed to…" at bounding box center [313, 76] width 288 height 94
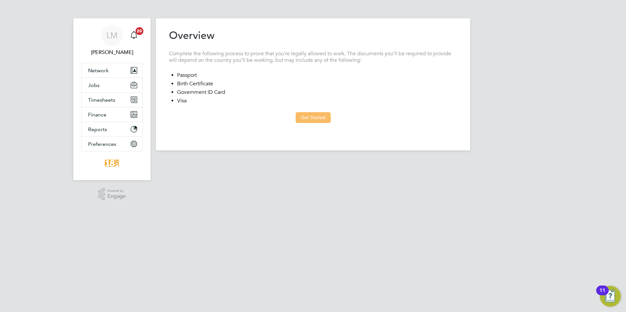
click at [303, 117] on button "Get Started" at bounding box center [313, 117] width 35 height 10
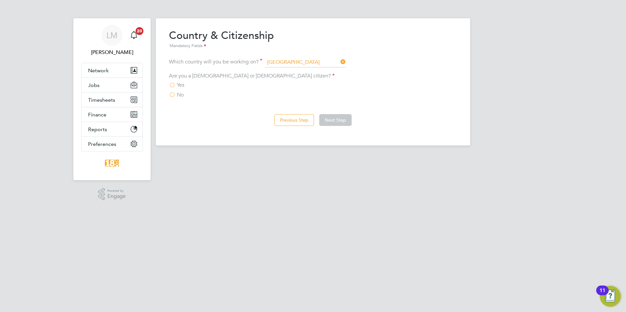
click at [184, 84] on span "Yes" at bounding box center [181, 85] width 8 height 7
click at [0, 0] on input "Yes" at bounding box center [0, 0] width 0 height 0
click at [328, 118] on button "Next Step" at bounding box center [335, 120] width 32 height 12
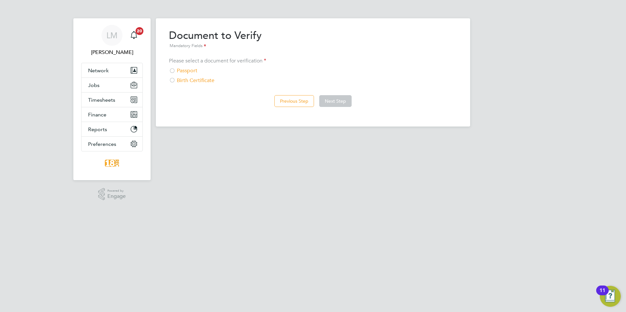
click at [180, 68] on div "Passport" at bounding box center [313, 70] width 288 height 7
click at [339, 98] on button "Next Step" at bounding box center [335, 101] width 32 height 12
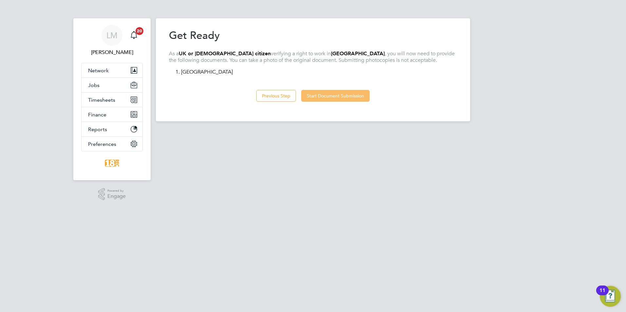
click at [332, 93] on button "Start Document Submission" at bounding box center [335, 96] width 68 height 12
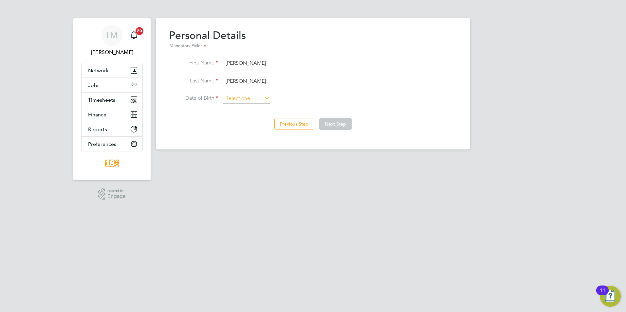
click at [236, 99] on input at bounding box center [246, 99] width 46 height 10
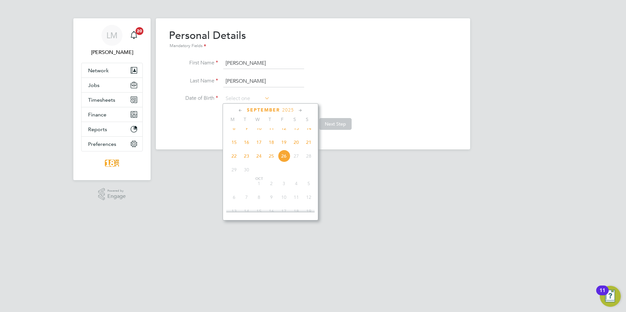
click at [261, 109] on span "September" at bounding box center [263, 110] width 33 height 6
click at [289, 109] on span "2025" at bounding box center [288, 110] width 12 height 6
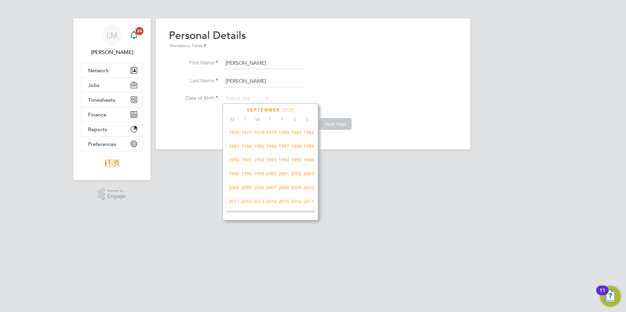
scroll to position [108, 0]
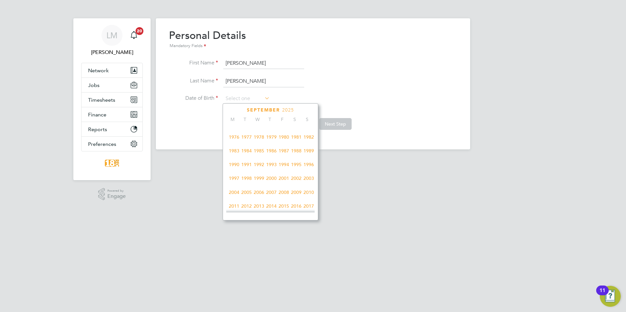
click at [248, 179] on span "1998" at bounding box center [246, 178] width 12 height 12
click at [300, 112] on icon at bounding box center [300, 110] width 6 height 7
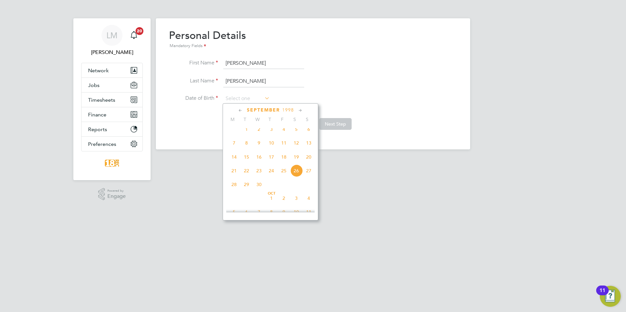
click at [300, 112] on icon at bounding box center [300, 110] width 6 height 7
click at [247, 199] on span "29" at bounding box center [246, 192] width 12 height 12
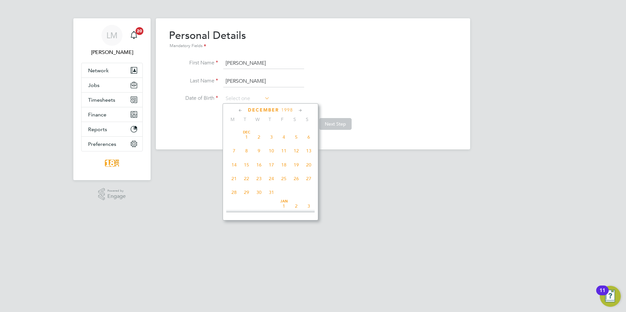
type input "[DATE]"
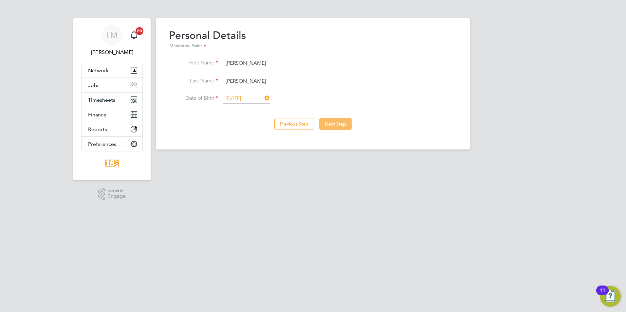
click at [344, 127] on button "Next Step" at bounding box center [335, 124] width 32 height 12
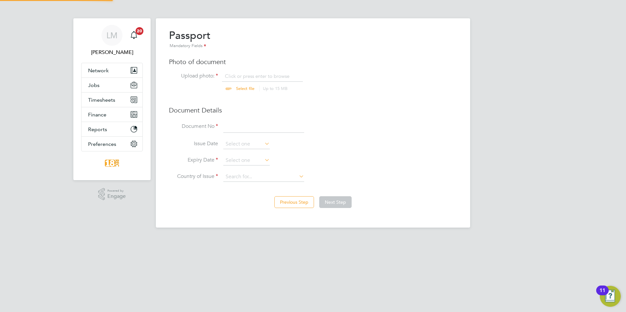
scroll to position [9, 81]
click at [215, 238] on html "[PERSON_NAME] Notifications 20 Applications: Network Businesses Sites Workers C…" at bounding box center [313, 119] width 626 height 238
click at [242, 173] on input at bounding box center [263, 177] width 81 height 10
type input "w"
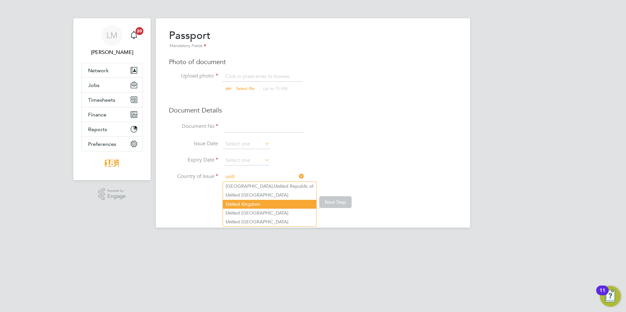
click at [265, 204] on li "Unit ed Kingdom" at bounding box center [269, 204] width 93 height 9
type input "[GEOGRAPHIC_DATA]"
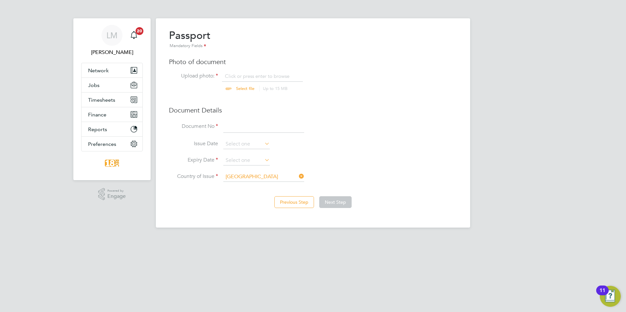
click at [391, 238] on html "[PERSON_NAME] Notifications 20 Applications: Network Businesses Sites Workers C…" at bounding box center [313, 119] width 626 height 238
click at [250, 131] on input at bounding box center [263, 127] width 81 height 12
drag, startPoint x: 226, startPoint y: 209, endPoint x: 229, endPoint y: 187, distance: 22.1
click at [226, 209] on div "Previous Step Next Step" at bounding box center [313, 202] width 288 height 26
click at [235, 132] on input at bounding box center [263, 127] width 81 height 12
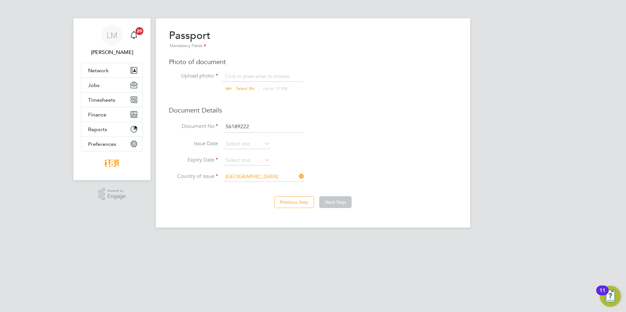
drag, startPoint x: 246, startPoint y: 126, endPoint x: 260, endPoint y: 127, distance: 14.1
click at [248, 126] on input "56189222" at bounding box center [263, 127] width 81 height 12
click at [277, 126] on input "56189222" at bounding box center [263, 127] width 81 height 12
type input "561892111"
drag, startPoint x: 237, startPoint y: 226, endPoint x: 250, endPoint y: 179, distance: 49.0
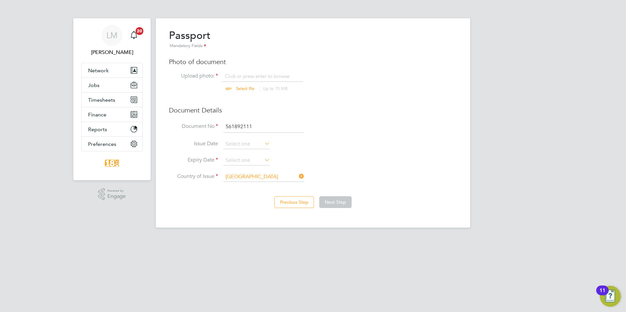
click at [237, 226] on div "Overview Complete the following process to prove that you’re legally allowed to…" at bounding box center [313, 123] width 314 height 210
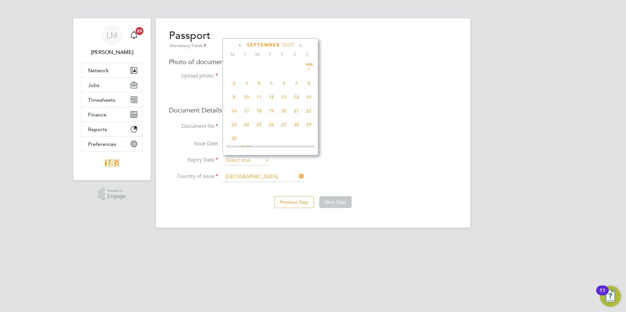
click at [241, 162] on input at bounding box center [246, 161] width 46 height 10
click at [292, 45] on span "2025" at bounding box center [288, 45] width 12 height 6
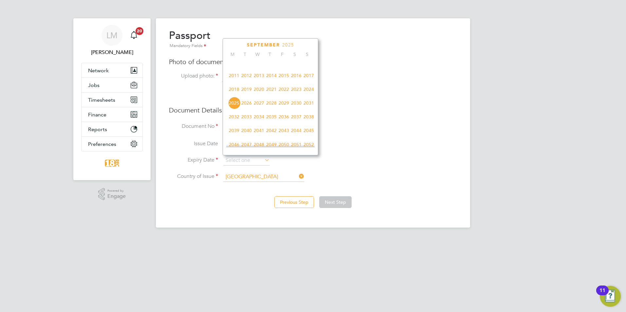
click at [282, 108] on span "2029" at bounding box center [284, 103] width 12 height 12
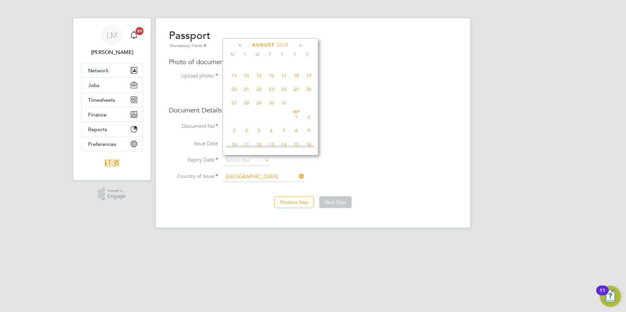
click at [240, 45] on icon at bounding box center [240, 45] width 6 height 7
click at [236, 81] on span "2" at bounding box center [234, 81] width 12 height 12
type input "[DATE]"
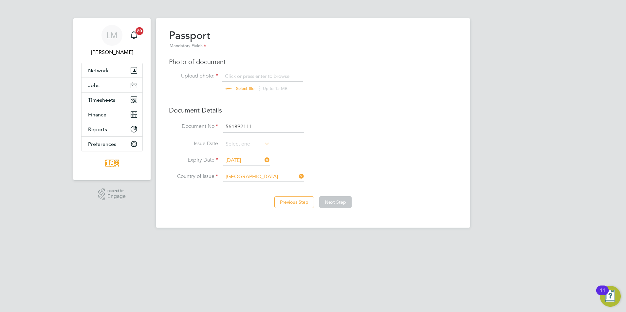
click at [203, 227] on div "Overview Complete the following process to prove that you’re legally allowed to…" at bounding box center [313, 123] width 314 height 210
click at [236, 91] on input "file" at bounding box center [251, 83] width 103 height 20
type input "C:\fakepath\[PERSON_NAME] passport.jpg"
click at [327, 200] on button "Next Step" at bounding box center [335, 202] width 32 height 12
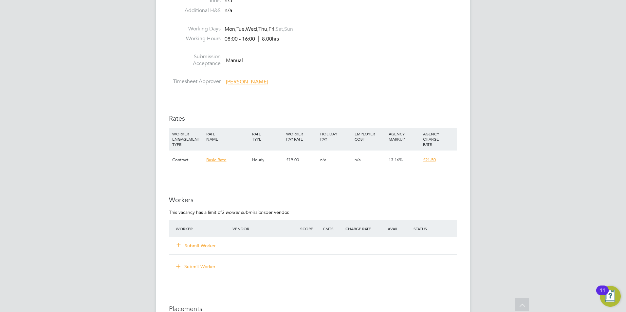
scroll to position [426, 0]
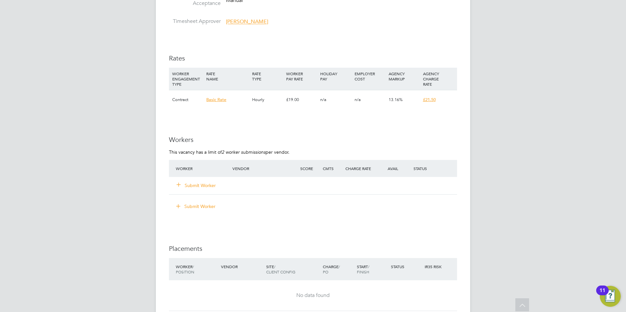
click at [204, 185] on button "Submit Worker" at bounding box center [196, 185] width 39 height 7
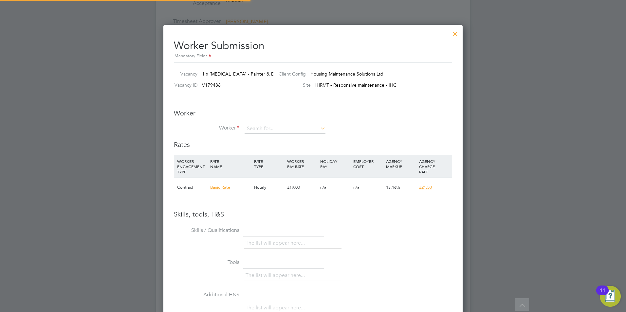
scroll to position [414, 300]
click at [260, 132] on input at bounding box center [285, 129] width 81 height 10
type input "dan mccann"
click at [319, 129] on icon at bounding box center [319, 128] width 0 height 9
drag, startPoint x: 457, startPoint y: 37, endPoint x: 454, endPoint y: 35, distance: 3.5
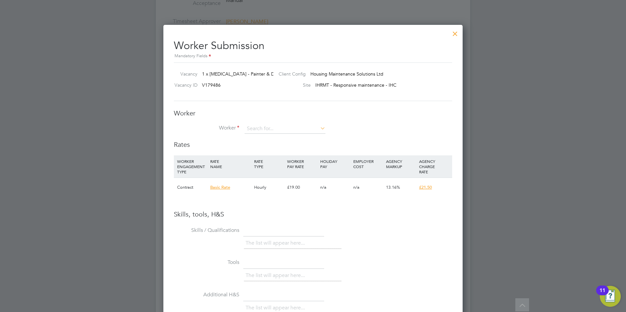
click at [454, 35] on div at bounding box center [455, 32] width 12 height 12
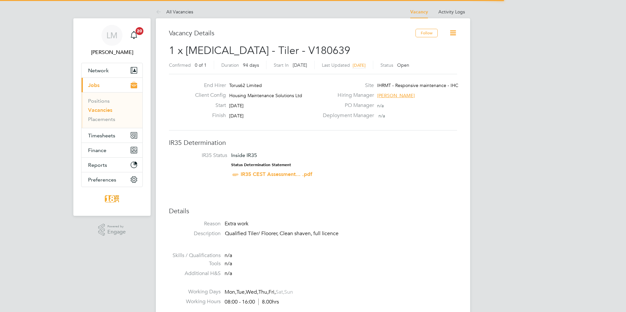
scroll to position [19, 46]
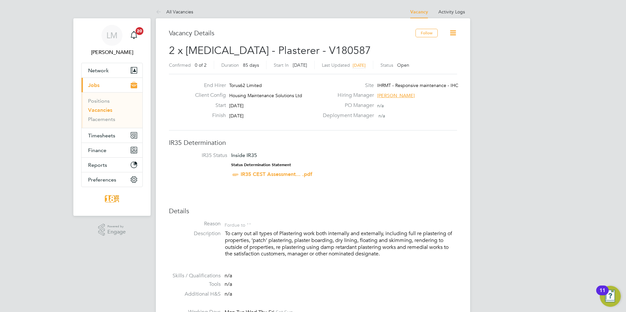
click at [388, 93] on span "[PERSON_NAME]" at bounding box center [396, 96] width 38 height 6
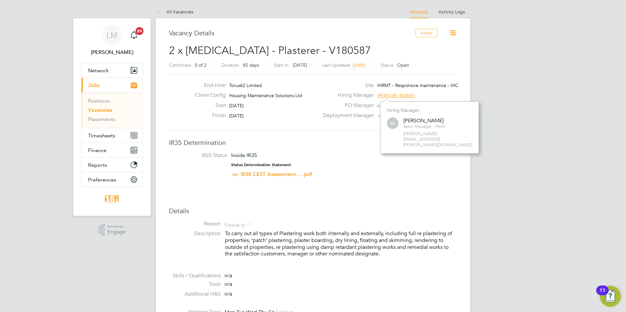
click at [325, 111] on div "PO Manager n/a" at bounding box center [389, 107] width 141 height 10
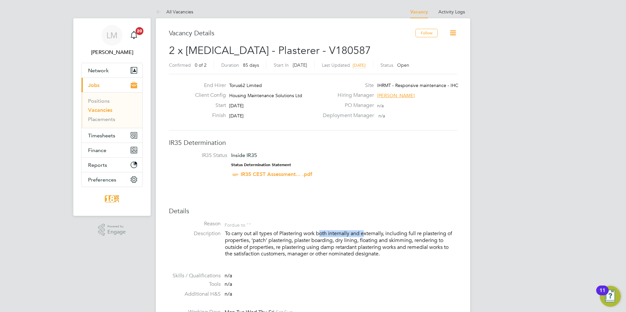
drag, startPoint x: 346, startPoint y: 227, endPoint x: 321, endPoint y: 236, distance: 25.9
click at [321, 236] on p "To carry out all types of Plastering work both internally and externally, inclu…" at bounding box center [341, 243] width 232 height 27
drag, startPoint x: 321, startPoint y: 236, endPoint x: 328, endPoint y: 249, distance: 14.9
click at [325, 245] on p "To carry out all types of Plastering work both internally and externally, inclu…" at bounding box center [341, 243] width 232 height 27
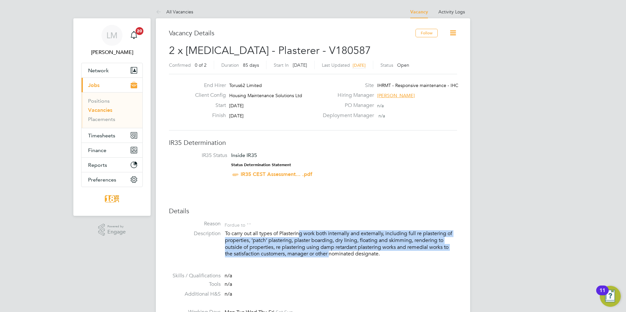
drag, startPoint x: 330, startPoint y: 250, endPoint x: 300, endPoint y: 235, distance: 34.0
click at [300, 235] on p "To carry out all types of Plastering work both internally and externally, inclu…" at bounding box center [341, 243] width 232 height 27
drag, startPoint x: 300, startPoint y: 235, endPoint x: 296, endPoint y: 240, distance: 6.7
click at [296, 240] on p "To carry out all types of Plastering work both internally and externally, inclu…" at bounding box center [341, 243] width 232 height 27
drag, startPoint x: 353, startPoint y: 253, endPoint x: 251, endPoint y: 238, distance: 102.9
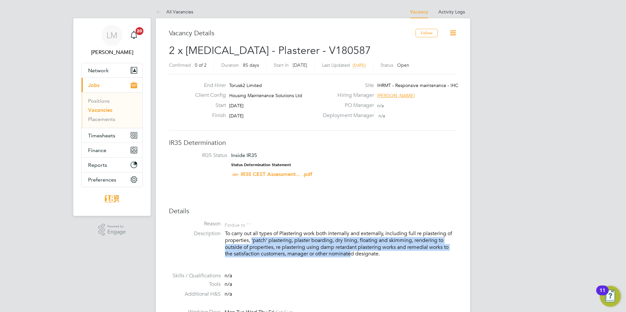
click at [251, 238] on p "To carry out all types of Plastering work both internally and externally, inclu…" at bounding box center [341, 243] width 232 height 27
drag, startPoint x: 251, startPoint y: 238, endPoint x: 269, endPoint y: 242, distance: 18.0
click at [269, 242] on p "To carry out all types of Plastering work both internally and externally, inclu…" at bounding box center [341, 243] width 232 height 27
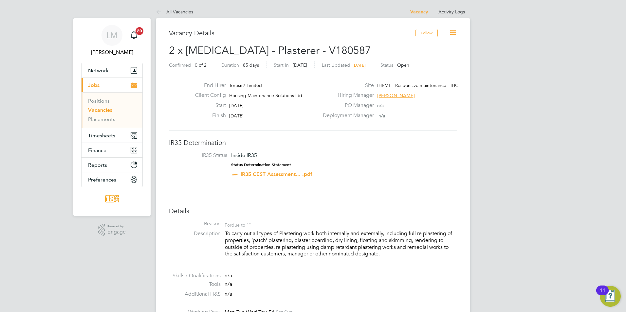
click at [253, 210] on h3 "Details" at bounding box center [313, 211] width 288 height 9
